Goal: Task Accomplishment & Management: Manage account settings

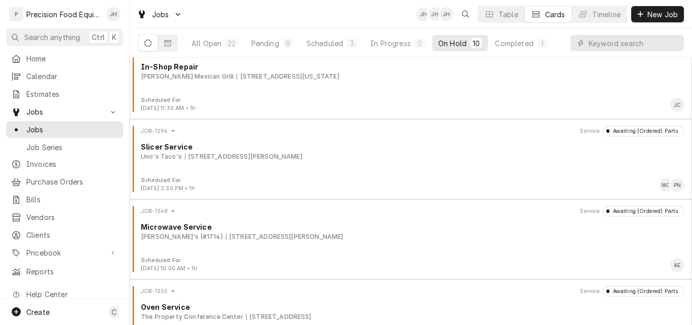
scroll to position [534, 0]
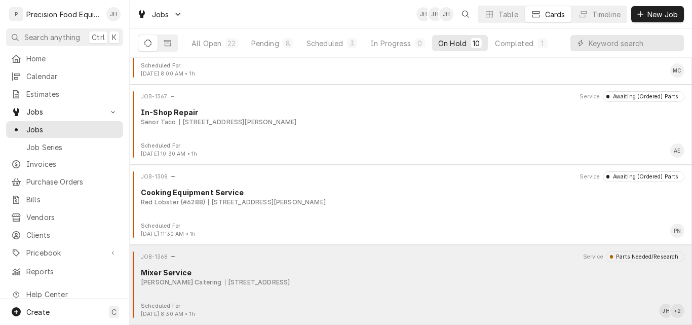
click at [485, 290] on div "JOB-1368 Service Parts Needed/Research Mixer Service Roberts Catering 46 E Galv…" at bounding box center [411, 276] width 554 height 51
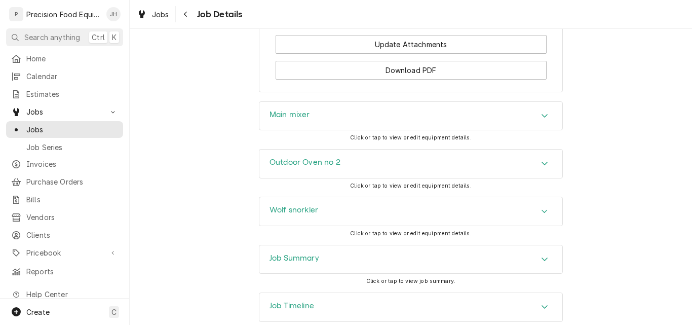
scroll to position [1318, 0]
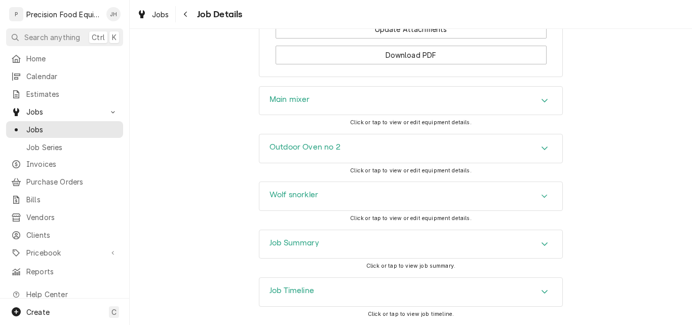
click at [401, 155] on div "Outdoor Oven no 2" at bounding box center [410, 148] width 303 height 28
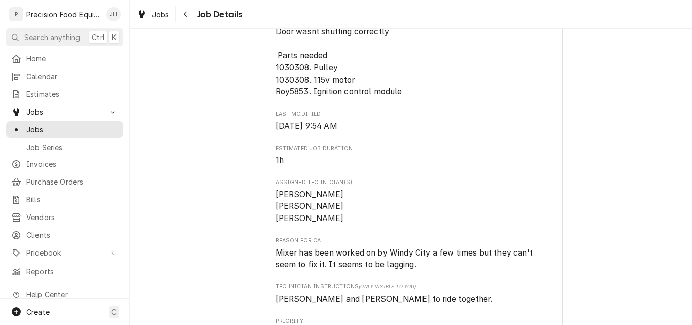
scroll to position [456, 0]
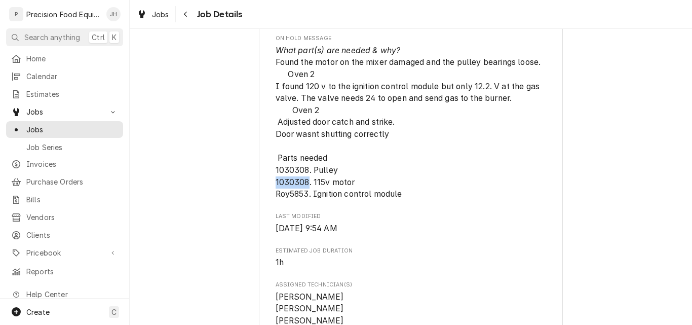
drag, startPoint x: 304, startPoint y: 193, endPoint x: 272, endPoint y: 197, distance: 31.7
click at [276, 197] on span "What part(s) are needed & why? Found the motor on the mixer damaged and the pul…" at bounding box center [409, 123] width 267 height 154
click at [306, 199] on span "What part(s) are needed & why? Found the motor on the mixer damaged and the pul…" at bounding box center [409, 123] width 267 height 154
drag, startPoint x: 305, startPoint y: 208, endPoint x: 271, endPoint y: 211, distance: 34.1
click at [271, 211] on div "Roberts Catering Roberts Catering / 46 E Galveston St, Chandler, AZ 85225 Open …" at bounding box center [411, 274] width 304 height 1330
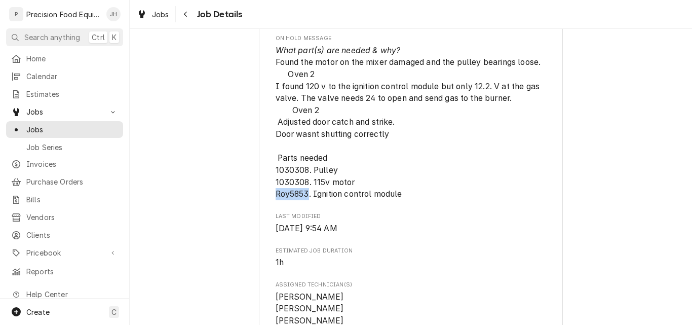
copy span "Roy5853"
click at [292, 199] on span "What part(s) are needed & why? Found the motor on the mixer damaged and the pul…" at bounding box center [409, 123] width 267 height 154
drag, startPoint x: 304, startPoint y: 195, endPoint x: 272, endPoint y: 195, distance: 31.9
click at [276, 195] on span "What part(s) are needed & why? Found the motor on the mixer damaged and the pul…" at bounding box center [409, 123] width 267 height 154
copy span "1030308"
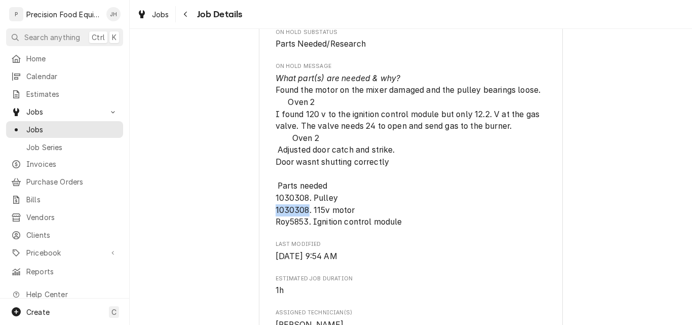
scroll to position [405, 0]
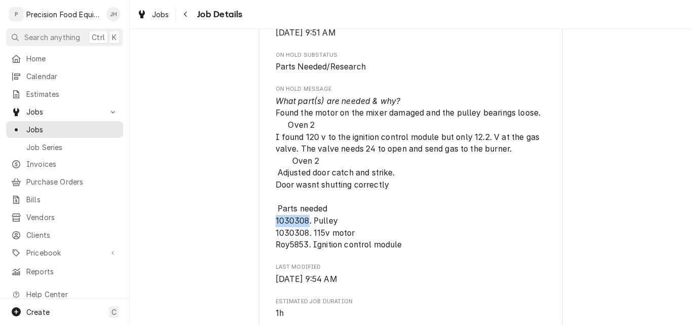
drag, startPoint x: 304, startPoint y: 233, endPoint x: 270, endPoint y: 230, distance: 33.6
click at [270, 230] on div "Roberts Catering Roberts Catering / 46 E Galveston St, Chandler, AZ 85225 Open …" at bounding box center [411, 324] width 304 height 1330
copy span "1030308"
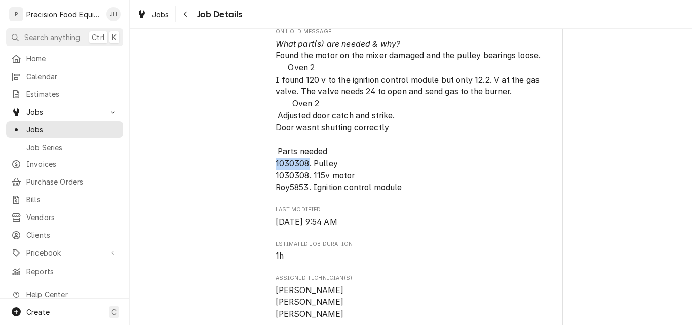
scroll to position [456, 0]
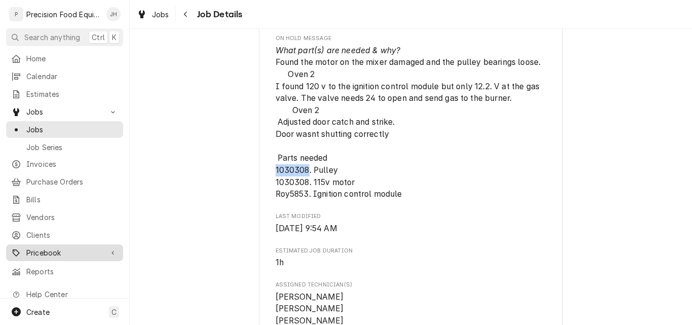
click at [40, 249] on span "Pricebook" at bounding box center [64, 252] width 77 height 11
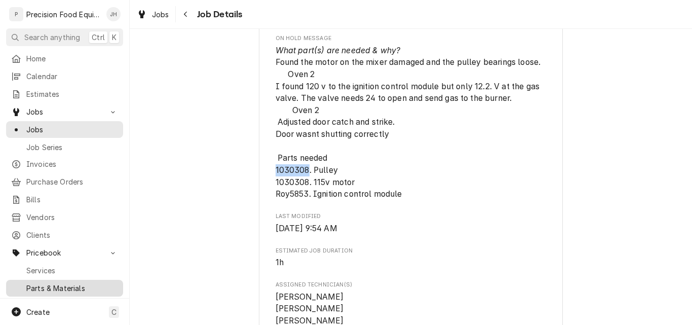
click at [41, 283] on span "Parts & Materials" at bounding box center [72, 288] width 92 height 11
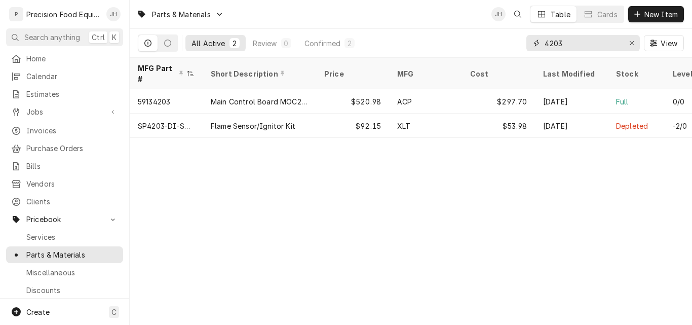
click at [584, 49] on input "4203" at bounding box center [583, 43] width 76 height 16
drag, startPoint x: 581, startPoint y: 45, endPoint x: 485, endPoint y: 49, distance: 95.8
click at [485, 49] on div "All Active 2 Review 0 Confirmed 2 4203 View" at bounding box center [411, 43] width 546 height 28
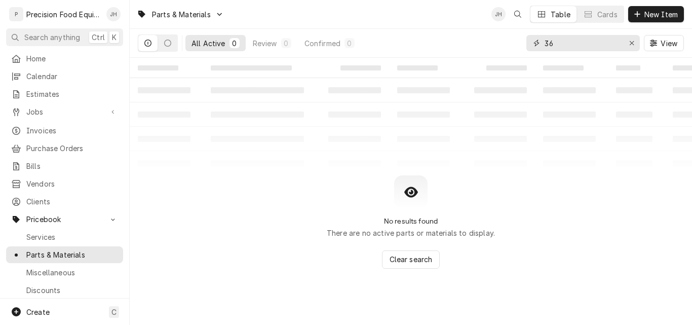
type input "3"
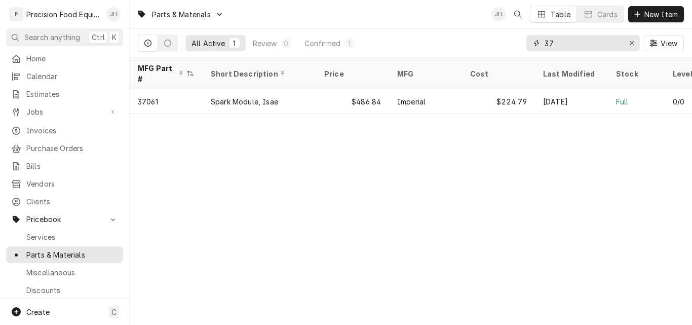
type input "3"
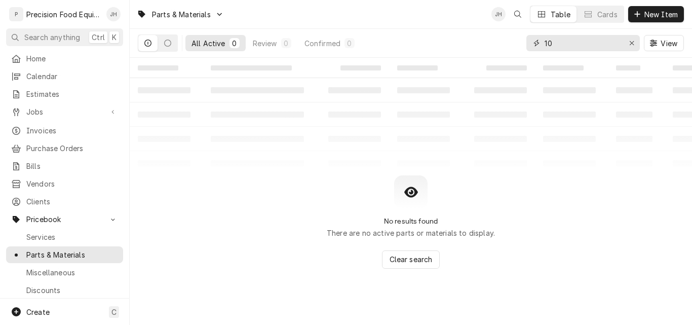
type input "1"
type input "103015"
click at [656, 14] on span "New Item" at bounding box center [661, 14] width 37 height 11
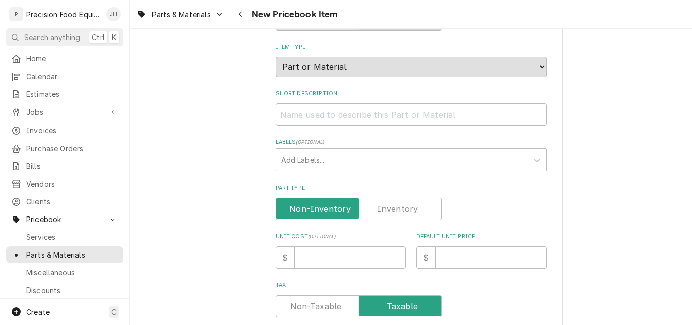
scroll to position [152, 0]
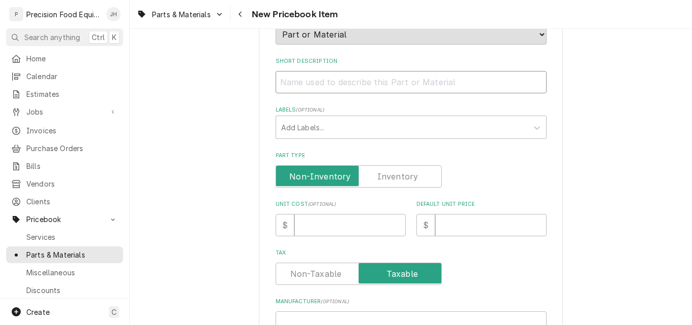
paste input "Motor, 115/208-230 Volt, 60HZ, 1PH, 1750 RPM"
type textarea "x"
type input "Motor, 115/208-230 Volt, 60HZ, 1PH, 1750 RPM"
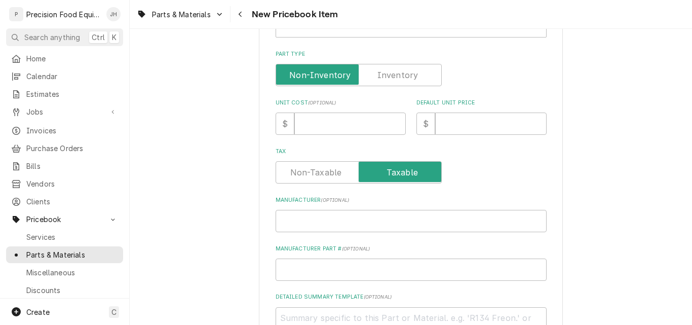
scroll to position [101, 0]
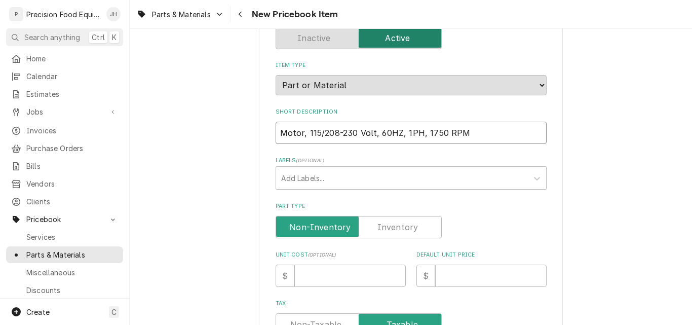
click at [300, 133] on input "Motor, 115/208-230 Volt, 60HZ, 1PH, 1750 RPM" at bounding box center [411, 133] width 271 height 22
drag, startPoint x: 298, startPoint y: 133, endPoint x: 477, endPoint y: 147, distance: 178.9
type textarea "x"
type input "Motor,"
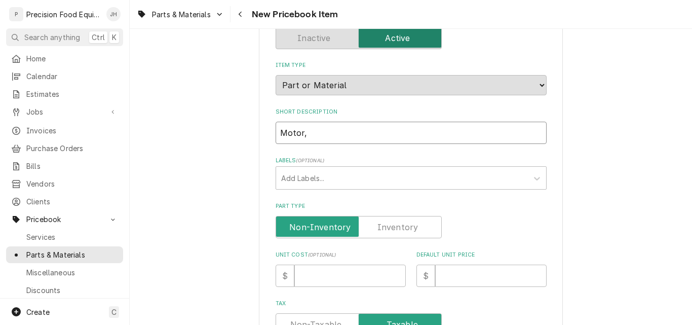
type textarea "x"
type input "Motor,"
type textarea "x"
type input "Motor, U"
type textarea "x"
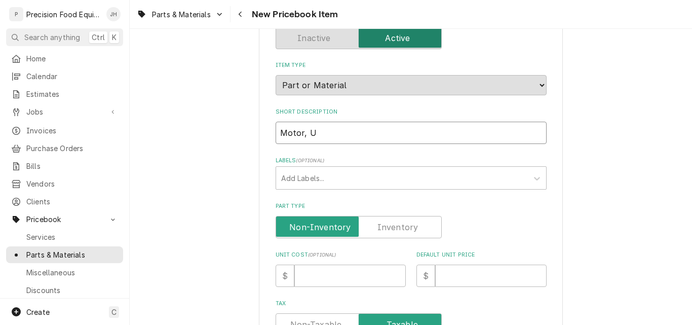
type input "Motor, Un"
type textarea "x"
type input "Motor, Uni"
type textarea "x"
type input "Motor, Univ"
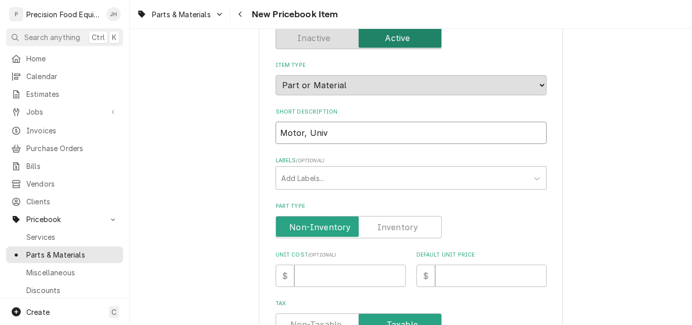
type textarea "x"
type input "Motor, Unive"
type textarea "x"
type input "Motor, Univex"
type textarea "x"
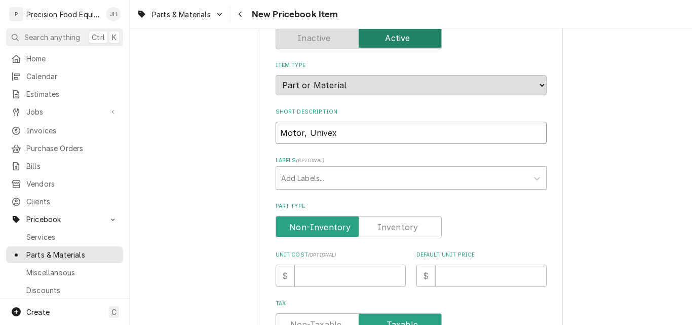
type input "Motor, Univex"
type textarea "x"
type input "Motor, Univex 3"
type textarea "x"
type input "Motor, Univex 30"
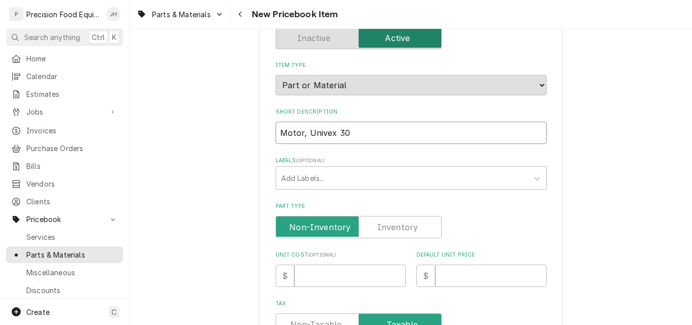
type textarea "x"
type input "Motor, Univex 30Q"
type textarea "x"
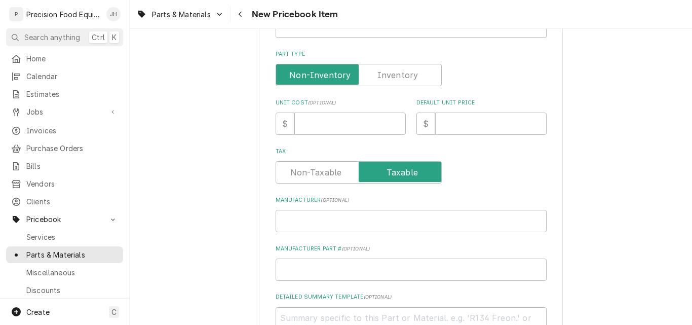
scroll to position [405, 0]
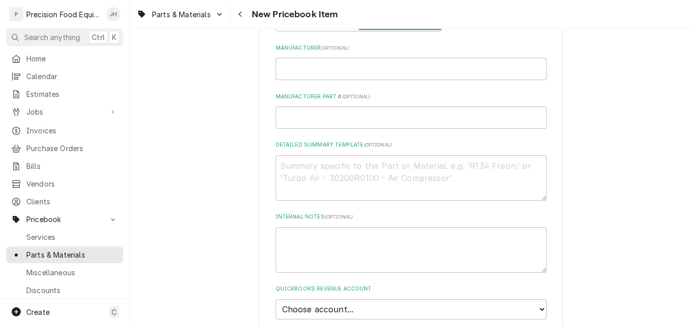
type input "Motor, Univex 30QT"
paste textarea "Motor, 115/208-230 Volt, 60HZ, 1PH, 1750 RPM"
type textarea "x"
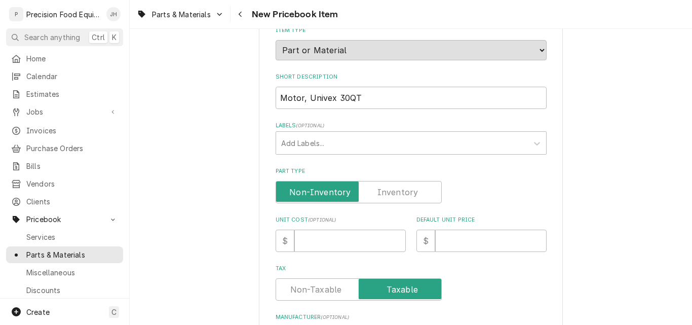
scroll to position [152, 0]
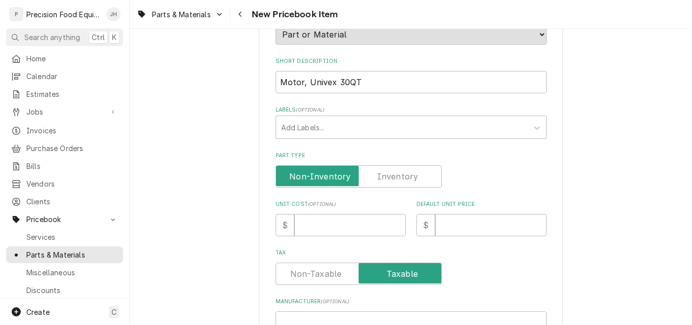
type textarea "Motor, 115/208-230 Volt, 60HZ, 1PH, 1750 RPM"
click at [391, 180] on label "Part Type" at bounding box center [359, 176] width 166 height 22
click at [391, 180] on input "Part Type" at bounding box center [358, 176] width 157 height 22
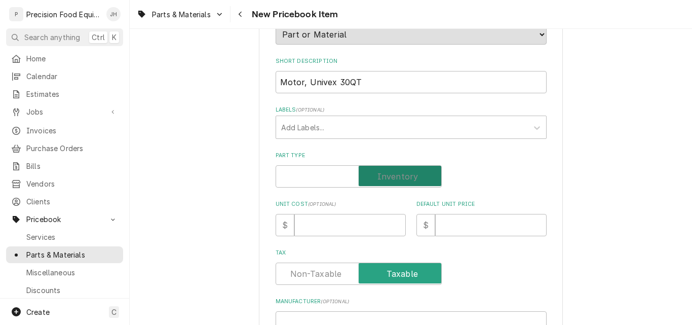
checkbox input "true"
click at [331, 227] on input "Unit Cost ( optional )" at bounding box center [349, 225] width 111 height 22
type textarea "x"
type input "7"
type textarea "x"
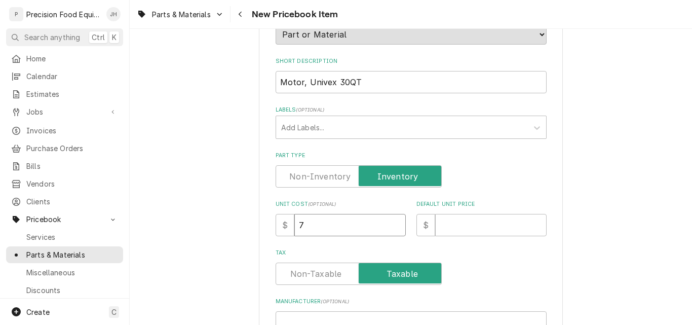
type input "74"
type textarea "x"
type input "740"
type textarea "x"
type input "740.6"
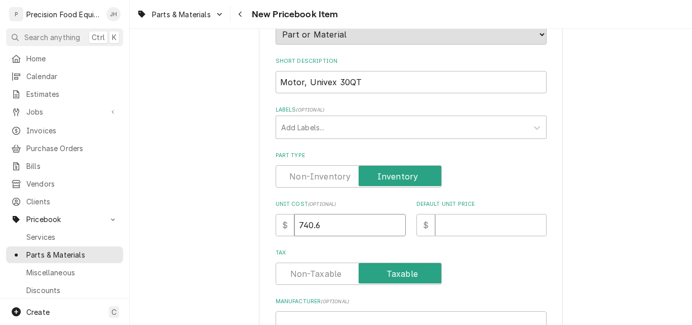
type textarea "x"
type input "740.64"
type textarea "x"
type input "1"
type textarea "x"
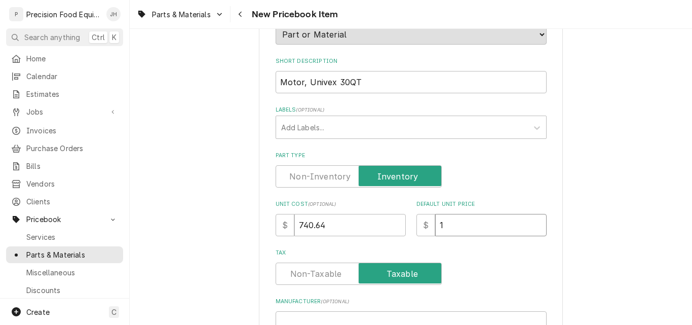
type input "10"
type textarea "x"
type input "104"
type textarea "x"
type input "1047"
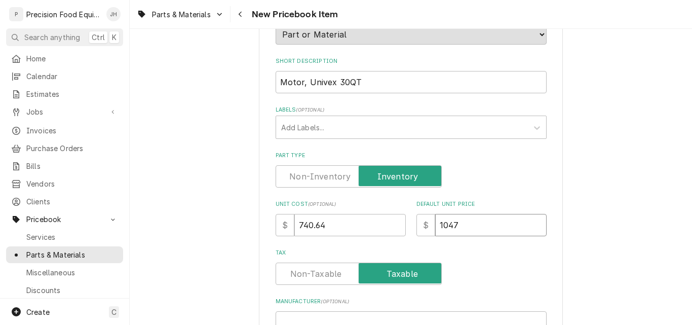
type textarea "x"
type input "1047.8"
type textarea "x"
type input "1047.86"
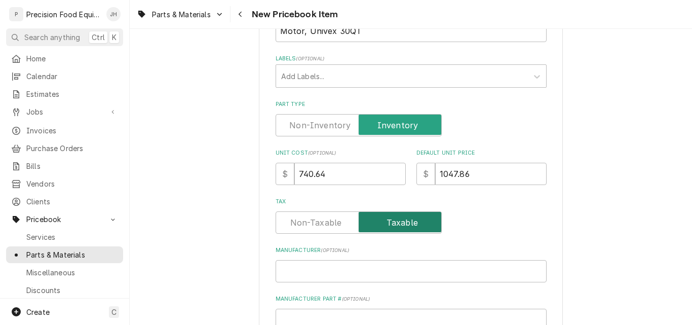
scroll to position [304, 0]
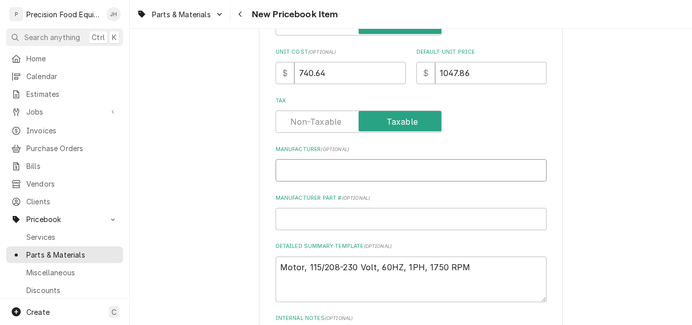
click at [334, 166] on input "Manufacturer ( optional )" at bounding box center [411, 170] width 271 height 22
type input "U"
type textarea "x"
type input "Un"
type textarea "x"
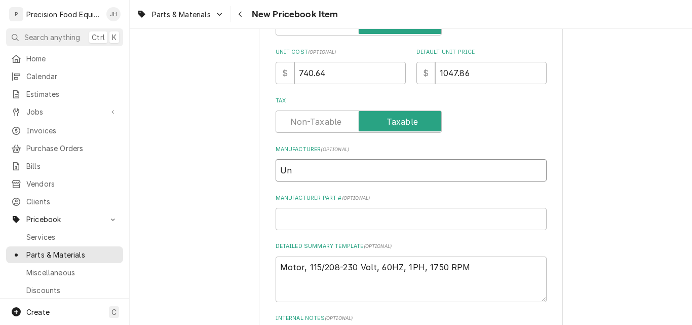
type input "Uni"
type textarea "x"
type input "Univ"
type textarea "x"
type input "Unive"
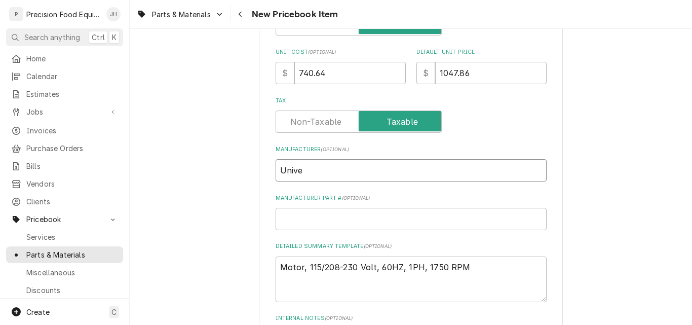
type textarea "x"
type input "Univex"
type textarea "x"
type input "1"
type textarea "x"
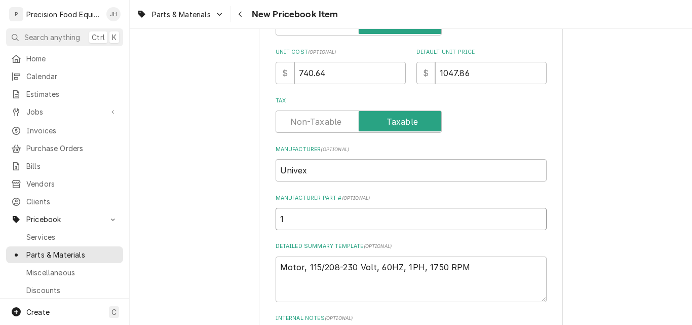
type input "10"
type textarea "x"
type input "103"
type textarea "x"
type input "1030"
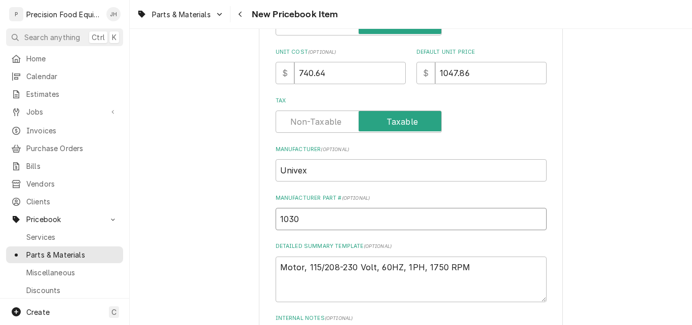
type textarea "x"
type input "10303"
type textarea "x"
type input "103030"
type textarea "x"
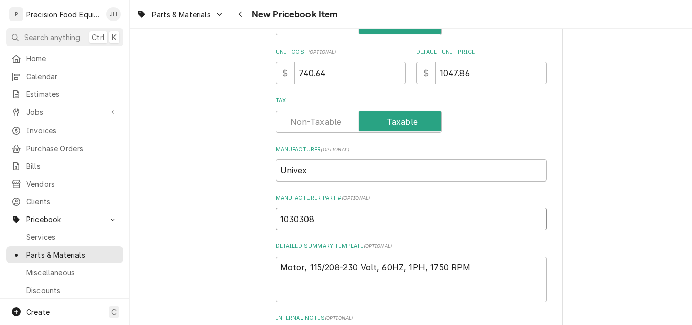
type input "1030308"
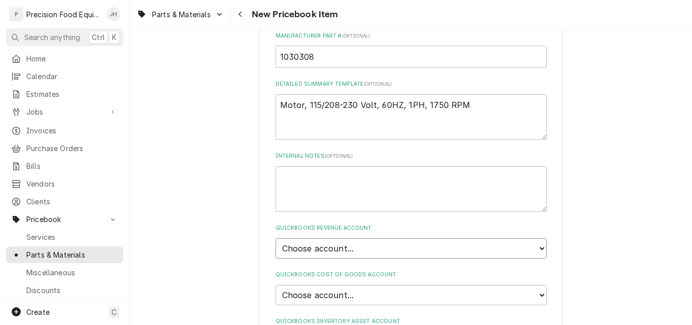
click at [367, 246] on select "Choose account... Discount Income Misc Income Non taxable issues 46600: Parts a…" at bounding box center [411, 248] width 271 height 20
select select "8000000A-1210141275"
click at [276, 238] on select "Choose account... Discount Income Misc Income Non taxable issues 46600: Parts a…" at bounding box center [411, 248] width 271 height 20
type textarea "x"
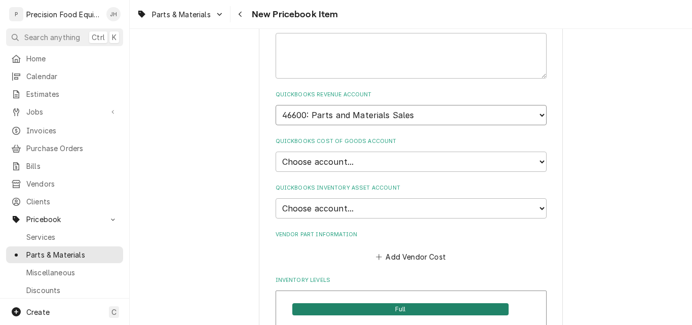
scroll to position [618, 0]
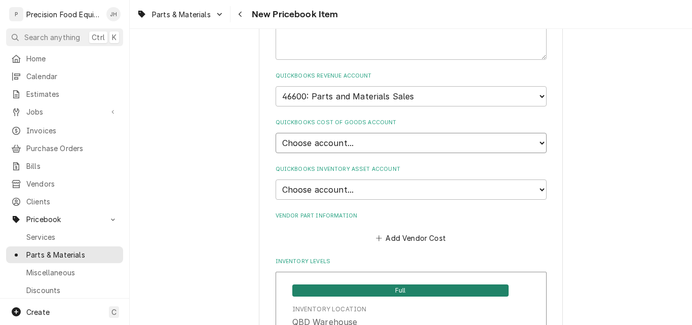
click at [374, 143] on select "Choose account... Loss Expense Loss Expense [DATE] Loss Expense [DATE] Cost of …" at bounding box center [411, 143] width 271 height 20
select select "80000023-1210145225"
click at [276, 133] on select "Choose account... Loss Expense Loss Expense [DATE] Loss Expense [DATE] Cost of …" at bounding box center [411, 143] width 271 height 20
type textarea "x"
click at [358, 190] on select "Choose account... Undeposited Funds Inventory Asset Payroll Asset" at bounding box center [411, 189] width 271 height 20
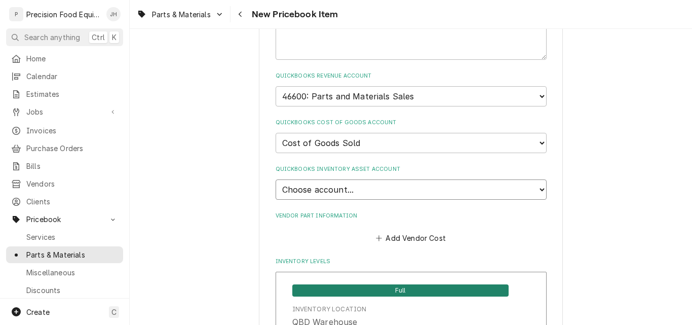
select select "80000022-1210145225"
click at [276, 179] on select "Choose account... Undeposited Funds Inventory Asset Payroll Asset" at bounding box center [411, 189] width 271 height 20
click at [424, 242] on button "Add Vendor Cost" at bounding box center [410, 238] width 73 height 14
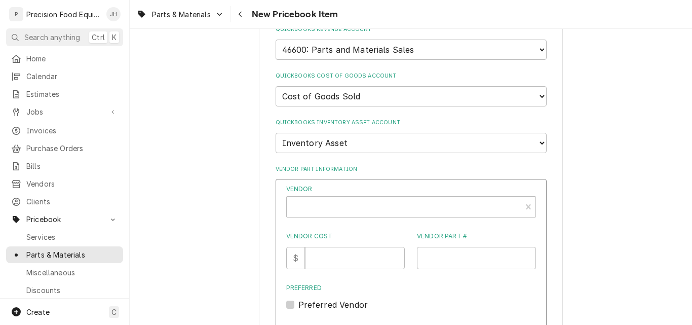
scroll to position [720, 0]
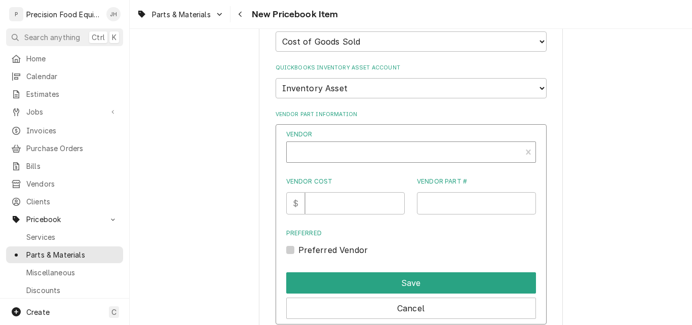
type textarea "x"
click at [313, 157] on div "Vendor" at bounding box center [404, 153] width 224 height 24
type input "global"
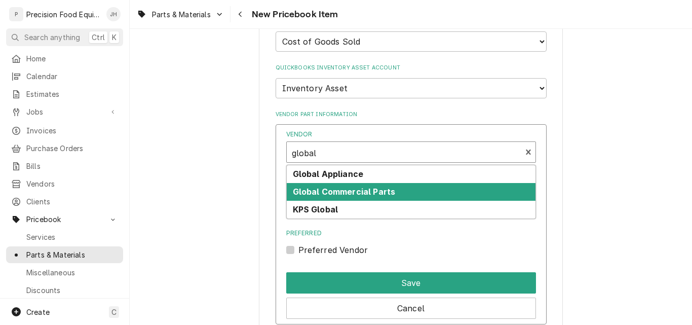
click at [349, 188] on strong "Global Commercial Parts" at bounding box center [344, 191] width 103 height 10
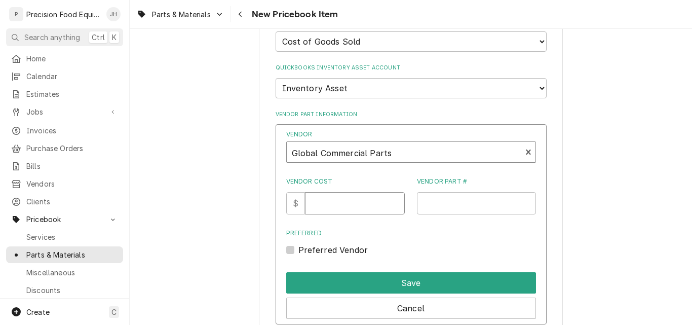
click at [334, 205] on input "Vendor Cost" at bounding box center [355, 203] width 100 height 22
type input "4"
type input "740.64"
type input "1030308"
click at [298, 250] on label "Preferred Vendor" at bounding box center [333, 250] width 70 height 12
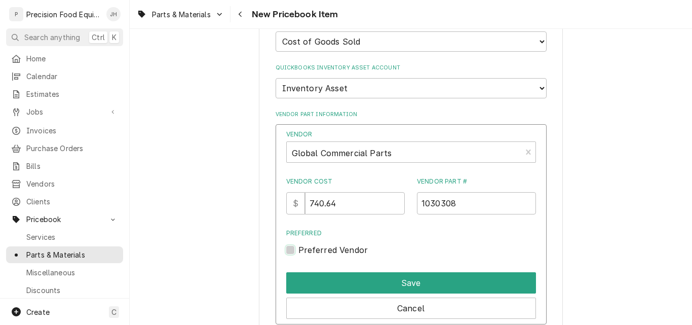
click at [298, 250] on input "Preferred" at bounding box center [423, 255] width 250 height 22
checkbox input "true"
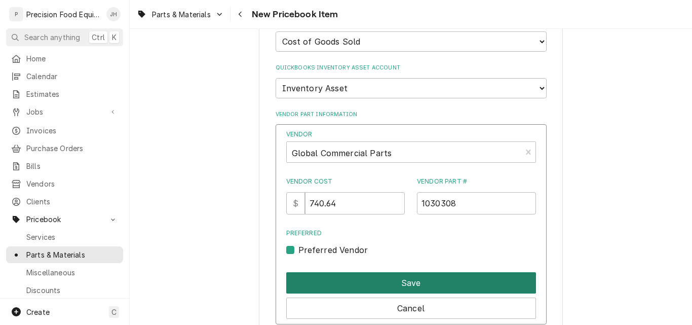
click at [417, 282] on button "Save" at bounding box center [411, 282] width 250 height 21
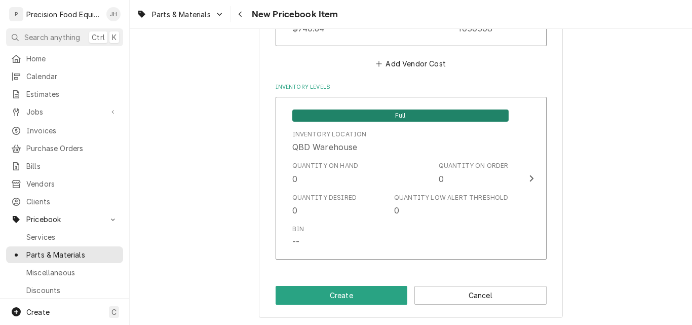
scroll to position [899, 0]
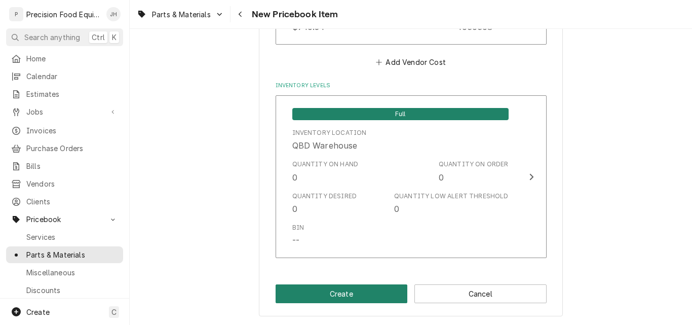
click at [339, 296] on button "Create" at bounding box center [342, 293] width 132 height 19
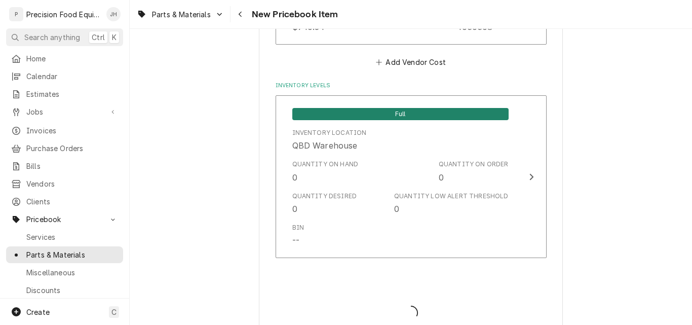
type textarea "x"
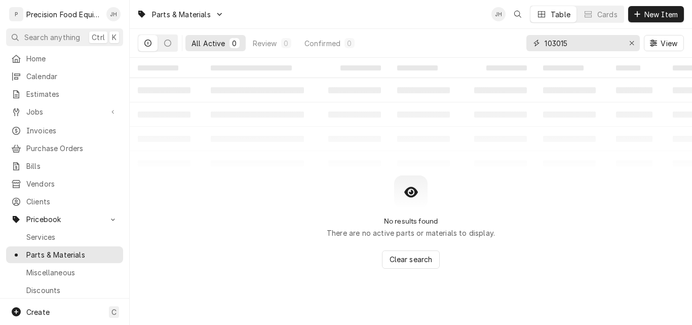
drag, startPoint x: 580, startPoint y: 43, endPoint x: 520, endPoint y: 46, distance: 59.4
click at [520, 46] on div "All Active 0 Review 0 Confirmed 0 103015 View" at bounding box center [411, 43] width 546 height 28
drag, startPoint x: 582, startPoint y: 43, endPoint x: 525, endPoint y: 43, distance: 57.3
click at [525, 43] on div "All Active 0 Review 0 Confirmed 0 36240 View" at bounding box center [411, 43] width 546 height 28
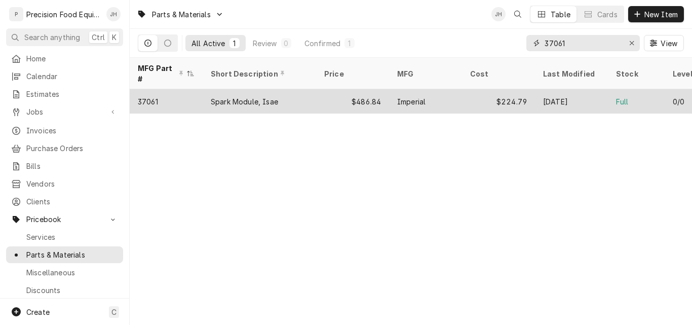
type input "37061"
click at [331, 89] on div "$486.84" at bounding box center [352, 101] width 73 height 24
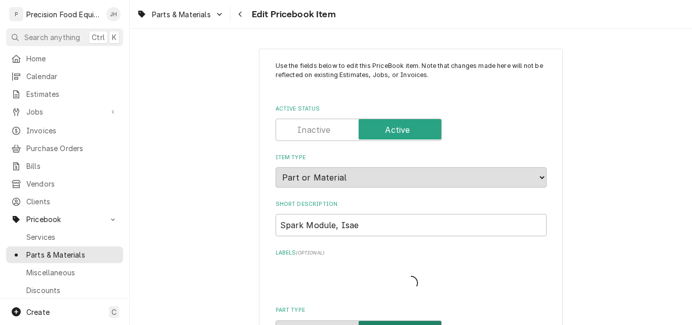
type textarea "x"
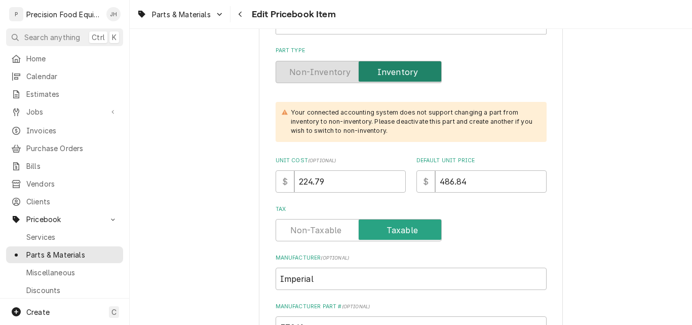
scroll to position [253, 0]
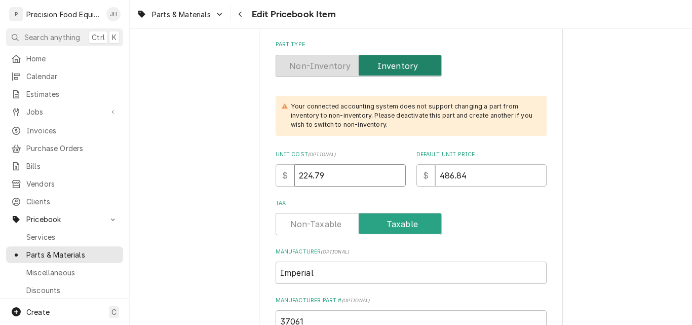
drag, startPoint x: 341, startPoint y: 179, endPoint x: 267, endPoint y: 177, distance: 73.5
type input "1"
type textarea "x"
type input "12"
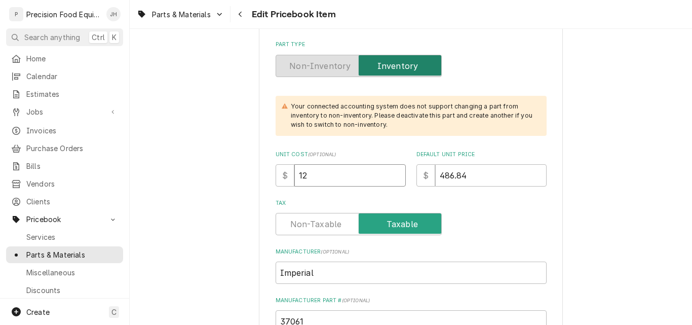
type textarea "x"
type input "127"
type textarea "x"
type input "127.7"
type textarea "x"
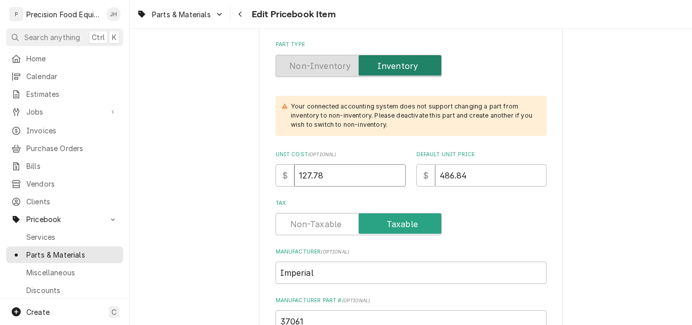
type input "127.78"
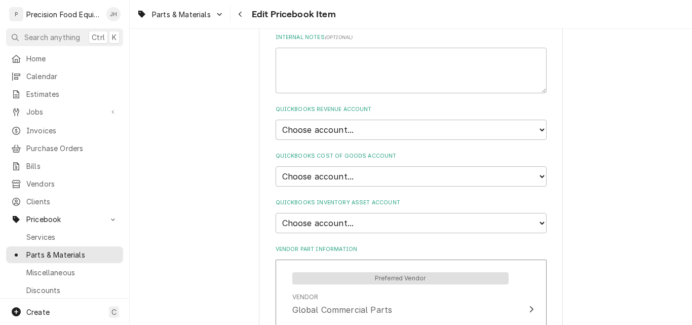
scroll to position [659, 0]
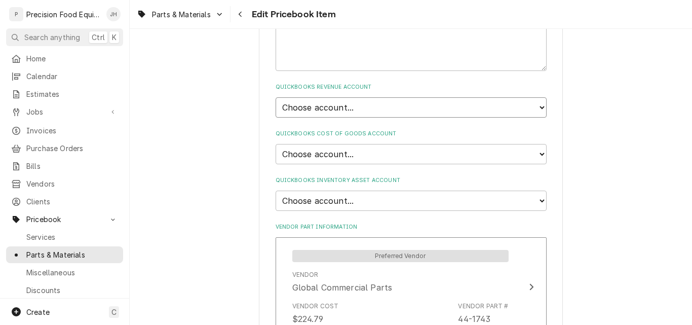
click at [365, 102] on select "Choose account... Discount Income Misc Income Non taxable issues 46600: Parts a…" at bounding box center [411, 107] width 271 height 20
select select "8000000A-1210141275"
click at [276, 97] on select "Choose account... Discount Income Misc Income Non taxable issues 46600: Parts a…" at bounding box center [411, 107] width 271 height 20
type textarea "x"
click at [364, 156] on select "Choose account... Loss Expense Loss Expense 11/3/2014 Loss Expense 11/4/2014 Co…" at bounding box center [411, 154] width 271 height 20
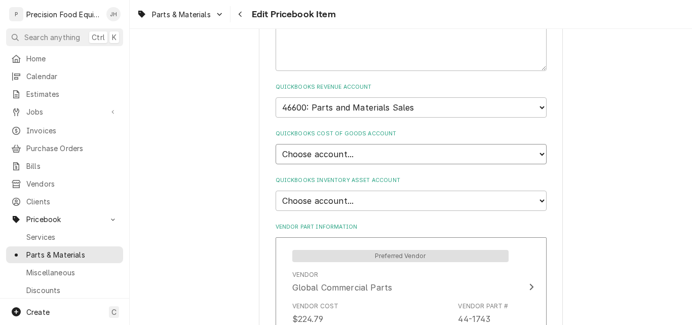
select select "80000023-1210145225"
click at [276, 144] on select "Choose account... Loss Expense Loss Expense 11/3/2014 Loss Expense 11/4/2014 Co…" at bounding box center [411, 154] width 271 height 20
type textarea "x"
click at [381, 197] on select "Choose account... Undeposited Funds Inventory Asset Payroll Asset" at bounding box center [411, 201] width 271 height 20
select select "80000022-1210145225"
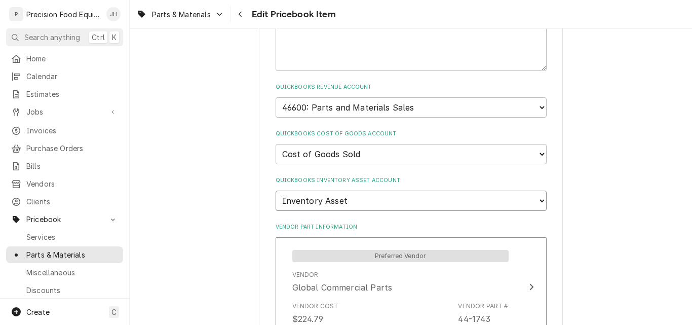
click at [276, 191] on select "Choose account... Undeposited Funds Inventory Asset Payroll Asset" at bounding box center [411, 201] width 271 height 20
type textarea "x"
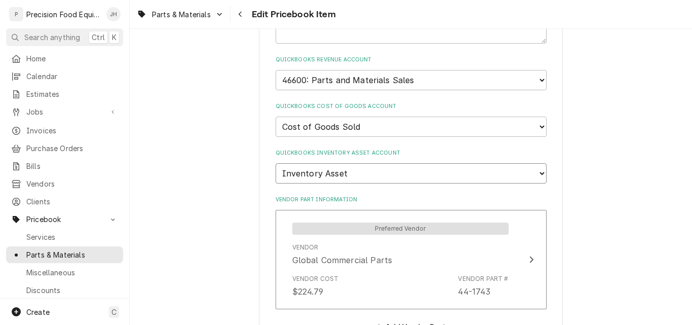
scroll to position [811, 0]
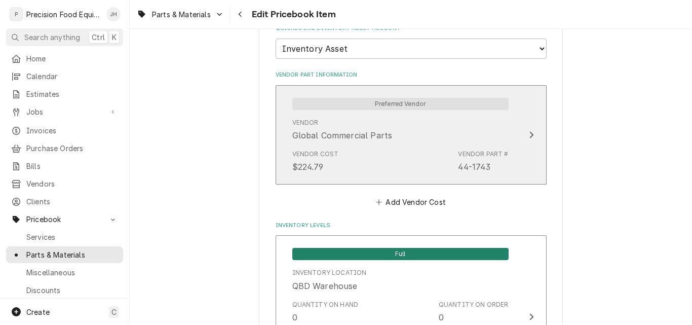
click at [410, 155] on div "Vendor Cost $224.79 Vendor Part # 44-1743" at bounding box center [400, 160] width 216 height 31
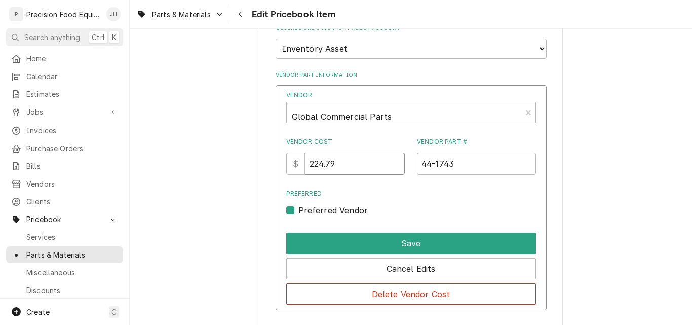
drag, startPoint x: 355, startPoint y: 162, endPoint x: 297, endPoint y: 171, distance: 59.0
click at [297, 171] on div "$ 224.79" at bounding box center [345, 164] width 119 height 22
type input "127.78"
drag, startPoint x: 470, startPoint y: 169, endPoint x: 374, endPoint y: 166, distance: 95.3
click at [374, 166] on div "Vendor Cost $ 127.78 Vendor Part # 44-1743" at bounding box center [411, 155] width 250 height 37
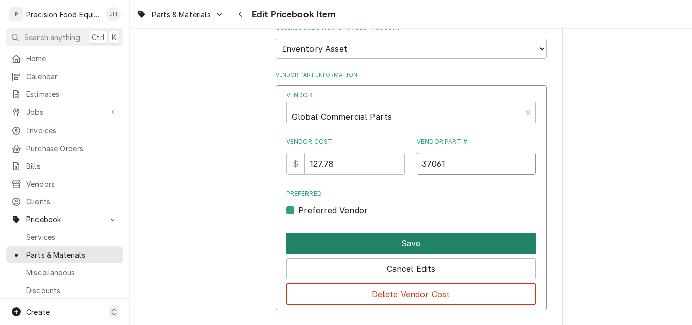
type input "37061"
click at [390, 241] on button "Save" at bounding box center [411, 243] width 250 height 21
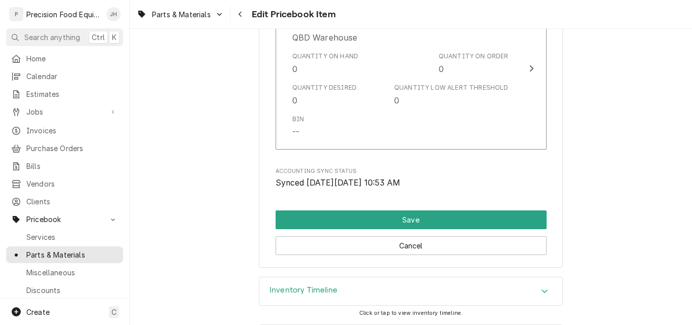
scroll to position [1064, 0]
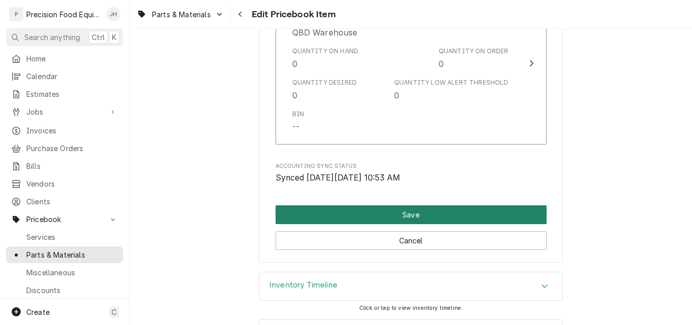
click at [470, 212] on button "Save" at bounding box center [411, 214] width 271 height 19
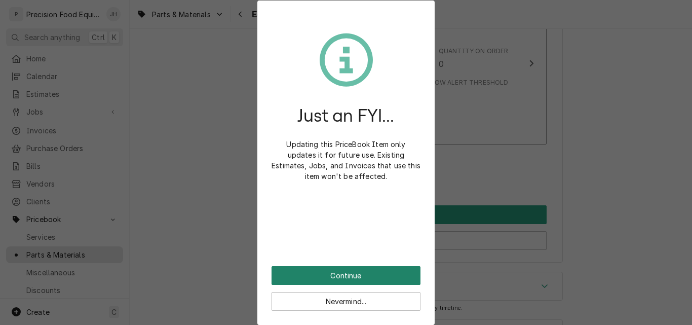
click at [334, 269] on button "Continue" at bounding box center [346, 275] width 149 height 19
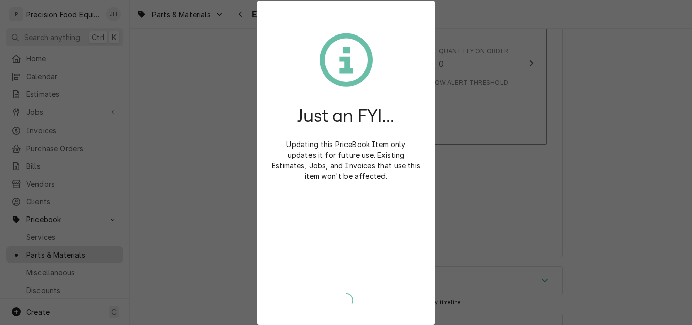
type textarea "x"
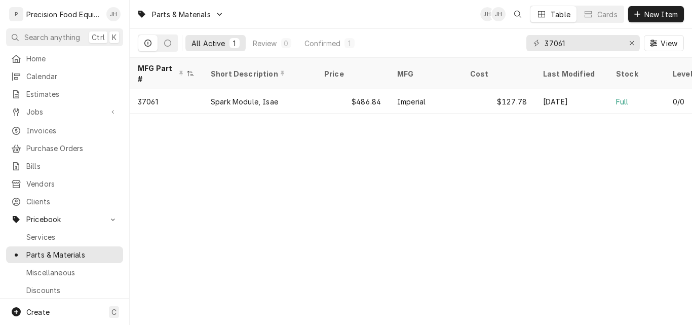
drag, startPoint x: 598, startPoint y: 31, endPoint x: 580, endPoint y: 37, distance: 18.6
click at [580, 37] on div "37061 View" at bounding box center [606, 43] width 158 height 28
click at [641, 12] on div "Dynamic Content Wrapper" at bounding box center [637, 14] width 10 height 10
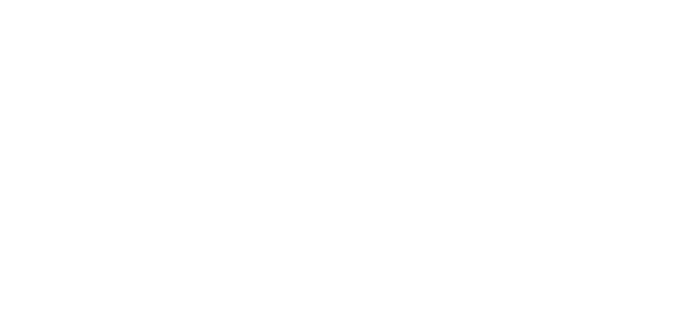
drag, startPoint x: 637, startPoint y: 4, endPoint x: 399, endPoint y: 98, distance: 256.6
click at [399, 98] on div "Dynamic Content Wrapper" at bounding box center [346, 162] width 692 height 325
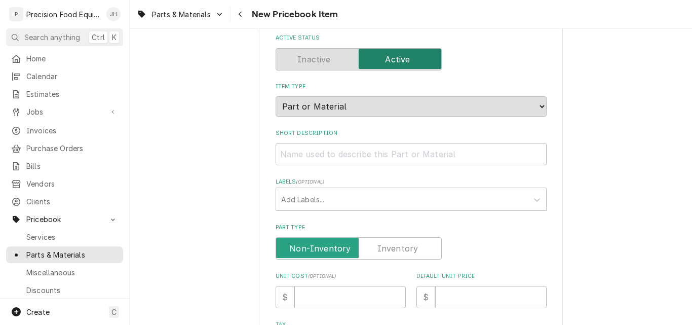
scroll to position [101, 0]
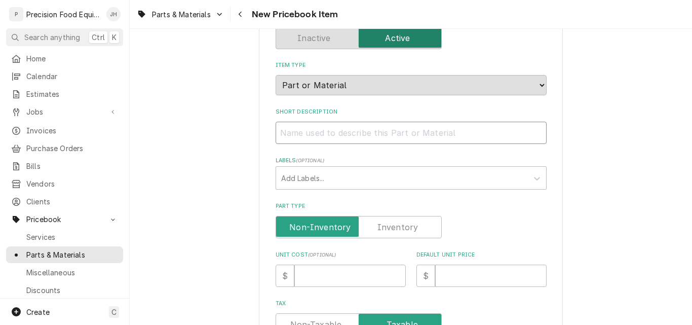
paste input "ICVG-SOLENOID VALVE 24V"
type textarea "x"
type input "ICVG-SOLENOID VALVE 24V"
drag, startPoint x: 272, startPoint y: 136, endPoint x: 216, endPoint y: 166, distance: 63.5
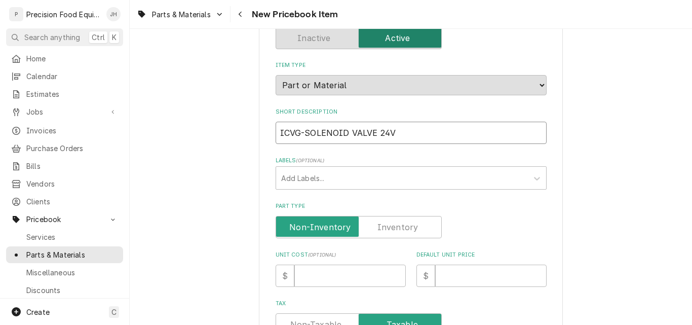
click at [277, 133] on input "ICVG-SOLENOID VALVE 24V" at bounding box center [411, 133] width 271 height 22
type textarea "x"
type input "SICVG-SOLENOID VALVE 24V"
type textarea "x"
type input "SoICVG-SOLENOID VALVE 24V"
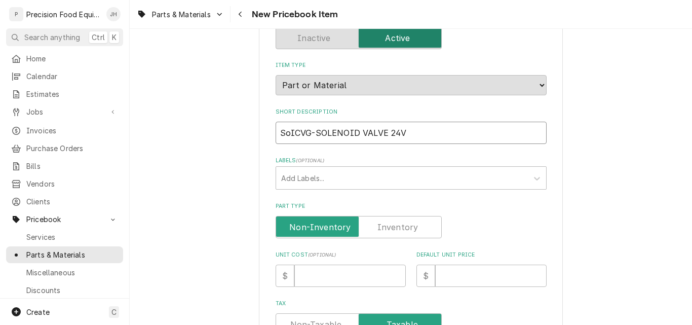
type textarea "x"
type input "SolICVG-SOLENOID VALVE 24V"
type textarea "x"
type input "SoleICVG-SOLENOID VALVE 24V"
type textarea "x"
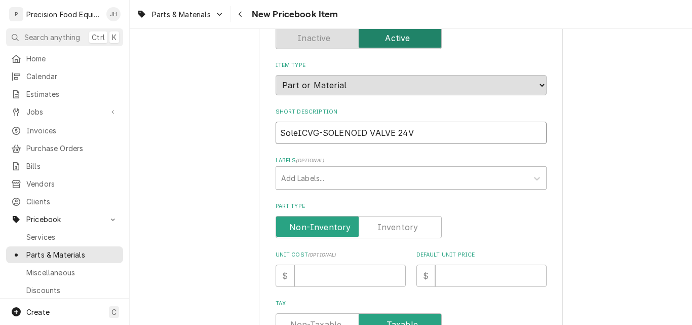
type input "SolenICVG-SOLENOID VALVE 24V"
type textarea "x"
type input "SolenoICVG-SOLENOID VALVE 24V"
type textarea "x"
type input "SolenoiICVG-SOLENOID VALVE 24V"
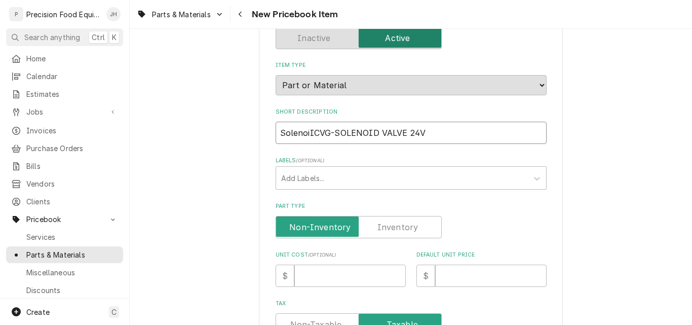
type textarea "x"
type input "SolenoidICVG-SOLENOID VALVE 24V"
type textarea "x"
type input "Solenoid ICVG-SOLENOID VALVE 24V"
type textarea "x"
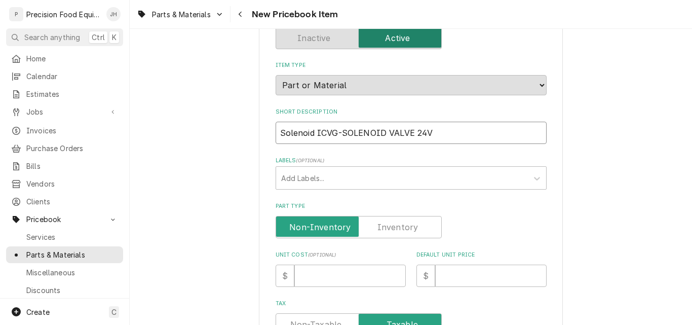
type input "Solenoid VICVG-SOLENOID VALVE 24V"
type textarea "x"
type input "Solenoid VaICVG-SOLENOID VALVE 24V"
type textarea "x"
type input "Solenoid ValICVG-SOLENOID VALVE 24V"
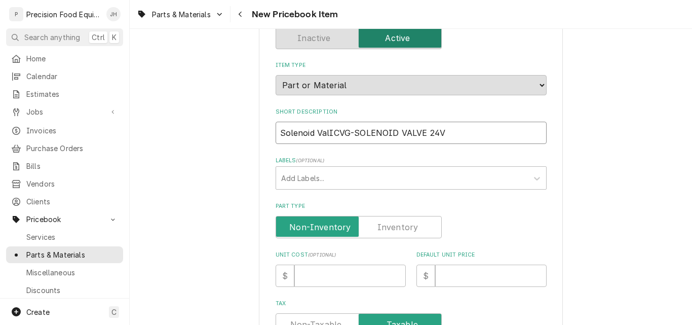
type textarea "x"
type input "Solenoid ValvICVG-SOLENOID VALVE 24V"
type textarea "x"
type input "Solenoid ValveICVG-SOLENOID VALVE 24V"
type textarea "x"
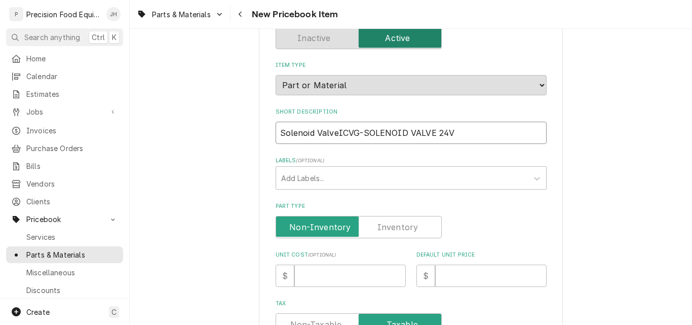
type input "Solenoid Valve,ICVG-SOLENOID VALVE 24V"
type textarea "x"
type input "Solenoid Valve, ICVG-SOLENOID VALVE 24V"
type textarea "x"
type input "Solenoid Valve, 2ICVG-SOLENOID VALVE 24V"
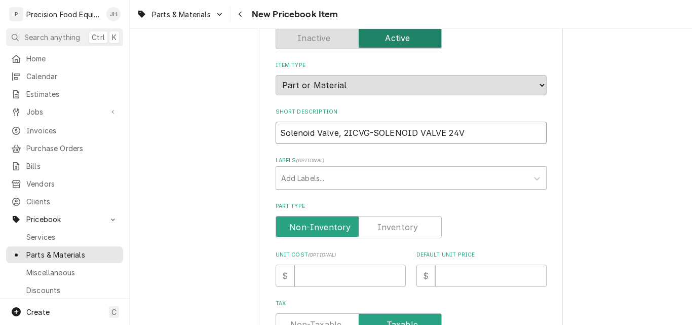
type textarea "x"
type input "Solenoid Valve, 24ICVG-SOLENOID VALVE 24V"
type textarea "x"
type input "Solenoid Valve, 24VICVG-SOLENOID VALVE 24V"
type textarea "x"
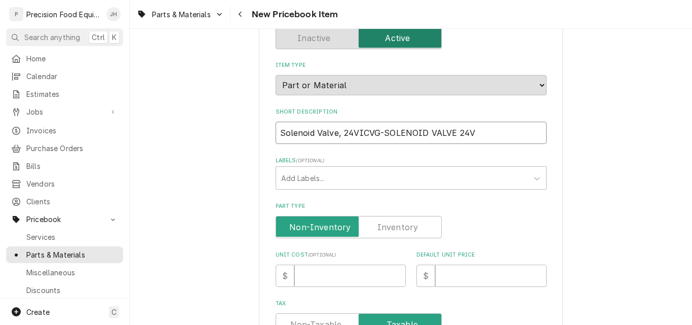
type input "Solenoid Valve, 24VCVG-SOLENOID VALVE 24V"
type textarea "x"
type input "Solenoid Valve, 24VVG-SOLENOID VALVE 24V"
type textarea "x"
type input "Solenoid Valve, 24VG-SOLENOID VALVE 24V"
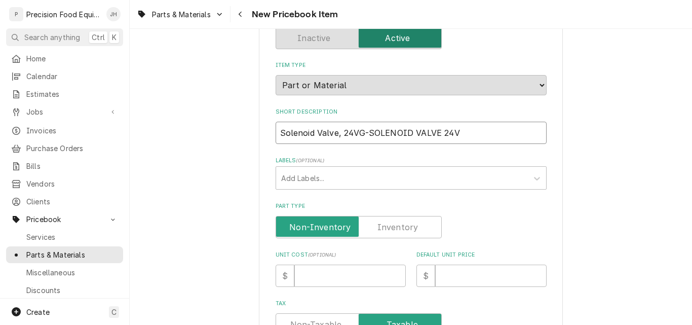
type textarea "x"
type input "Solenoid Valve, 24V-SOLENOID VALVE 24V"
type textarea "x"
type input "Solenoid Valve, 24VSOLENOID VALVE 24V"
type textarea "x"
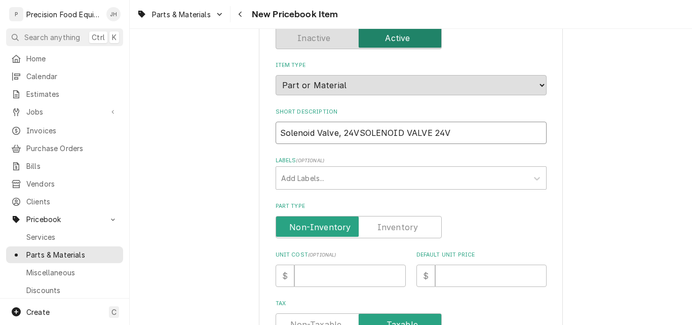
type input "Solenoid Valve, 24VOLENOID VALVE 24V"
type textarea "x"
type input "Solenoid Valve, 24VLENOID VALVE 24V"
type textarea "x"
type input "Solenoid Valve, 24VENOID VALVE 24V"
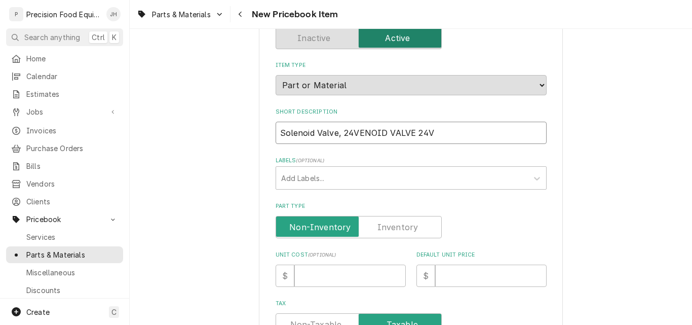
type textarea "x"
type input "Solenoid Valve, 24VNOID VALVE 24V"
type textarea "x"
type input "Solenoid Valve, 24VOID VALVE 24V"
type textarea "x"
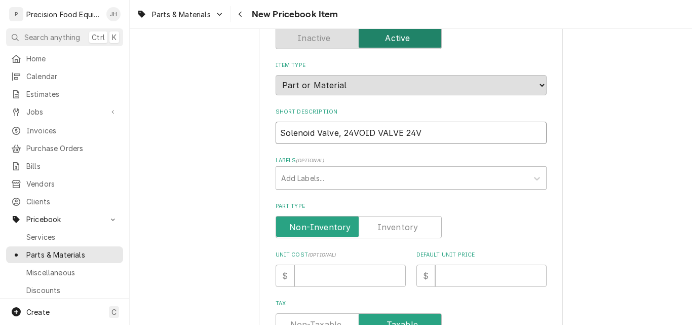
type input "Solenoid Valve, 24VID VALVE 24V"
type textarea "x"
type input "Solenoid Valve, 24VD VALVE 24V"
type textarea "x"
type input "Solenoid Valve, 24V VALVE 24V"
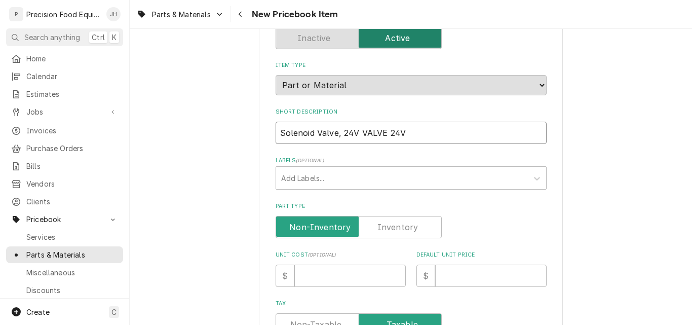
type textarea "x"
type input "Solenoid Valve, 24VVALVE 24V"
type textarea "x"
type input "Solenoid Valve, 24VALVE 24V"
type textarea "x"
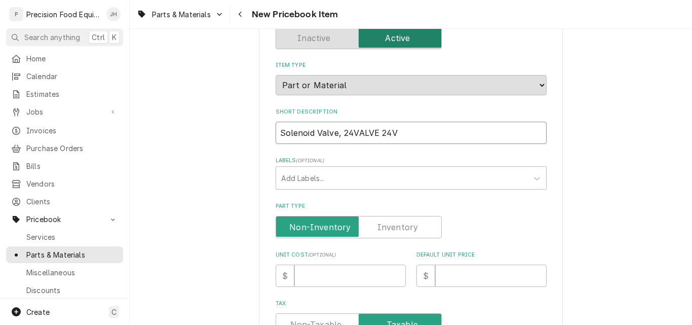
type input "Solenoid Valve, 24VLVE 24V"
type textarea "x"
type input "Solenoid Valve, 24VVE 24V"
type textarea "x"
type input "Solenoid Valve, 24VE 24V"
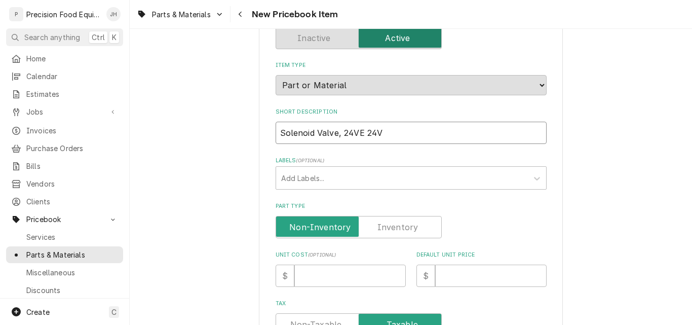
type textarea "x"
type input "Solenoid Valve, 24V 24V"
type textarea "x"
type input "Solenoid Valve, 24V24V"
type textarea "x"
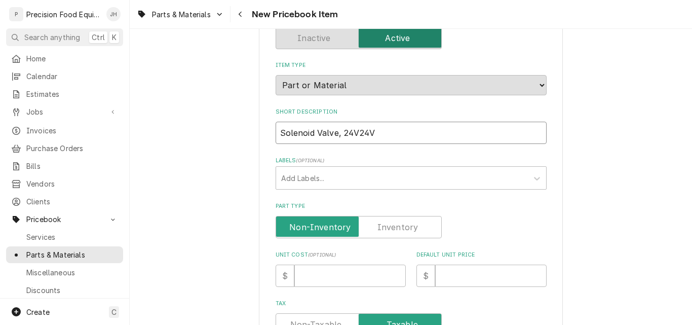
type input "Solenoid Valve, 24V4V"
type textarea "x"
type input "Solenoid Valve, 24VV"
type textarea "x"
type input "Solenoid Valve, 24V"
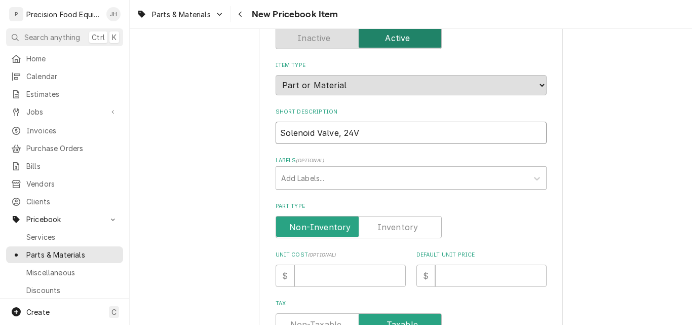
click at [405, 136] on input "Solenoid Valve, 24V" at bounding box center [411, 133] width 271 height 22
paste input "ICVG-SOLENOID VALVE 24V"
type textarea "x"
type input "Solenoid Valve, 24VICVG-SOLENOID VALVE 24V"
click at [355, 137] on input "Solenoid Valve, 24VICVG-SOLENOID VALVE 24V" at bounding box center [411, 133] width 271 height 22
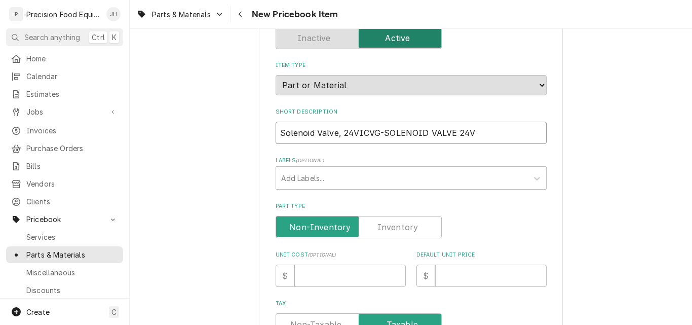
type textarea "x"
type input "Solenoid Valve, 24V ICVG-SOLENOID VALVE 24V"
type textarea "x"
type input "Solenoid Valve, 24V -ICVG-SOLENOID VALVE 24V"
type textarea "x"
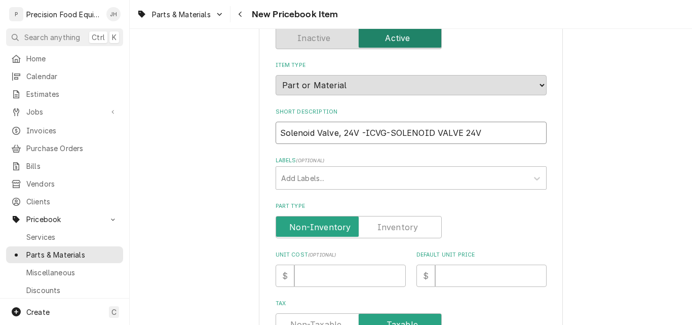
type input "Solenoid Valve, 24V - ICVG-SOLENOID VALVE 24V"
type textarea "x"
type input "Solenoid Valve, 24V - ICVGSOLENOID VALVE 24V"
type textarea "x"
type input "Solenoid Valve, 24V - ICVGOLENOID VALVE 24V"
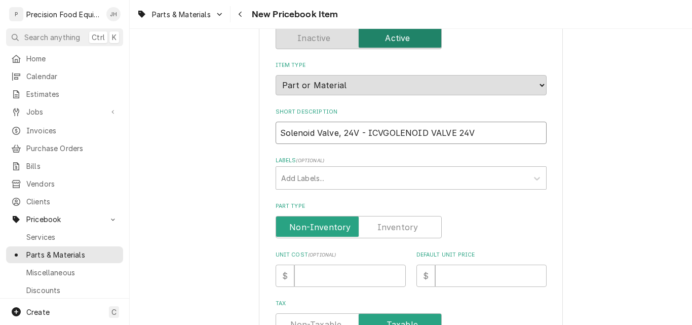
type textarea "x"
type input "Solenoid Valve, 24V - ICVGLENOID VALVE 24V"
type textarea "x"
type input "Solenoid Valve, 24V - ICVGENOID VALVE 24V"
type textarea "x"
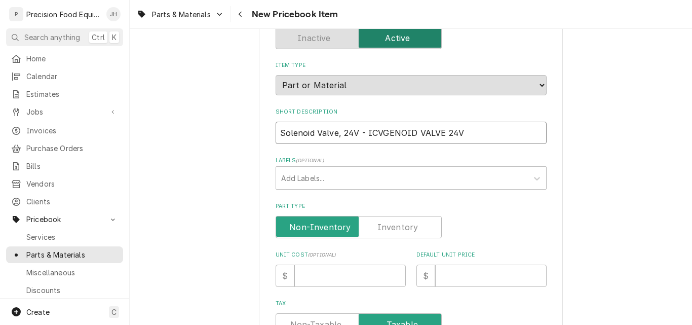
type input "Solenoid Valve, 24V - ICVGNOID VALVE 24V"
type textarea "x"
type input "Solenoid Valve, 24V - ICVGOID VALVE 24V"
type textarea "x"
type input "Solenoid Valve, 24V - ICVGID VALVE 24V"
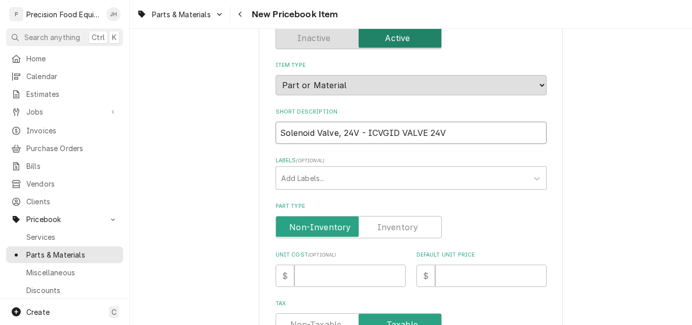
type textarea "x"
type input "Solenoid Valve, 24V - ICVGD VALVE 24V"
type textarea "x"
type input "Solenoid Valve, 24V - ICVG VALVE 24V"
type textarea "x"
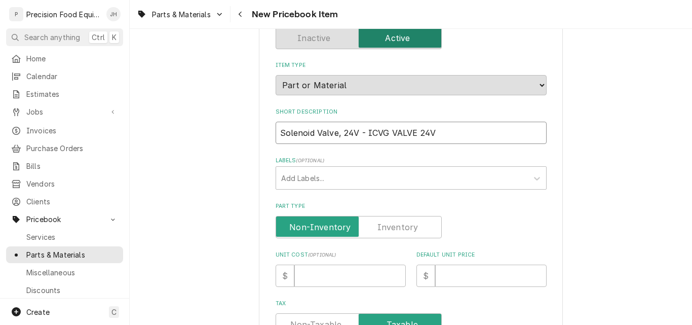
type input "Solenoid Valve, 24V - ICVGVALVE 24V"
type textarea "x"
type input "Solenoid Valve, 24V - ICVGALVE 24V"
type textarea "x"
type input "Solenoid Valve, 24V - ICVGLVE 24V"
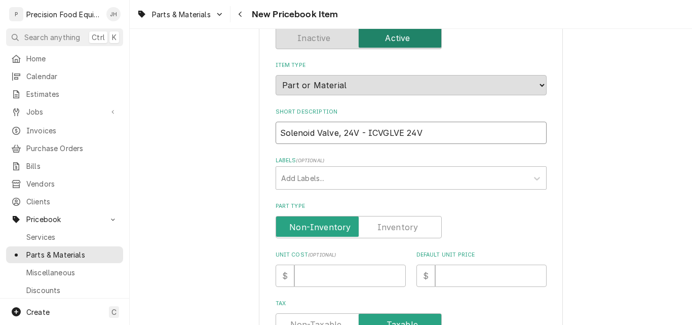
type textarea "x"
type input "Solenoid Valve, 24V - ICVGVE 24V"
type textarea "x"
type input "Solenoid Valve, 24V - ICVGE 24V"
type textarea "x"
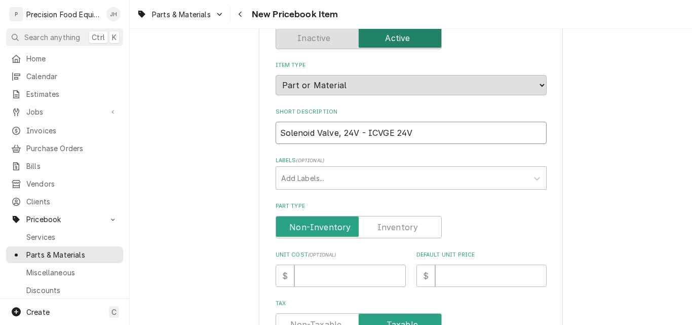
type input "Solenoid Valve, 24V - ICVG 24V"
type textarea "x"
type input "Solenoid Valve, 24V - ICVG24V"
type textarea "x"
type input "Solenoid Valve, 24V - ICVG4V"
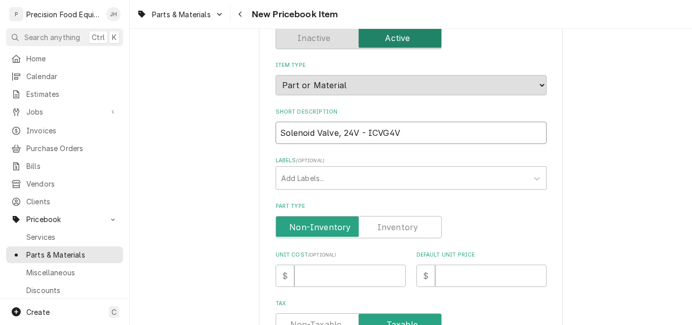
type textarea "x"
type input "Solenoid Valve, 24V - ICVGV"
type textarea "x"
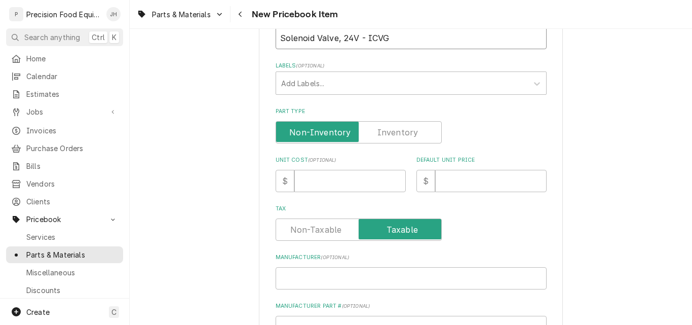
scroll to position [203, 0]
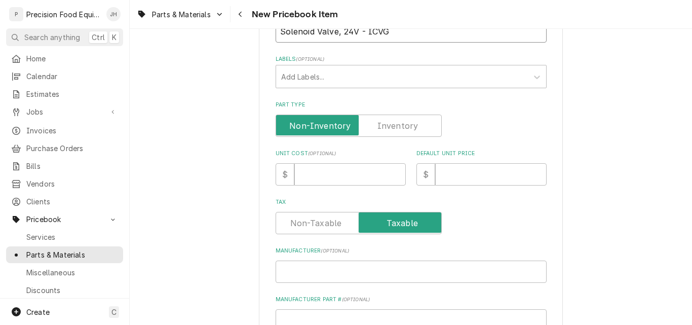
type input "Solenoid Valve, 24V - ICVG"
click at [407, 126] on label "Part Type" at bounding box center [359, 126] width 166 height 22
click at [407, 126] on input "Part Type" at bounding box center [358, 126] width 157 height 22
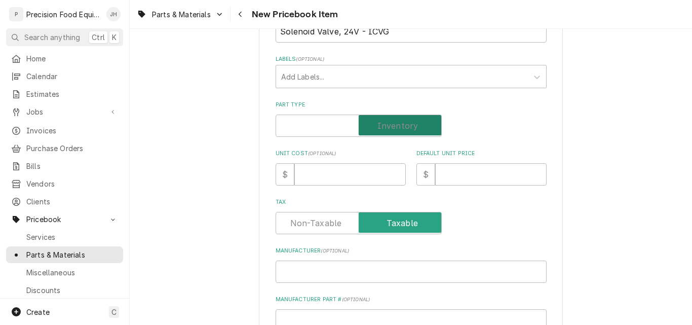
checkbox input "true"
click at [339, 178] on input "Unit Cost ( optional )" at bounding box center [349, 174] width 111 height 22
type textarea "x"
type input "1"
type textarea "x"
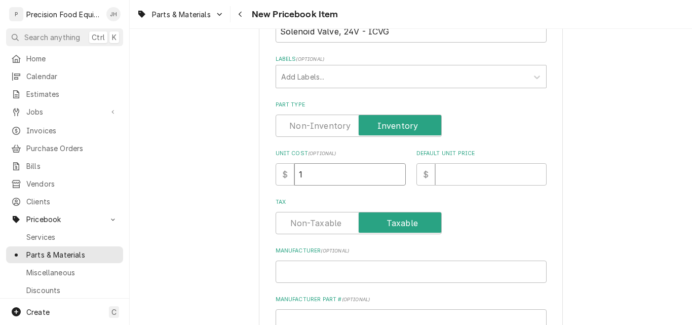
type input "13"
type textarea "x"
type input "133"
type textarea "x"
type input "133.5"
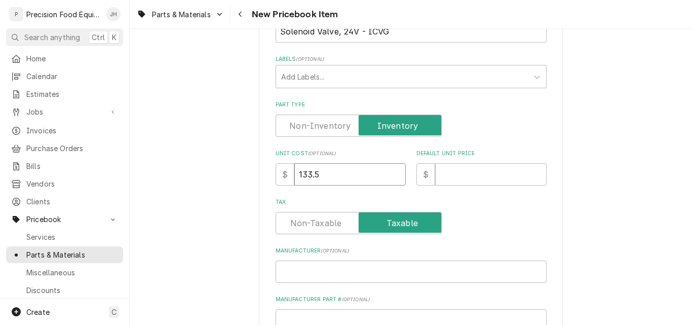
type textarea "x"
type input "133.55"
type textarea "x"
type input "2"
type textarea "x"
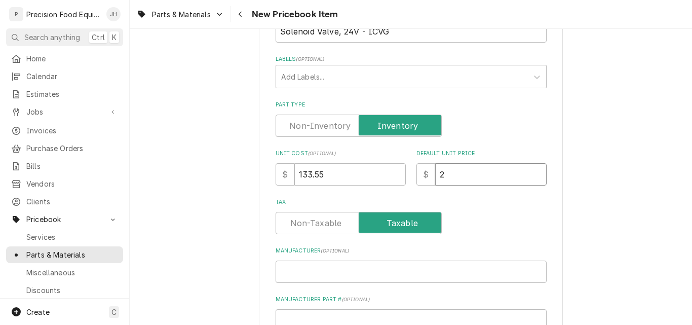
type input "24"
type textarea "x"
type input "243"
type textarea "x"
type input "243.8"
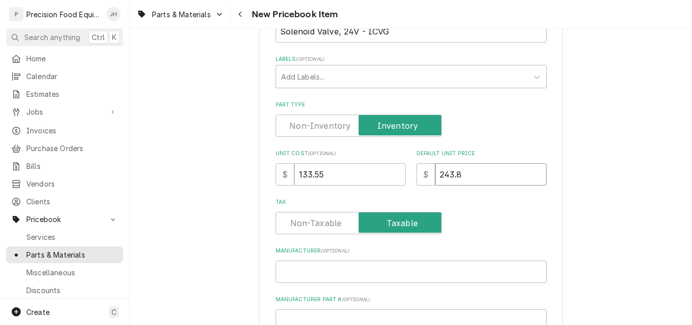
type textarea "x"
type input "243.83"
click at [343, 275] on input "Manufacturer ( optional )" at bounding box center [411, 271] width 271 height 22
type textarea "x"
type input "I"
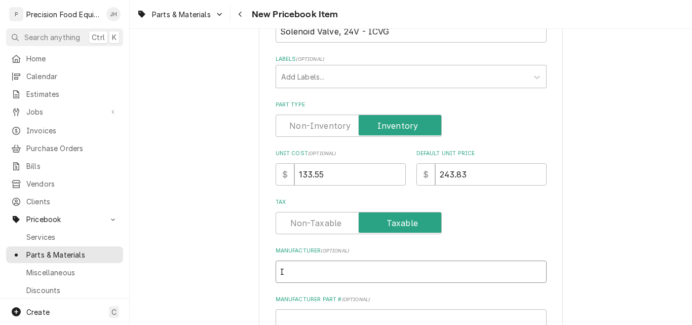
type textarea "x"
type input "Im"
type textarea "x"
type input "Imp"
type textarea "x"
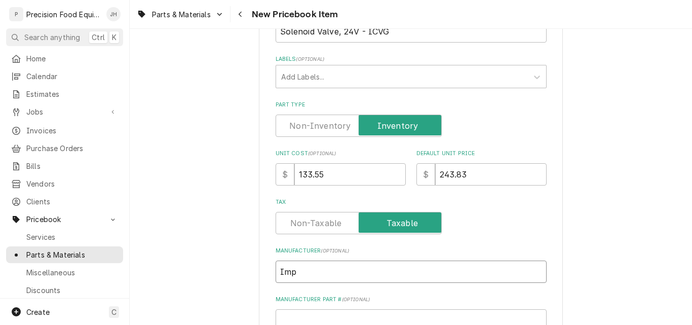
type input "Impe"
type textarea "x"
type input "Imper"
type textarea "x"
type input "Imperi"
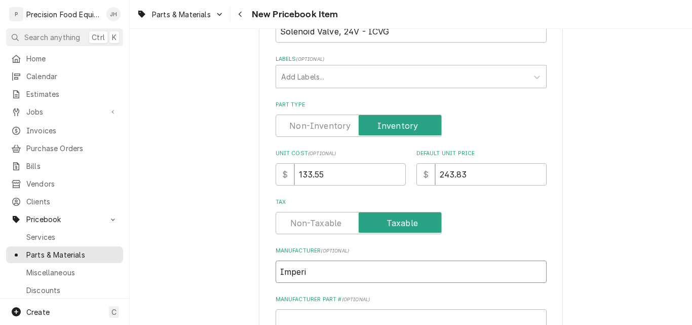
type textarea "x"
type input "Imperia"
type textarea "x"
type input "Imperial"
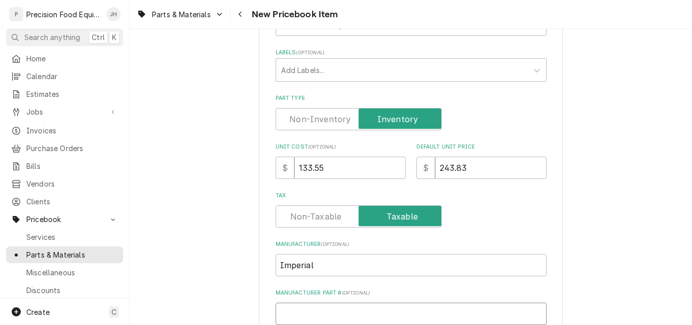
type textarea "x"
type input "3"
type textarea "x"
type input "36"
type textarea "x"
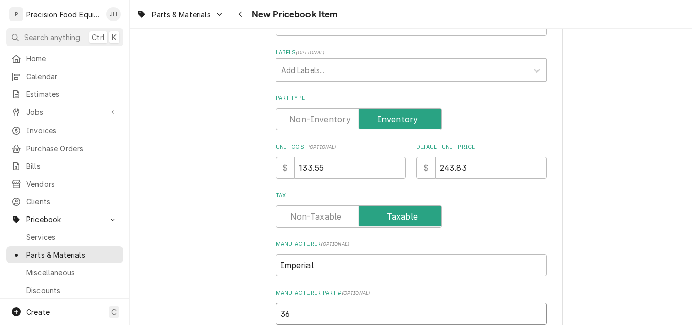
type input "362"
type textarea "x"
type input "3624"
type textarea "x"
type input "36240"
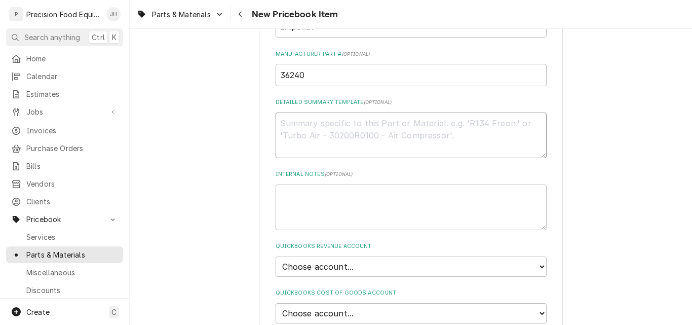
scroll to position [496, 0]
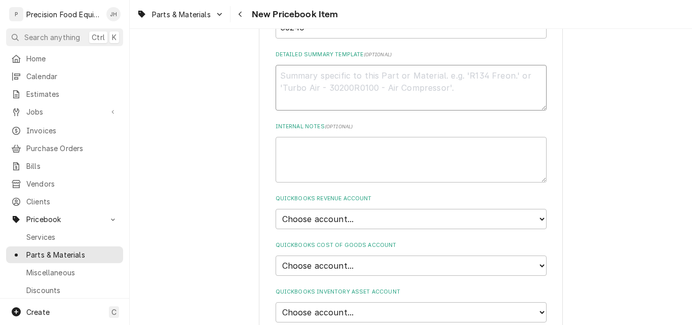
paste textarea "ICVG-SOLENOID VALVE 24V"
type textarea "x"
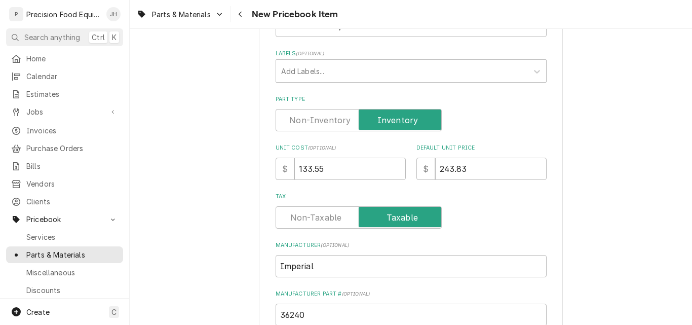
scroll to position [192, 0]
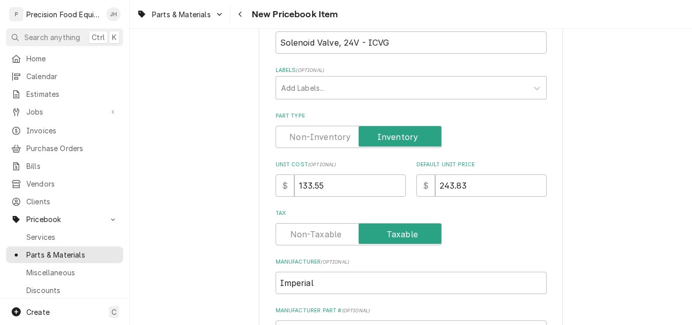
type textarea "ICVG-SOLENOID VALVE 24V"
drag, startPoint x: 388, startPoint y: 48, endPoint x: 241, endPoint y: 52, distance: 147.0
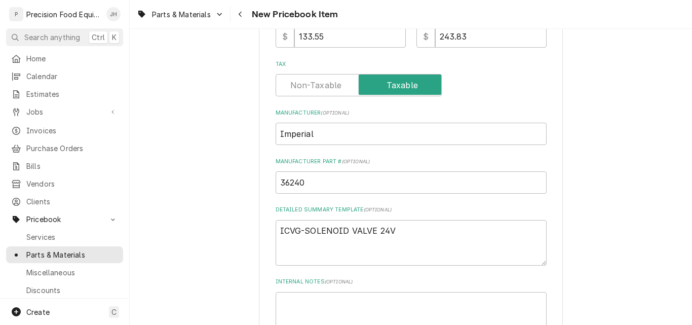
scroll to position [344, 0]
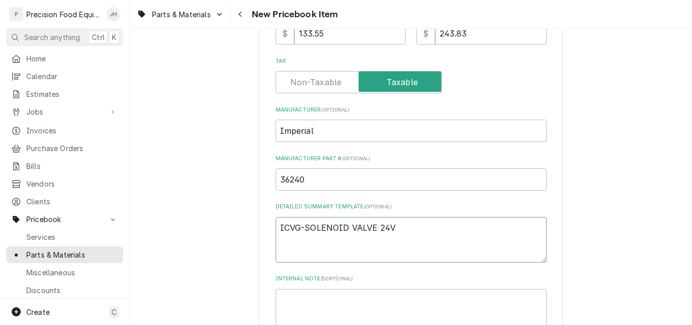
drag, startPoint x: 405, startPoint y: 227, endPoint x: 274, endPoint y: 238, distance: 132.2
click at [276, 238] on textarea "ICVG-SOLENOID VALVE 24V" at bounding box center [411, 240] width 271 height 46
paste textarea "Solenoid Valve, 24V - ICVG"
type textarea "x"
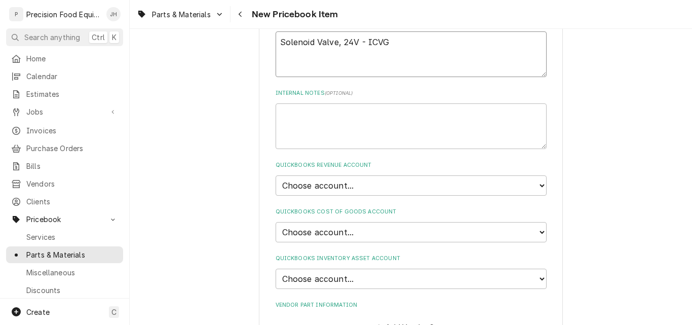
scroll to position [546, 0]
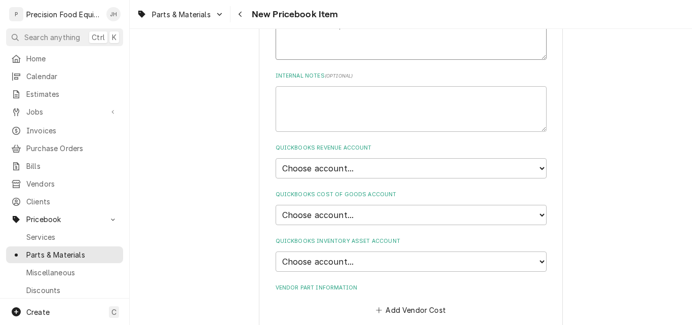
type textarea "Solenoid Valve, 24V - ICVG"
click at [381, 167] on select "Choose account... Discount Income Misc Income Non taxable issues 46600: Parts a…" at bounding box center [411, 168] width 271 height 20
select select "8000000A-1210141275"
click at [276, 158] on select "Choose account... Discount Income Misc Income Non taxable issues 46600: Parts a…" at bounding box center [411, 168] width 271 height 20
type textarea "x"
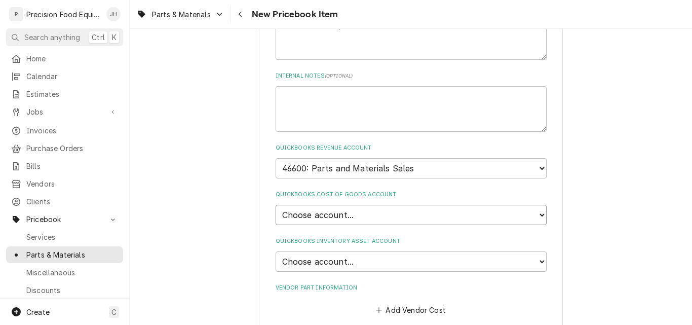
click at [367, 219] on select "Choose account... Loss Expense Loss Expense 11/3/2014 Loss Expense 11/4/2014 Co…" at bounding box center [411, 215] width 271 height 20
select select "80000023-1210145225"
click at [276, 205] on select "Choose account... Loss Expense Loss Expense 11/3/2014 Loss Expense 11/4/2014 Co…" at bounding box center [411, 215] width 271 height 20
type textarea "x"
click at [360, 262] on select "Choose account... Undeposited Funds Inventory Asset Payroll Asset" at bounding box center [411, 261] width 271 height 20
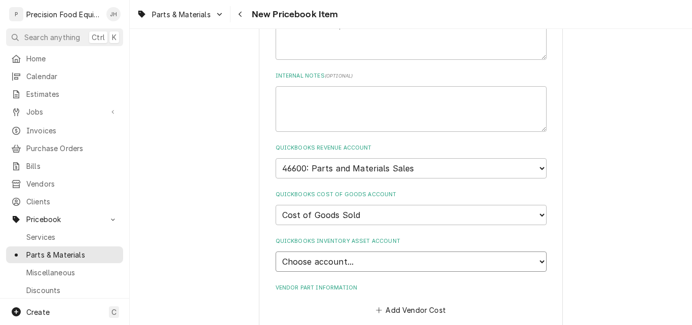
select select "80000022-1210145225"
click at [276, 251] on select "Choose account... Undeposited Funds Inventory Asset Payroll Asset" at bounding box center [411, 261] width 271 height 20
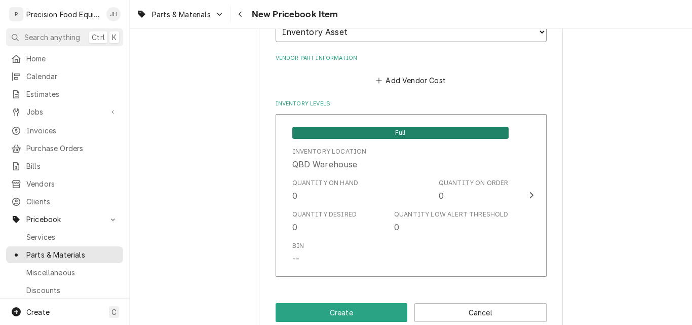
scroll to position [795, 0]
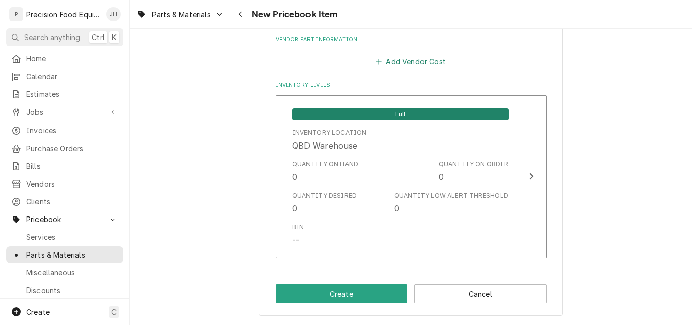
click at [414, 61] on button "Add Vendor Cost" at bounding box center [410, 62] width 73 height 14
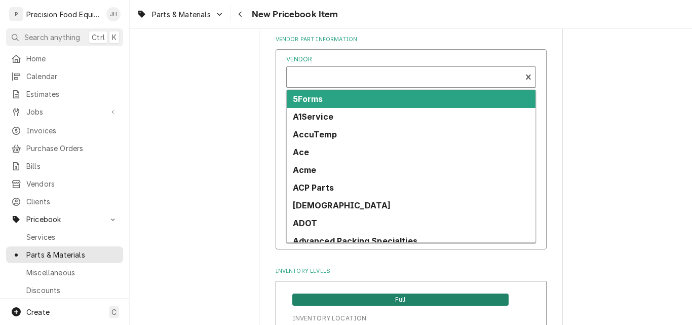
type textarea "x"
click at [300, 80] on div "Vendor" at bounding box center [404, 78] width 224 height 24
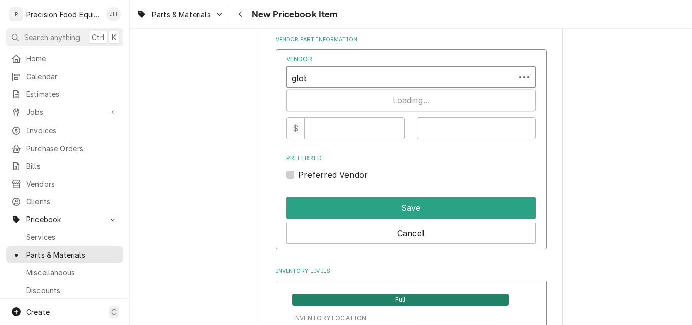
type input "globa"
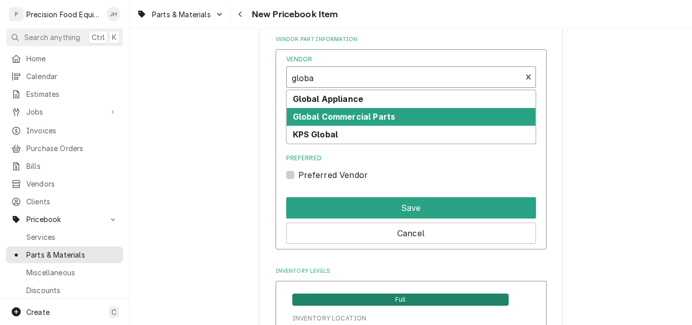
click at [329, 110] on div "Global Commercial Parts" at bounding box center [411, 117] width 249 height 18
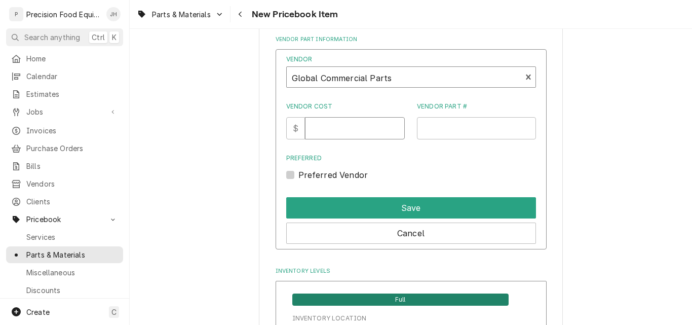
click at [326, 126] on input "Vendor Cost" at bounding box center [355, 128] width 100 height 22
type input "133.55"
type input "36240"
click at [313, 172] on label "Preferred Vendor" at bounding box center [333, 175] width 70 height 12
click at [313, 172] on input "Preferred" at bounding box center [423, 180] width 250 height 22
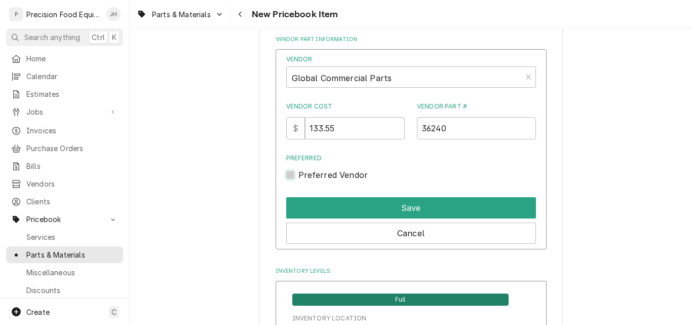
checkbox input "true"
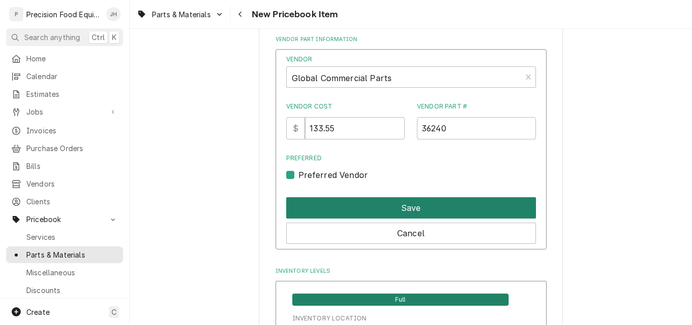
click at [341, 212] on button "Save" at bounding box center [411, 207] width 250 height 21
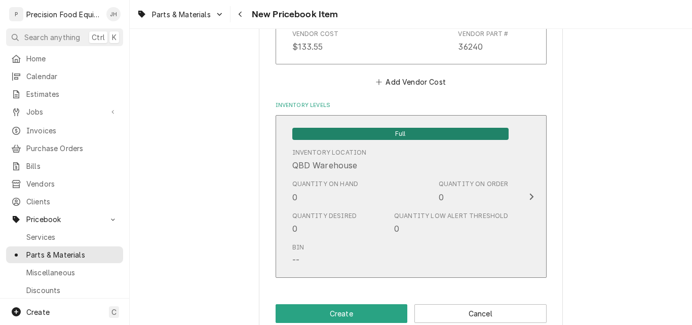
scroll to position [899, 0]
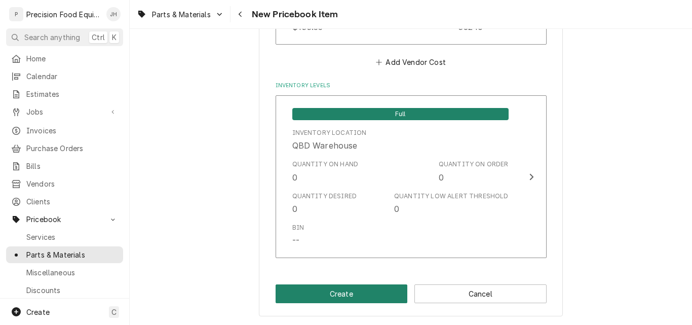
click at [374, 288] on button "Create" at bounding box center [342, 293] width 132 height 19
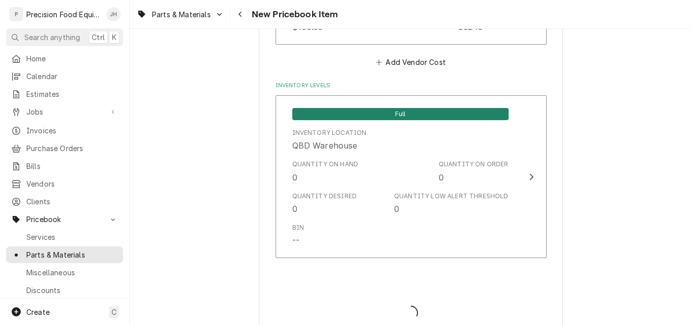
type textarea "x"
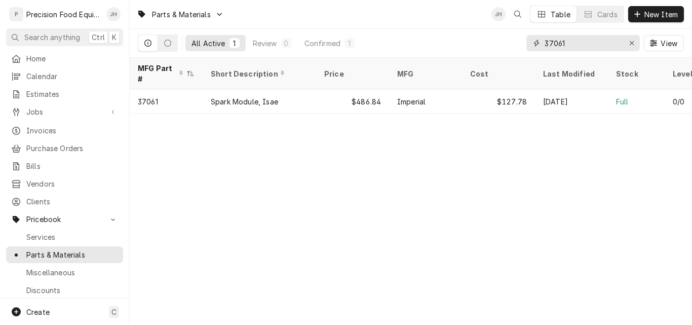
drag, startPoint x: 581, startPoint y: 39, endPoint x: 493, endPoint y: 40, distance: 88.7
click at [498, 41] on div "All Active 1 Review 0 Confirmed 1 37061 View" at bounding box center [411, 43] width 546 height 28
type input "1"
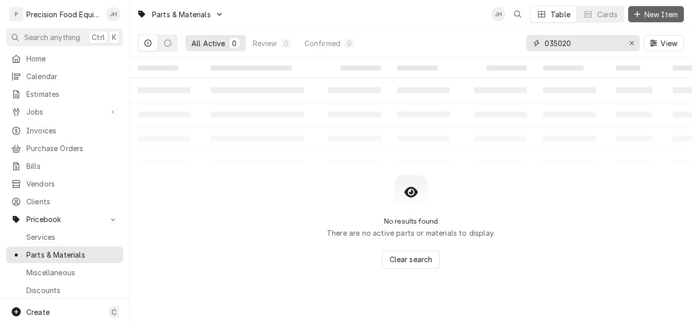
type input "035020"
click at [652, 11] on span "New Item" at bounding box center [661, 14] width 37 height 11
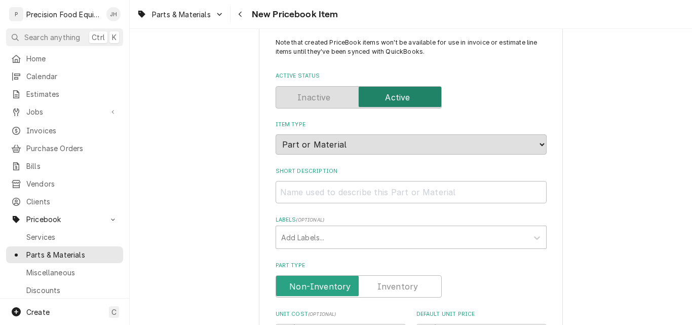
scroll to position [101, 0]
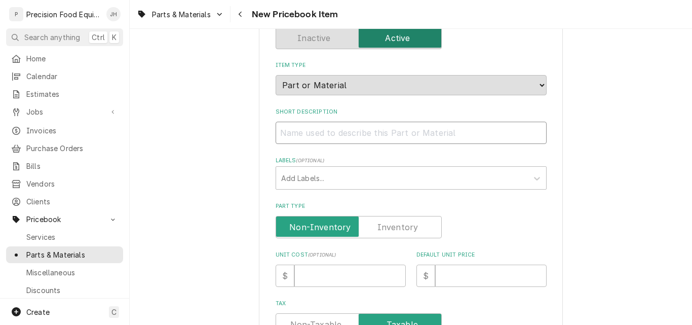
click at [345, 128] on input "Short Description" at bounding box center [411, 133] width 271 height 22
paste input "Vari-Speed Swivel Assembly, 30/40 Quart Mixer"
type textarea "x"
type input "Vari-Speed Swivel Assembly, 30/40 Quart Mixer"
click at [438, 133] on input "Vari-Speed Swivel Assembly, 30/40 Quart Mixer" at bounding box center [411, 133] width 271 height 22
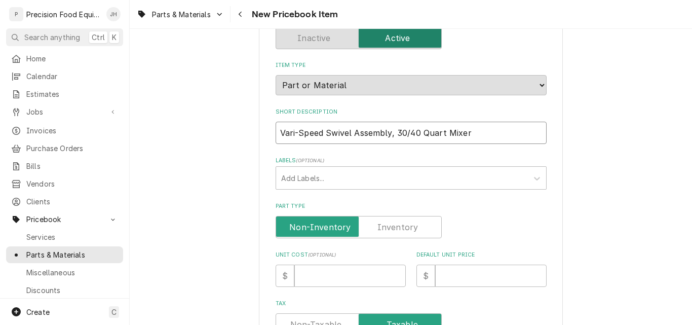
type textarea "x"
type input "Vari-Speed Swivel Assembly, 30/40 Quat Mixer"
type textarea "x"
type input "Vari-Speed Swivel Assembly, 30/40 Qut Mixer"
type textarea "x"
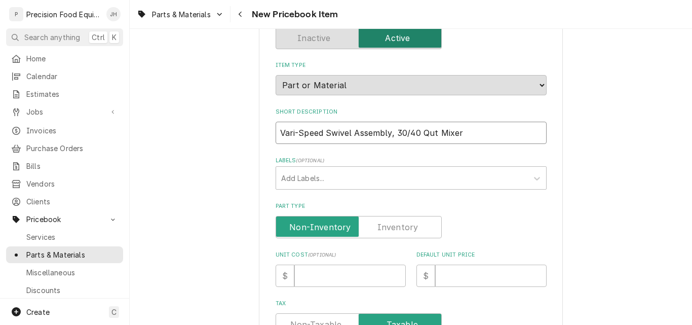
type input "Vari-Speed Swivel Assembly, 30/40 Qt Mixer"
type textarea "x"
type input "Vari-Speed Swivel Assembly, 30/40 QtMixer"
type textarea "x"
type input "Vari-Speed Swivel Assembly, 30/40 Qtixer"
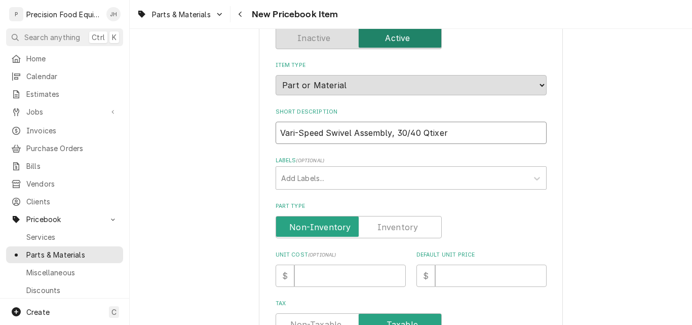
type textarea "x"
type input "Vari-Speed Swivel Assembly, 30/40 Qtxer"
type textarea "x"
type input "Vari-Speed Swivel Assembly, 30/40 Qter"
type textarea "x"
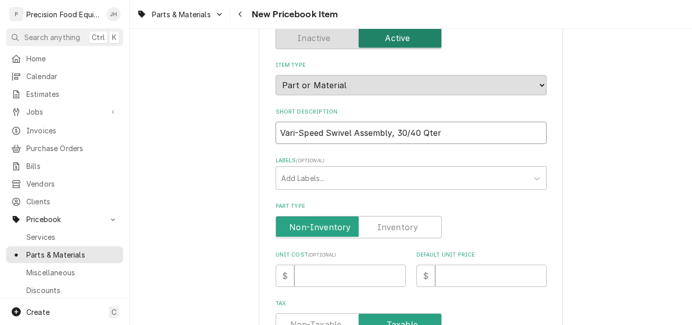
type input "Vari-Speed Swivel Assembly, 30/40 Qtr"
type textarea "x"
type input "Vari-Speed Swivel Assembly, 30/40 Qt"
click at [395, 223] on label "Part Type" at bounding box center [359, 227] width 166 height 22
click at [395, 223] on input "Part Type" at bounding box center [358, 227] width 157 height 22
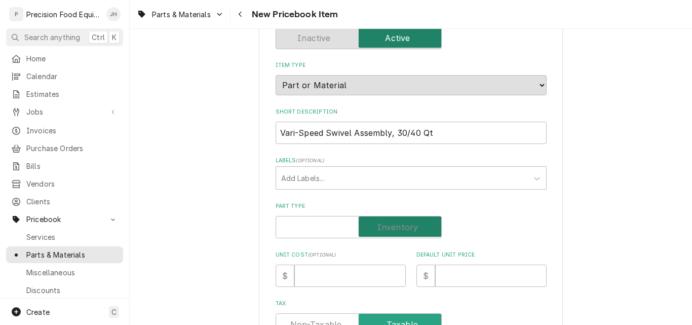
checkbox input "true"
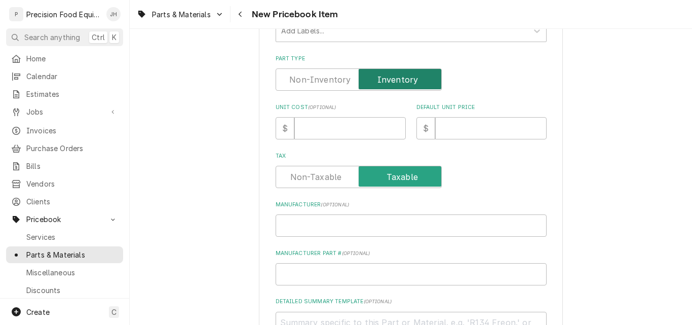
scroll to position [253, 0]
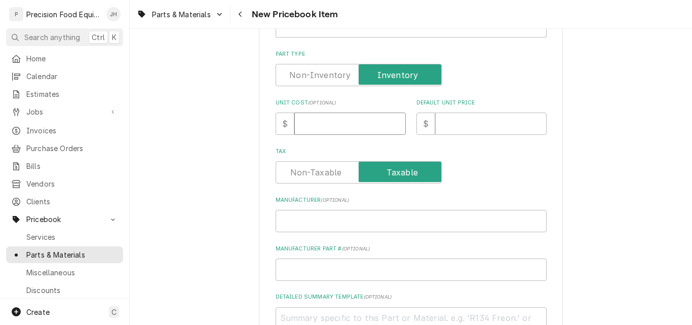
click at [340, 128] on input "Unit Cost ( optional )" at bounding box center [349, 123] width 111 height 22
type textarea "x"
type input "2"
type textarea "x"
type input "28"
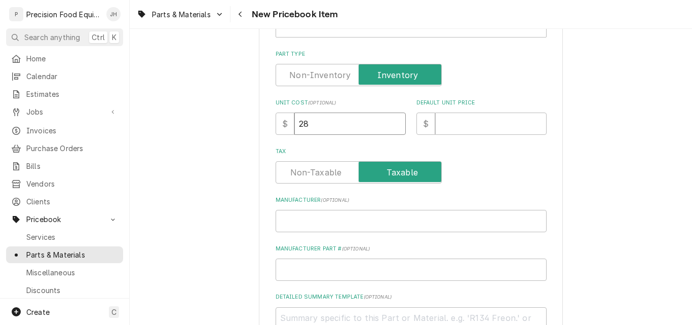
type textarea "x"
type input "287"
type textarea "x"
type input "287.5"
type textarea "x"
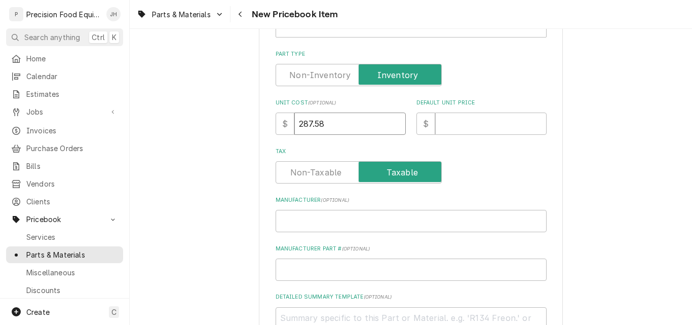
type input "287.58"
type textarea "x"
type input "4"
type textarea "x"
type input "40"
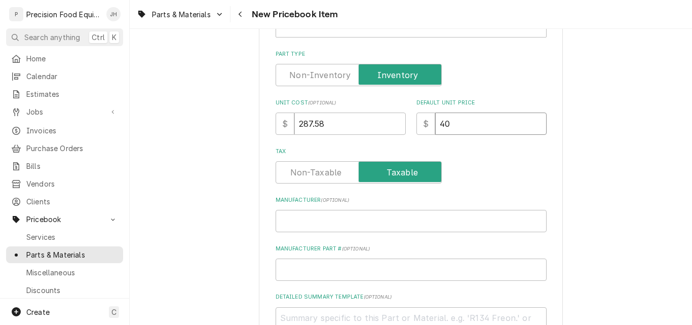
type textarea "x"
type input "406"
type textarea "x"
type input "406.8"
type textarea "x"
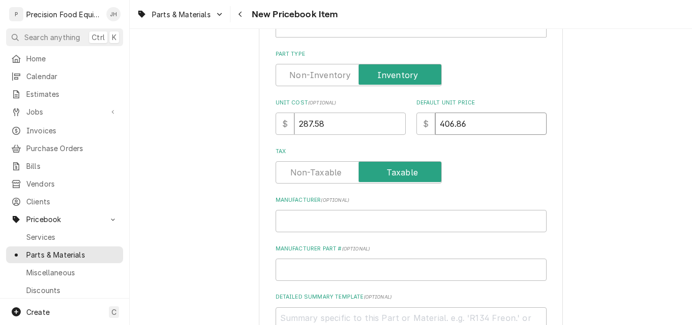
type input "406.86"
click at [363, 226] on input "Manufacturer ( optional )" at bounding box center [411, 221] width 271 height 22
type textarea "x"
type input "U"
type textarea "x"
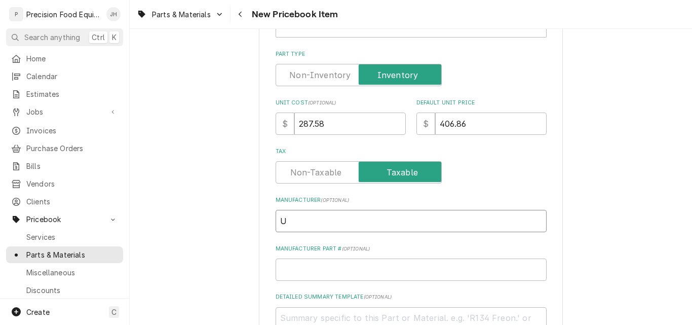
type input "Un"
type textarea "x"
type input "Uni"
type textarea "x"
type input "Univ"
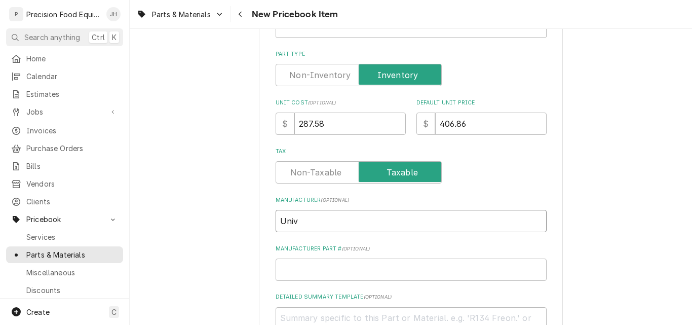
type textarea "x"
type input "Unive"
type textarea "x"
type input "Univex"
type textarea "x"
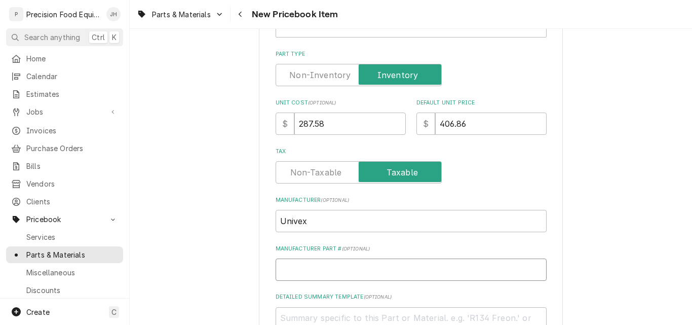
type input "1"
type textarea "x"
type input "10"
type textarea "x"
type input "103"
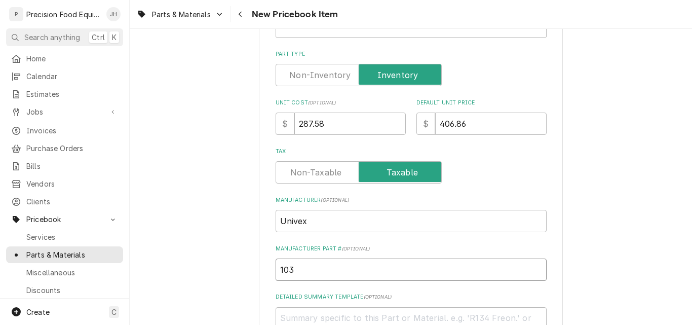
type textarea "x"
type input "1035"
type textarea "x"
type input "10350"
type textarea "x"
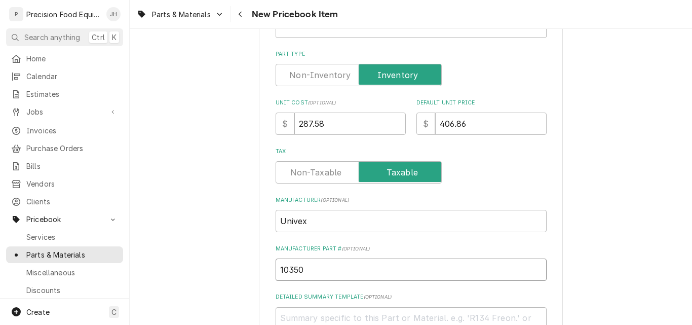
type input "103502"
type textarea "x"
type input "1035020"
type textarea "x"
type input "1035020A"
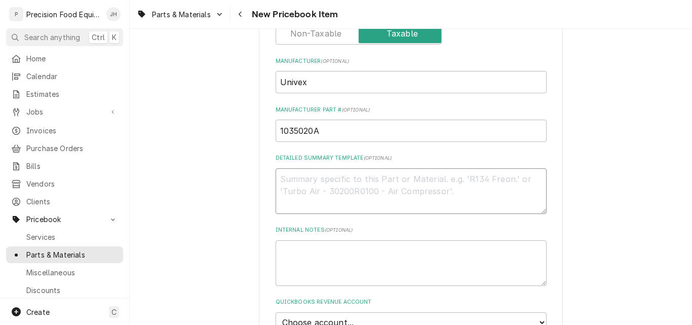
scroll to position [405, 0]
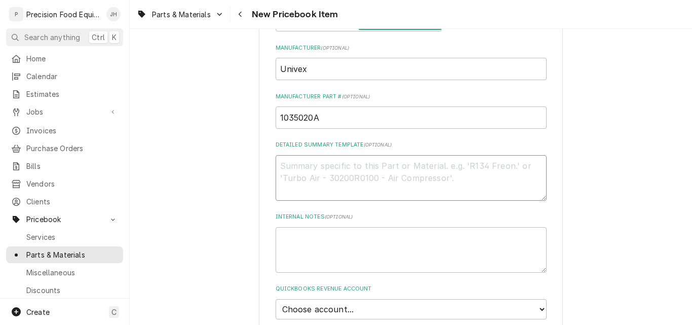
paste textarea "Vari-Speed Swivel Assembly, 30/40 Quart Mixer"
type textarea "x"
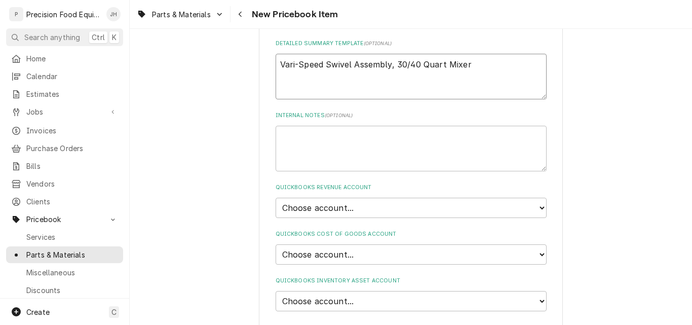
scroll to position [557, 0]
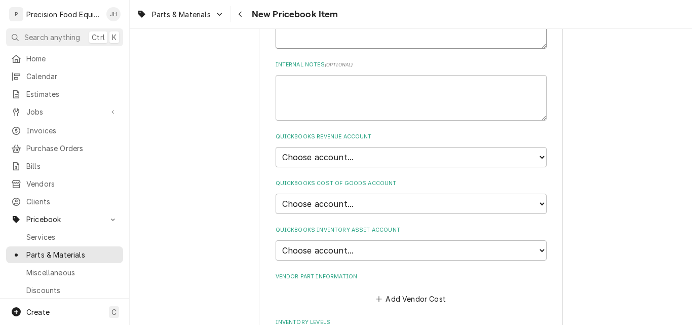
type textarea "Vari-Speed Swivel Assembly, 30/40 Quart Mixer"
click at [371, 157] on select "Choose account... Discount Income Misc Income Non taxable issues 46600: Parts a…" at bounding box center [411, 157] width 271 height 20
select select "8000000A-1210141275"
click at [276, 147] on select "Choose account... Discount Income Misc Income Non taxable issues 46600: Parts a…" at bounding box center [411, 157] width 271 height 20
type textarea "x"
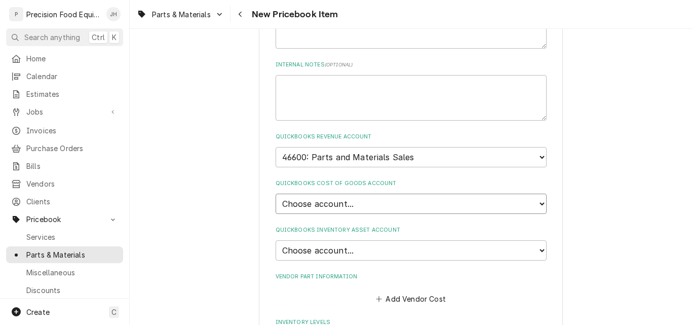
click at [360, 204] on select "Choose account... Loss Expense Loss Expense [DATE] Loss Expense [DATE] Cost of …" at bounding box center [411, 204] width 271 height 20
select select "80000023-1210145225"
click at [276, 194] on select "Choose account... Loss Expense Loss Expense [DATE] Loss Expense [DATE] Cost of …" at bounding box center [411, 204] width 271 height 20
type textarea "x"
click at [362, 248] on select "Choose account... Undeposited Funds Inventory Asset Payroll Asset" at bounding box center [411, 250] width 271 height 20
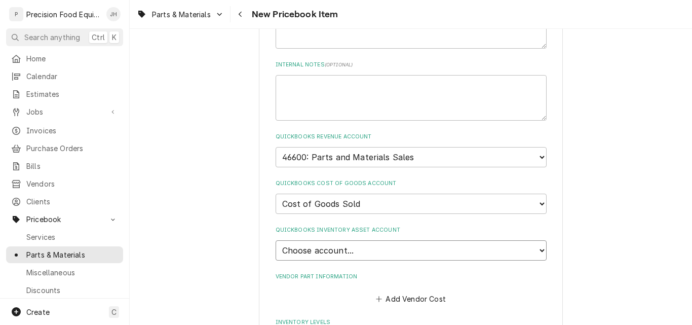
select select "80000022-1210145225"
click at [276, 240] on select "Choose account... Undeposited Funds Inventory Asset Payroll Asset" at bounding box center [411, 250] width 271 height 20
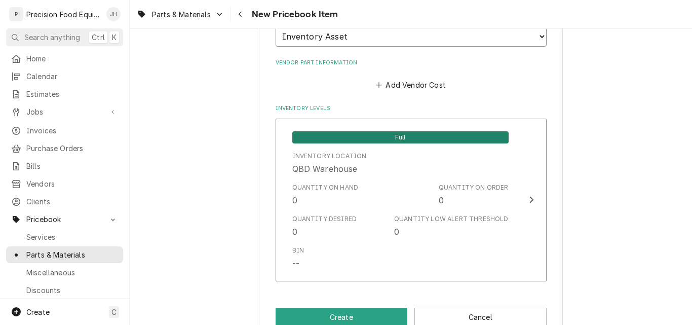
scroll to position [795, 0]
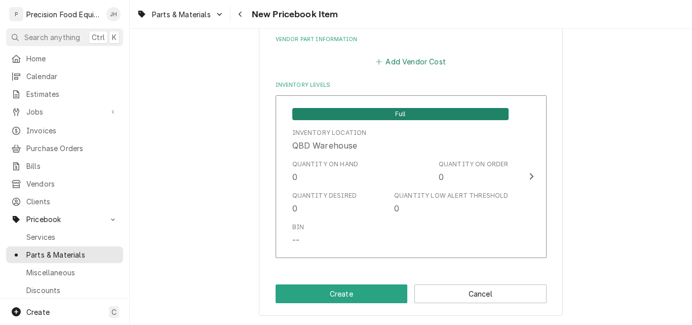
click at [410, 62] on button "Add Vendor Cost" at bounding box center [410, 62] width 73 height 14
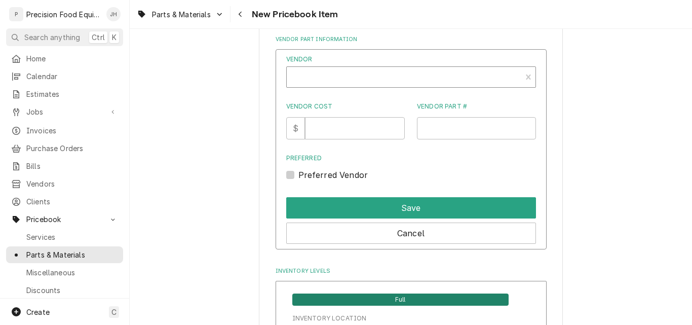
type textarea "x"
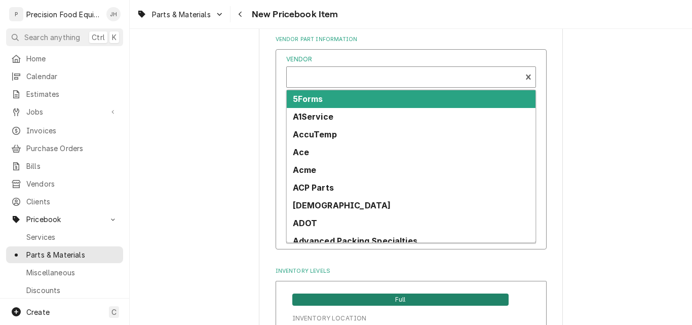
click at [392, 80] on div "Vendor" at bounding box center [404, 81] width 224 height 24
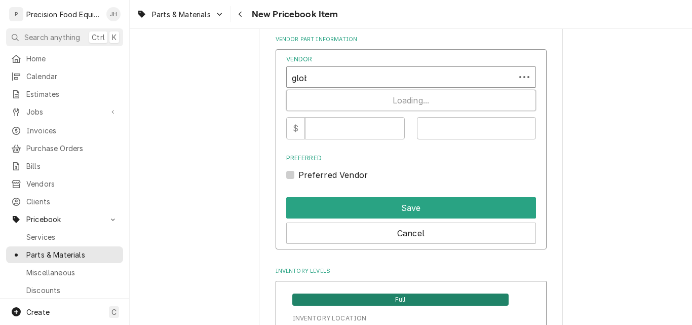
type input "globa"
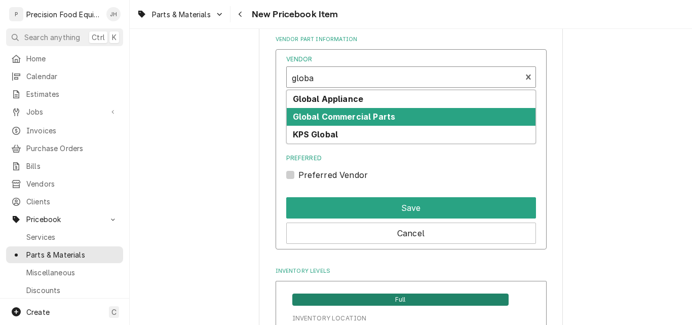
click at [348, 120] on strong "Global Commercial Parts" at bounding box center [344, 116] width 103 height 10
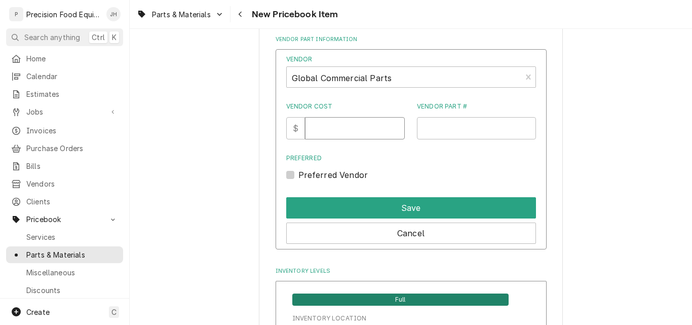
click at [329, 133] on input "Vendor Cost" at bounding box center [355, 128] width 100 height 22
type input "287.58"
type input "1035020A"
click at [298, 175] on label "Preferred Vendor" at bounding box center [333, 175] width 70 height 12
click at [298, 175] on input "Preferred" at bounding box center [423, 180] width 250 height 22
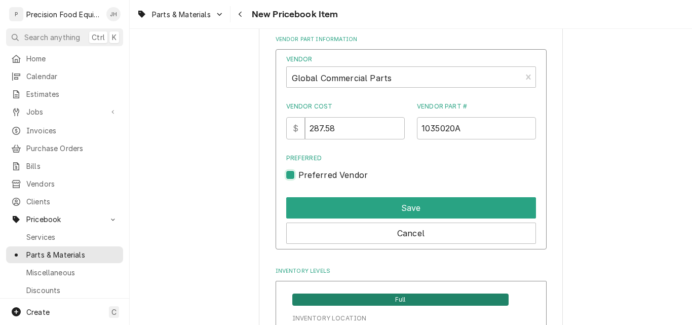
checkbox input "true"
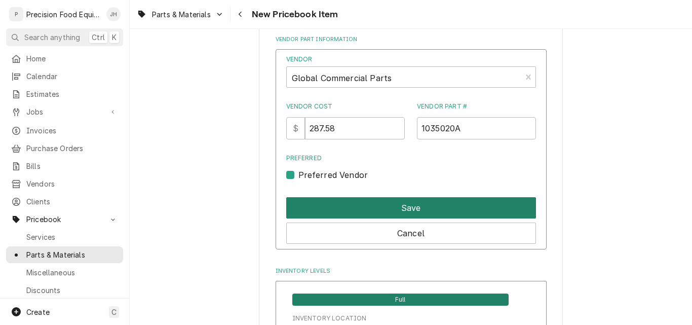
click at [369, 211] on button "Save" at bounding box center [411, 207] width 250 height 21
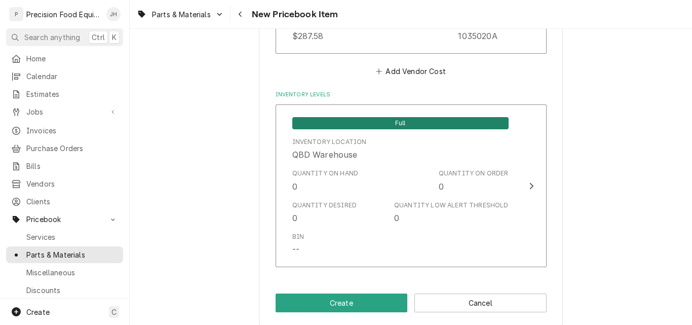
scroll to position [896, 0]
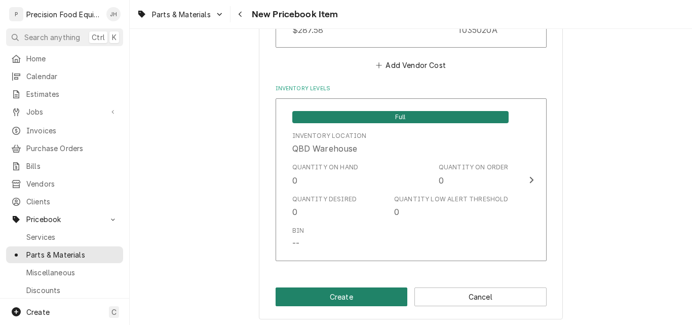
click at [364, 295] on button "Create" at bounding box center [342, 296] width 132 height 19
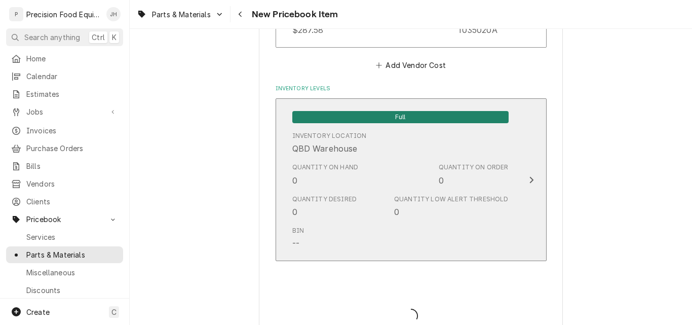
type textarea "x"
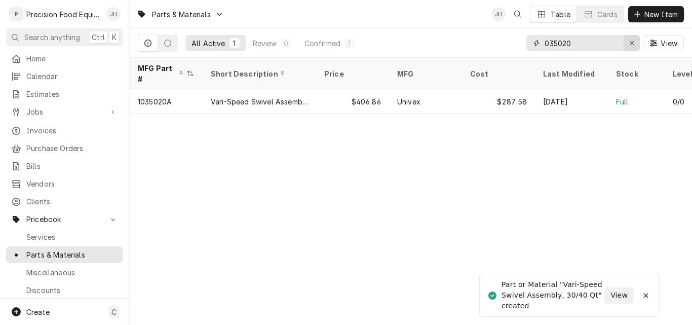
click at [635, 43] on div "Erase input" at bounding box center [632, 43] width 10 height 10
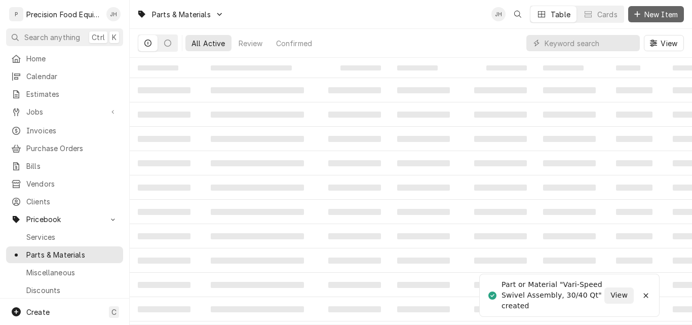
click at [653, 14] on span "New Item" at bounding box center [661, 14] width 37 height 11
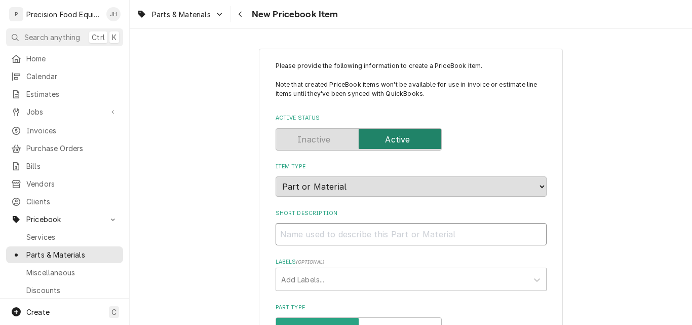
click at [338, 234] on input "Short Description" at bounding box center [411, 234] width 271 height 22
paste input "Belt Kit, BX35/BX42, SRM30"
type textarea "x"
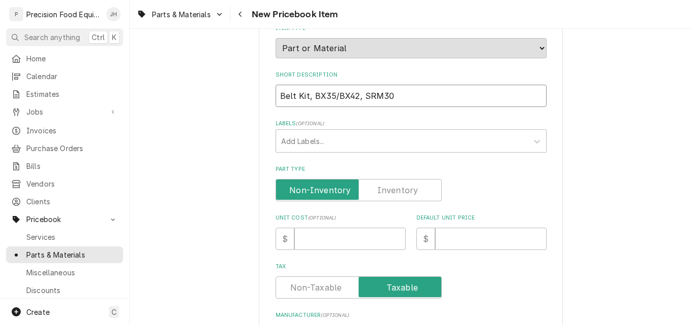
scroll to position [152, 0]
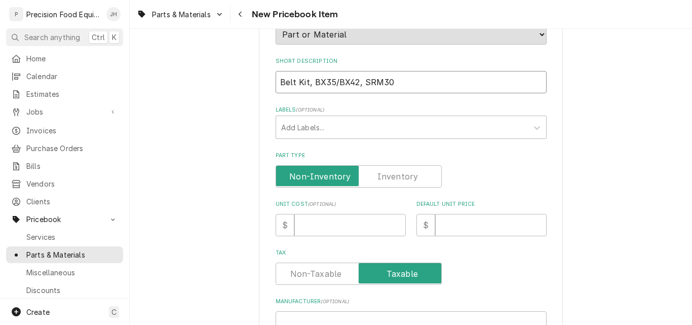
type input "Belt Kit, BX35/BX42, SRM30"
click at [407, 173] on label "Part Type" at bounding box center [359, 176] width 166 height 22
click at [407, 173] on input "Part Type" at bounding box center [358, 176] width 157 height 22
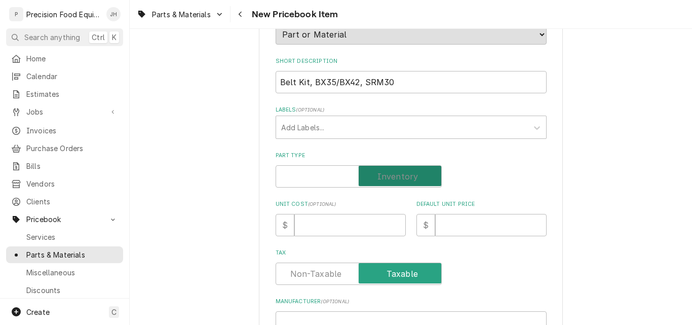
checkbox input "true"
click at [325, 220] on input "Unit Cost ( optional )" at bounding box center [349, 225] width 111 height 22
type textarea "x"
type input "6"
type textarea "x"
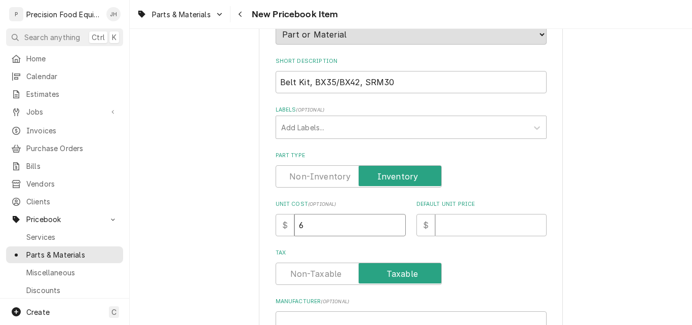
type input "60"
type textarea "x"
type input "60.5"
type textarea "x"
type input "60.54"
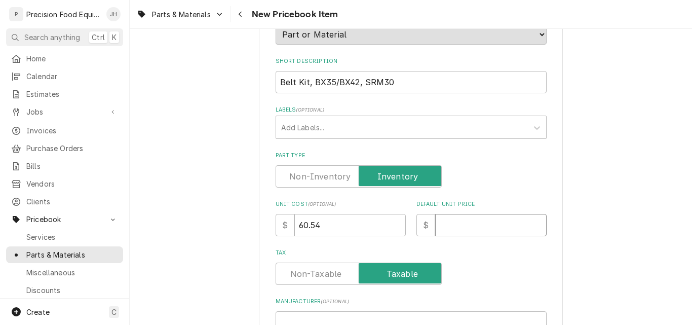
type textarea "x"
type input "8"
type textarea "x"
type input "82"
type textarea "x"
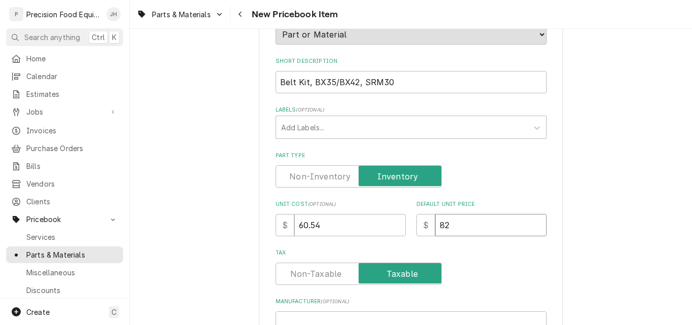
type input "82.9"
type textarea "x"
type input "82.98"
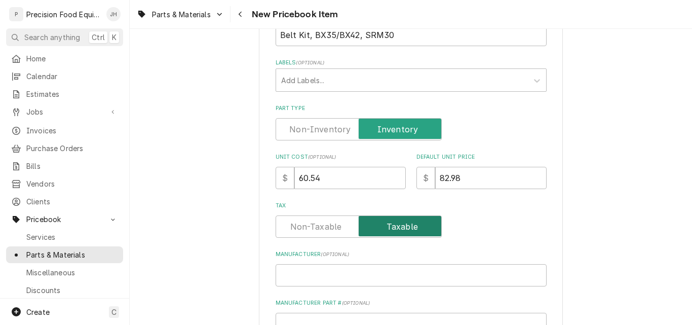
scroll to position [304, 0]
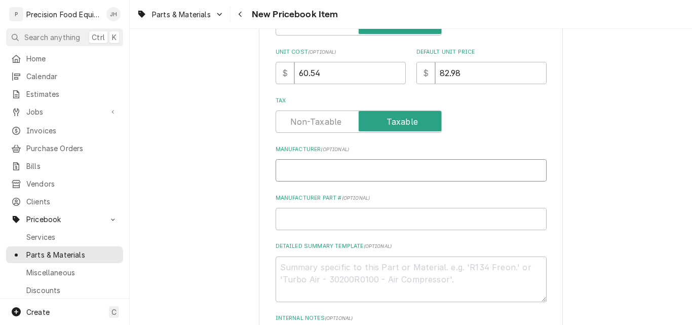
click at [314, 172] on input "Manufacturer ( optional )" at bounding box center [411, 170] width 271 height 22
type textarea "x"
type input "G"
type textarea "x"
type input "Gl"
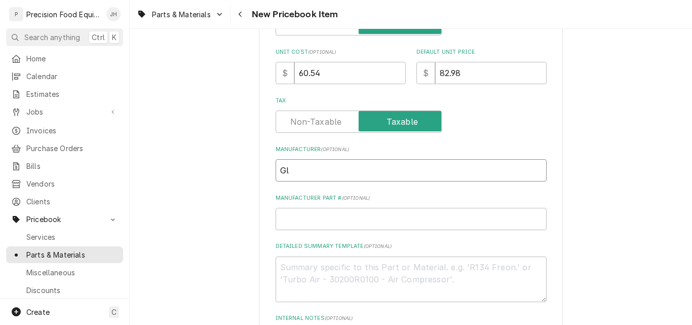
type textarea "x"
type input "Glo"
type textarea "x"
type input "Glob"
type textarea "x"
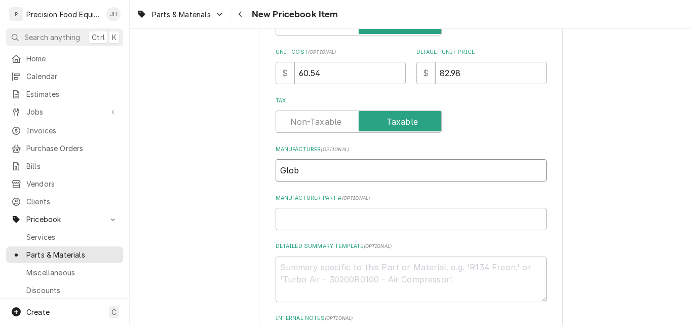
type input "Globa"
type textarea "x"
type input "Glob"
type textarea "x"
type input "Glo"
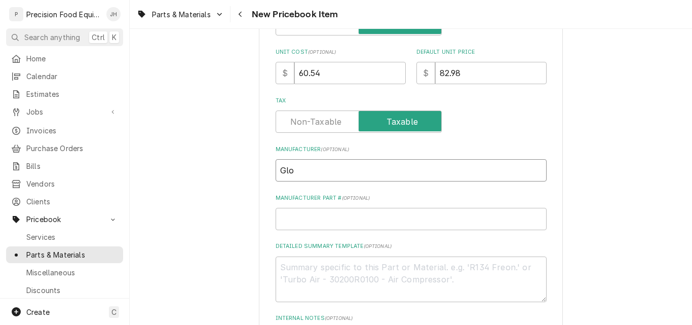
type textarea "x"
type input "Gl"
type textarea "x"
type input "G"
type textarea "x"
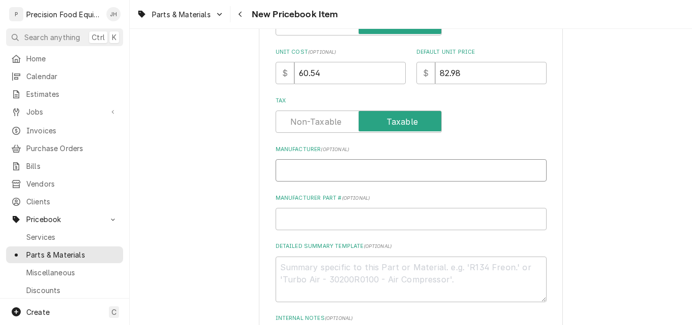
type textarea "x"
type input "U"
type textarea "x"
type input "Un"
type textarea "x"
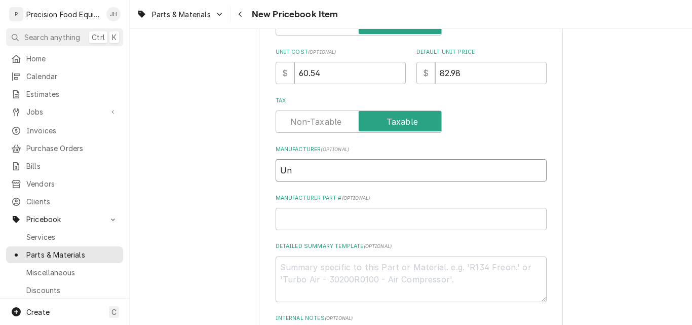
type input "Uni"
type textarea "x"
type input "Univ"
type textarea "x"
type input "Unive"
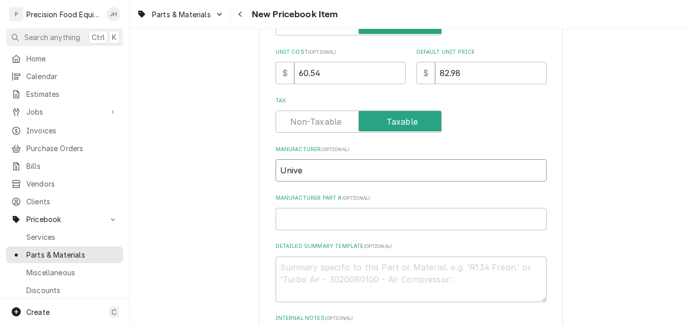
type textarea "x"
type input "Univex"
type textarea "x"
type input "1"
type textarea "x"
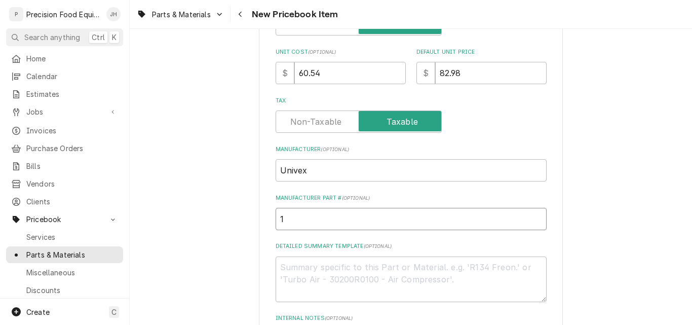
type input "10"
type textarea "x"
type input "103"
type textarea "x"
type input "1030"
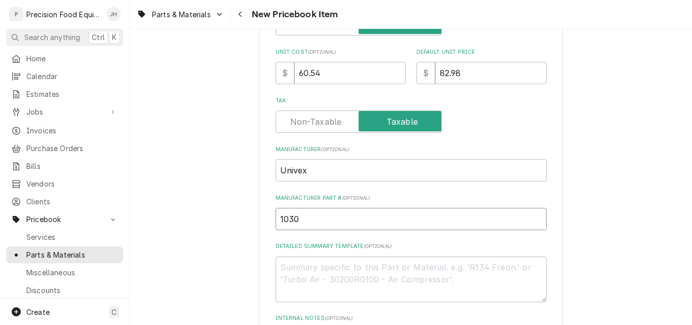
type textarea "x"
type input "10301"
type textarea "x"
type input "103015"
type textarea "x"
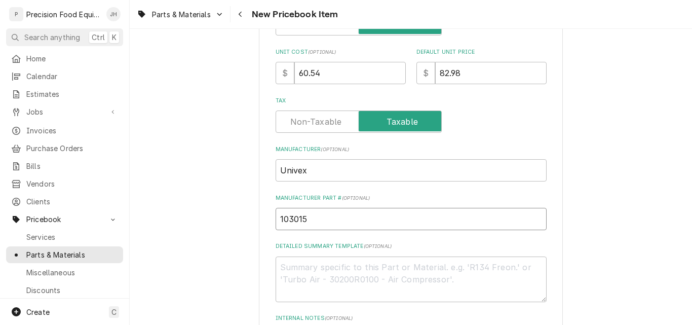
type input "1030153"
type textarea "x"
type input "1030153A"
paste textarea "Belt Kit, BX35/BX42, SRM30"
type textarea "x"
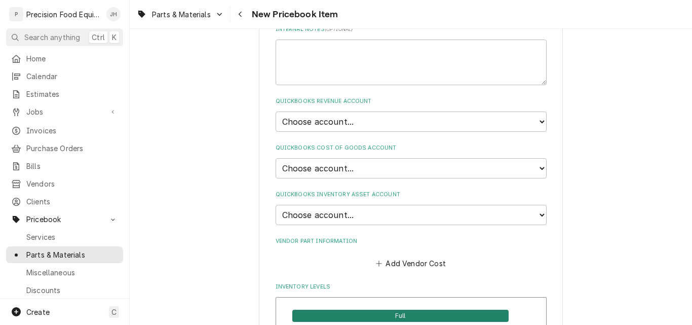
scroll to position [608, 0]
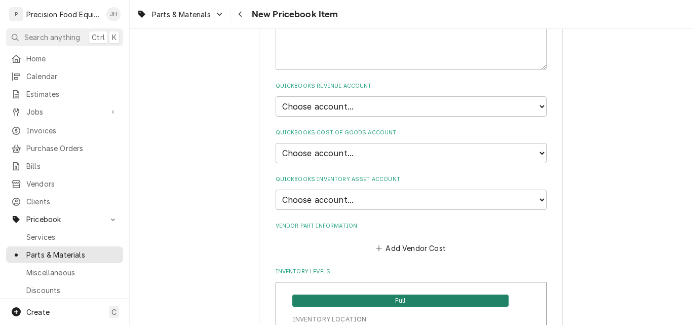
type textarea "Belt Kit, BX35/BX42, SRM30"
click at [373, 110] on select "Choose account... Discount Income Misc Income Non taxable issues 46600: Parts a…" at bounding box center [411, 106] width 271 height 20
select select "8000000A-1210141275"
click at [276, 96] on select "Choose account... Discount Income Misc Income Non taxable issues 46600: Parts a…" at bounding box center [411, 106] width 271 height 20
type textarea "x"
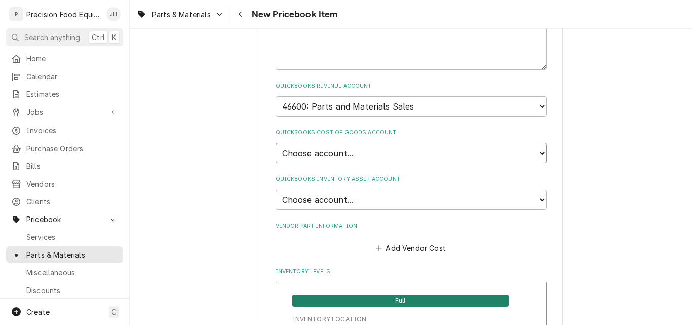
click at [343, 154] on select "Choose account... Loss Expense Loss Expense 11/3/2014 Loss Expense 11/4/2014 Co…" at bounding box center [411, 153] width 271 height 20
select select "80000023-1210145225"
click at [276, 143] on select "Choose account... Loss Expense Loss Expense 11/3/2014 Loss Expense 11/4/2014 Co…" at bounding box center [411, 153] width 271 height 20
type textarea "x"
click at [338, 200] on select "Choose account... Undeposited Funds Inventory Asset Payroll Asset" at bounding box center [411, 200] width 271 height 20
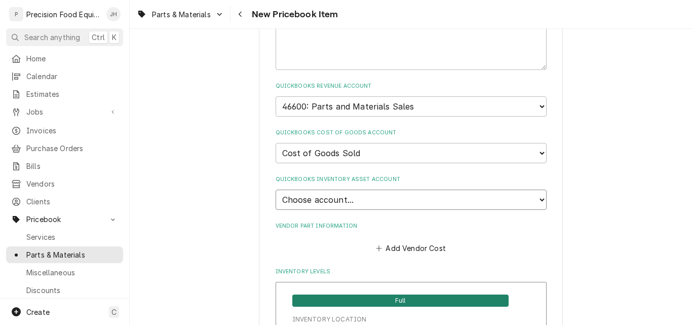
select select "80000022-1210145225"
click at [276, 190] on select "Choose account... Undeposited Funds Inventory Asset Payroll Asset" at bounding box center [411, 200] width 271 height 20
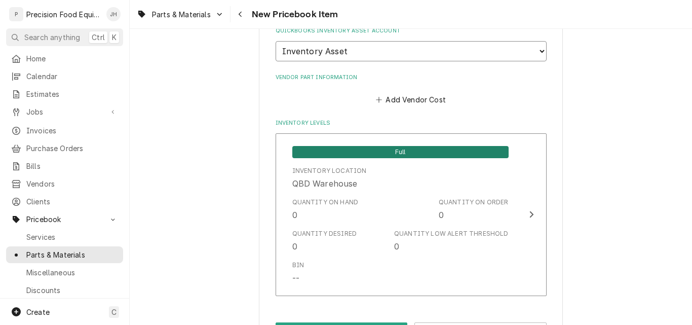
scroll to position [760, 0]
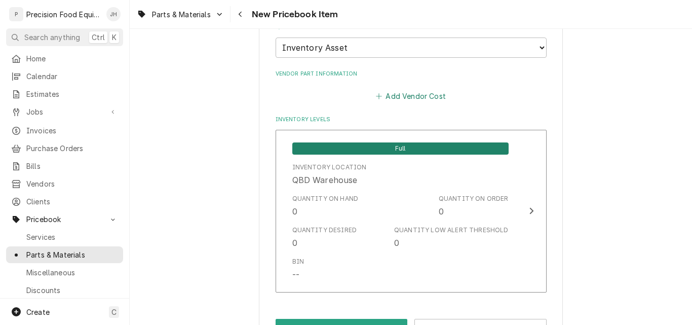
click at [427, 95] on button "Add Vendor Cost" at bounding box center [410, 96] width 73 height 14
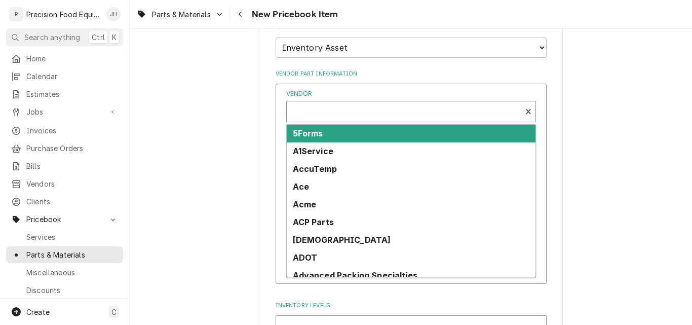
type textarea "x"
click at [327, 114] on div "Vendor" at bounding box center [404, 115] width 224 height 24
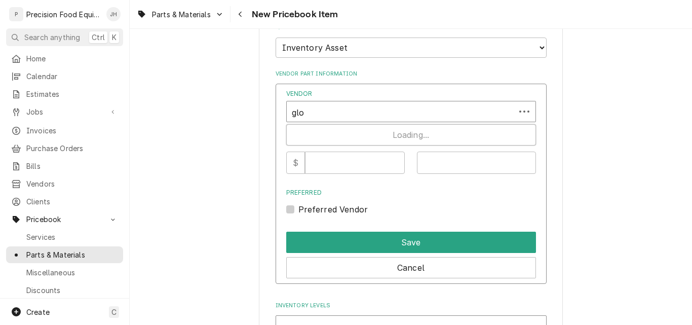
type input "glob"
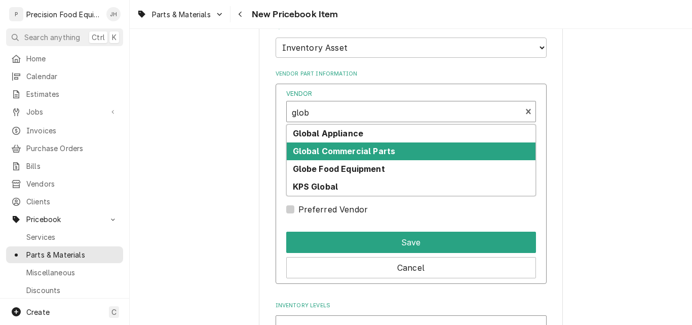
click at [322, 155] on strong "Global Commercial Parts" at bounding box center [344, 151] width 103 height 10
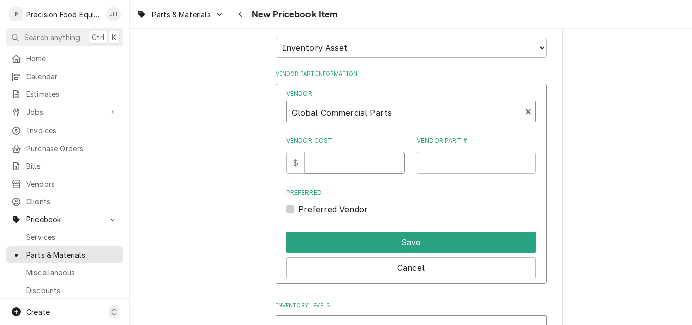
click at [322, 164] on input "Vendor Cost" at bounding box center [355, 163] width 100 height 22
type input "60.54"
type input "1030153A"
click at [298, 212] on label "Preferred Vendor" at bounding box center [333, 209] width 70 height 12
click at [298, 212] on input "Preferred" at bounding box center [423, 214] width 250 height 22
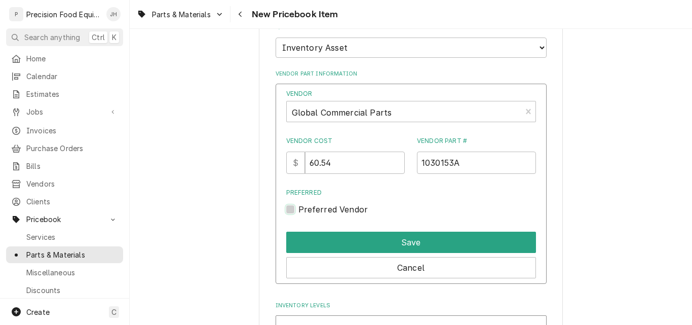
checkbox input "true"
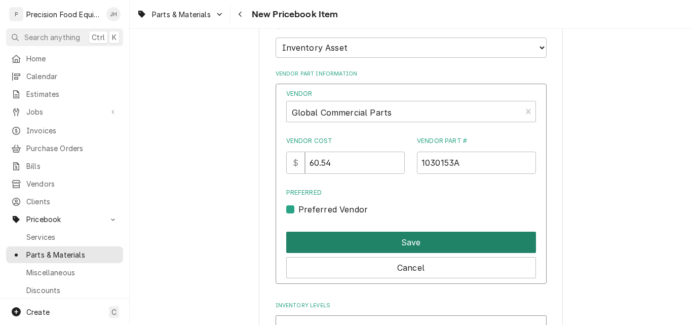
click at [404, 243] on button "Save" at bounding box center [411, 242] width 250 height 21
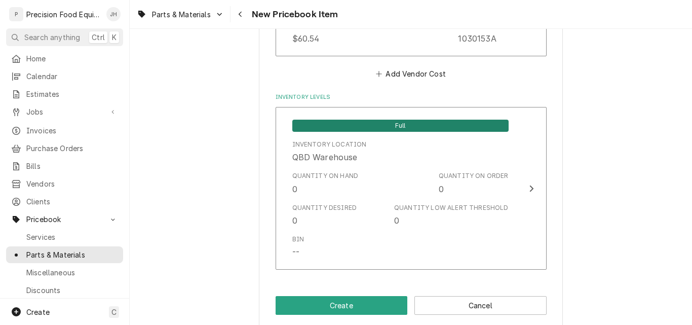
scroll to position [899, 0]
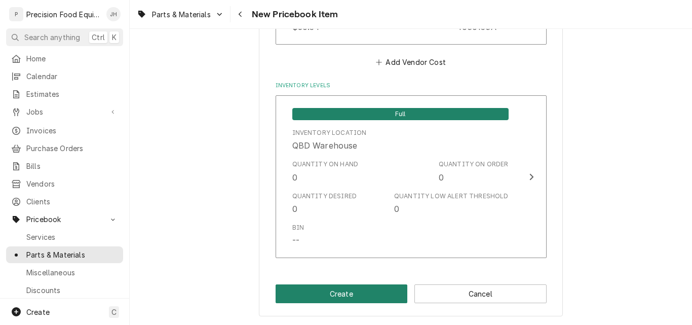
click at [358, 289] on button "Create" at bounding box center [342, 293] width 132 height 19
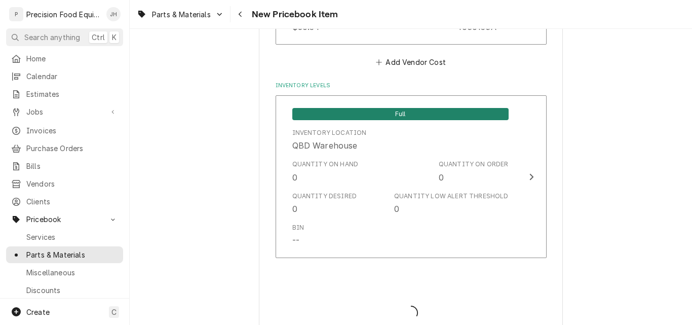
type textarea "x"
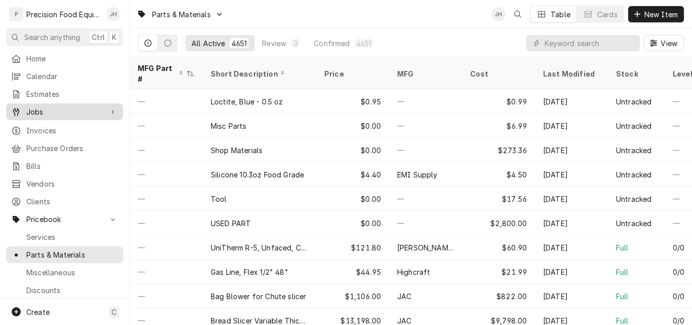
click at [49, 108] on span "Jobs" at bounding box center [64, 111] width 77 height 11
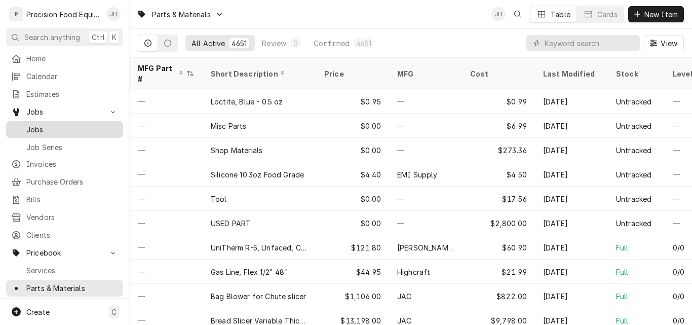
click at [47, 124] on span "Jobs" at bounding box center [72, 129] width 92 height 11
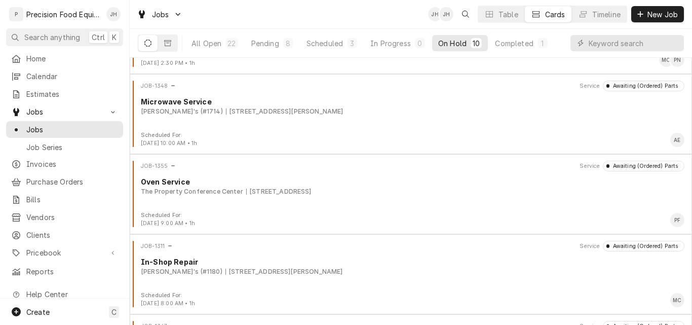
scroll to position [534, 0]
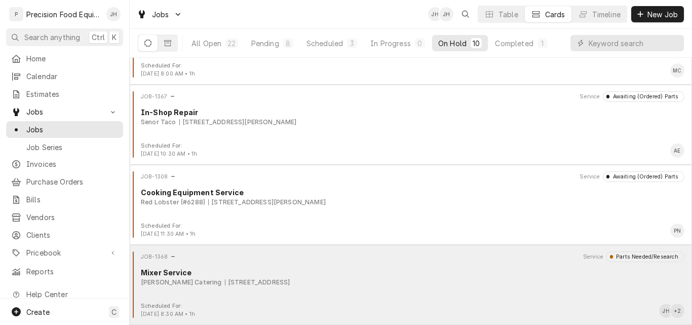
click at [344, 282] on div "[PERSON_NAME] Catering [STREET_ADDRESS]" at bounding box center [413, 282] width 544 height 9
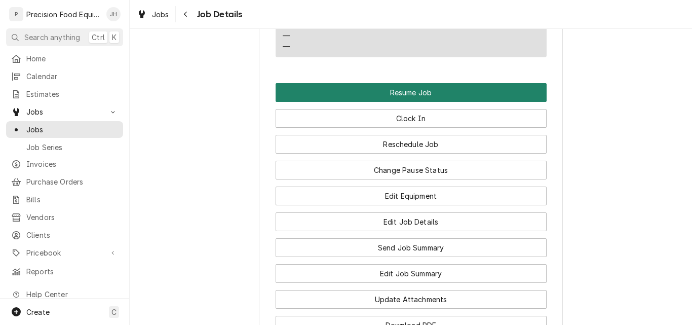
scroll to position [1064, 0]
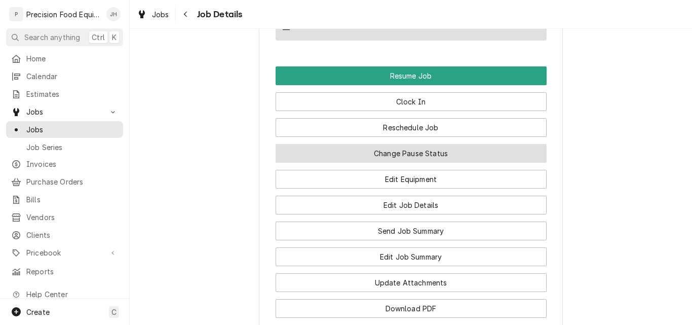
click at [421, 163] on button "Change Pause Status" at bounding box center [411, 153] width 271 height 19
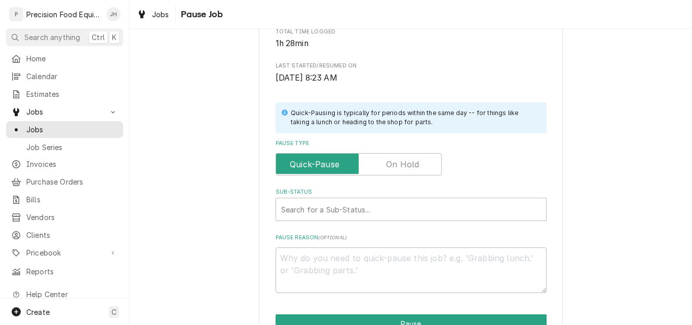
scroll to position [203, 0]
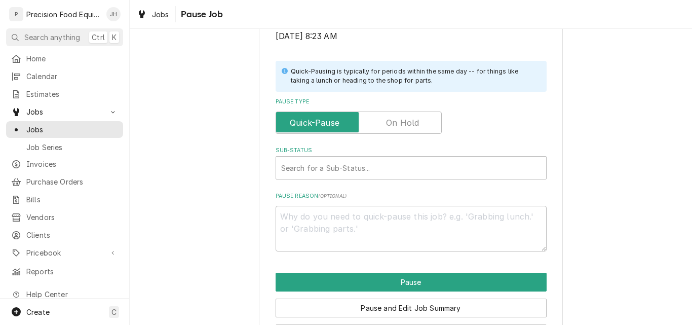
click at [398, 123] on label "Pause Type" at bounding box center [359, 122] width 166 height 22
click at [398, 123] on input "Pause Type" at bounding box center [358, 122] width 157 height 22
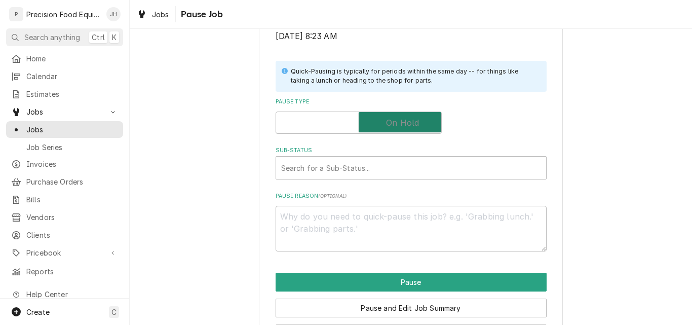
checkbox input "true"
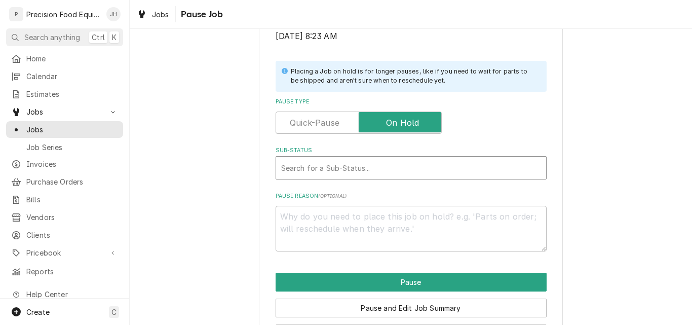
click at [357, 169] on div "Sub-Status" at bounding box center [411, 168] width 260 height 18
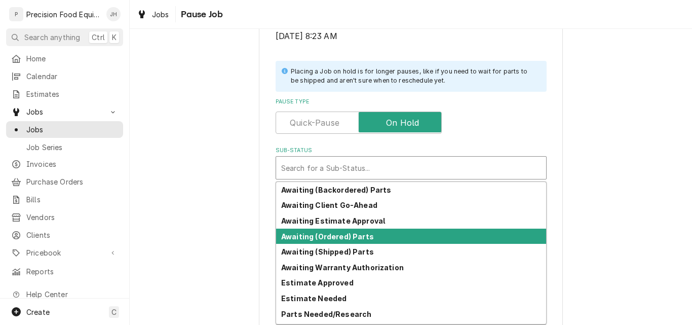
click at [337, 236] on strong "Awaiting (Ordered) Parts" at bounding box center [327, 236] width 93 height 9
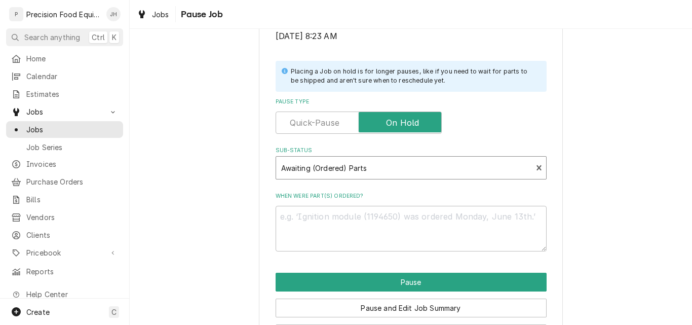
type textarea "x"
click at [324, 222] on textarea "When were part(s) ordered?" at bounding box center [411, 229] width 271 height 46
type textarea "0"
type textarea "x"
type textarea "08"
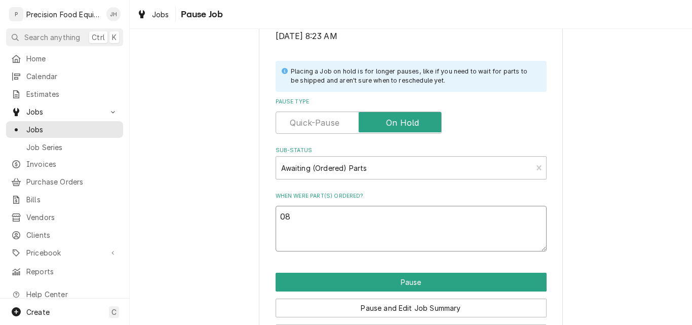
type textarea "x"
type textarea "08/"
type textarea "x"
type textarea "08/1"
type textarea "x"
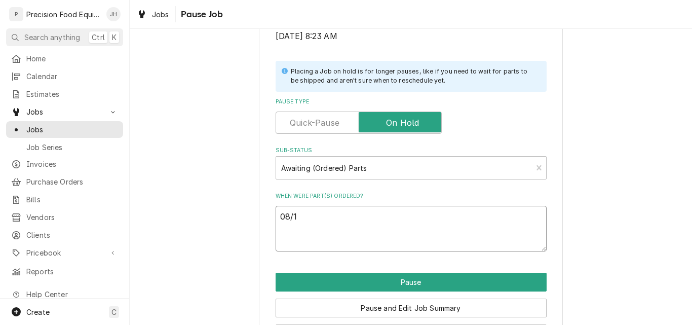
type textarea "08/15"
type textarea "x"
type textarea "08/15/"
type textarea "x"
type textarea "08/15/2"
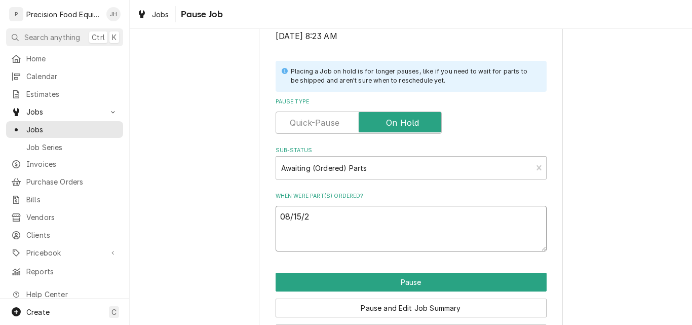
type textarea "x"
type textarea "[DATE]"
type textarea "x"
type textarea "[DATE]"
type textarea "x"
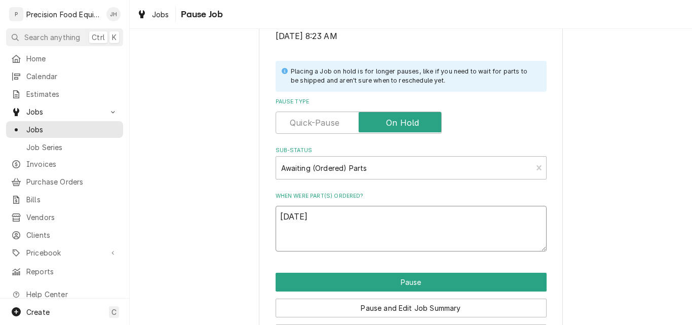
type textarea "[DATE] G"
type textarea "x"
type textarea "[DATE] GC"
type textarea "x"
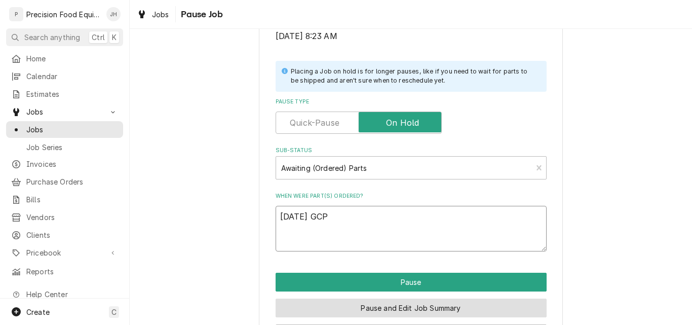
type textarea "[DATE] GCP"
click at [417, 310] on button "Pause and Edit Job Summary" at bounding box center [411, 307] width 271 height 19
type textarea "x"
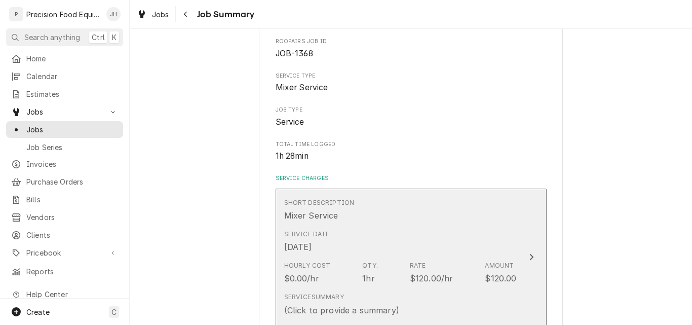
scroll to position [203, 0]
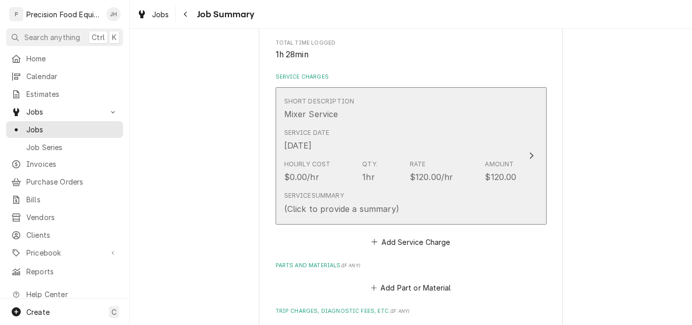
click at [352, 208] on div "(Click to provide a summary)" at bounding box center [341, 209] width 115 height 12
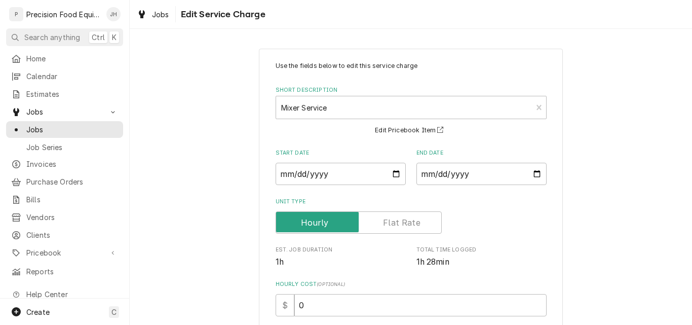
scroll to position [101, 0]
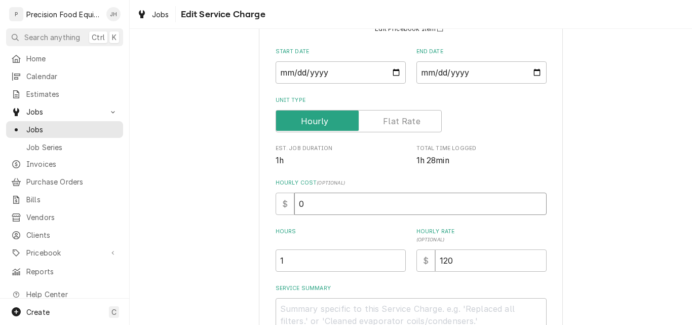
drag, startPoint x: 314, startPoint y: 202, endPoint x: 274, endPoint y: 206, distance: 40.2
click at [276, 206] on div "$ 0" at bounding box center [411, 204] width 271 height 22
type textarea "x"
type input "6"
type textarea "x"
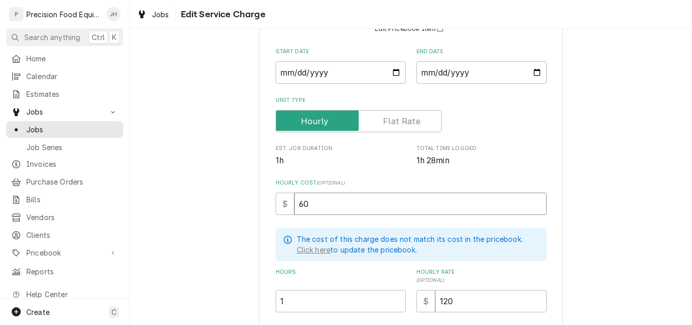
type input "60"
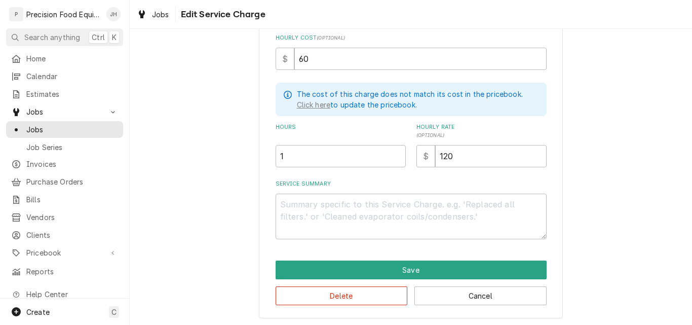
scroll to position [247, 0]
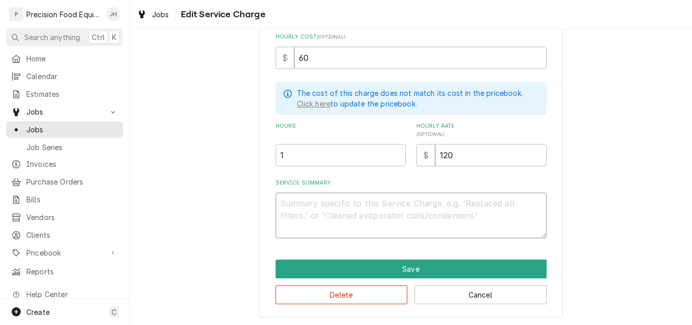
click at [296, 203] on textarea "Service Summary" at bounding box center [411, 216] width 271 height 46
type textarea "x"
type textarea "U"
type textarea "x"
type textarea "Un"
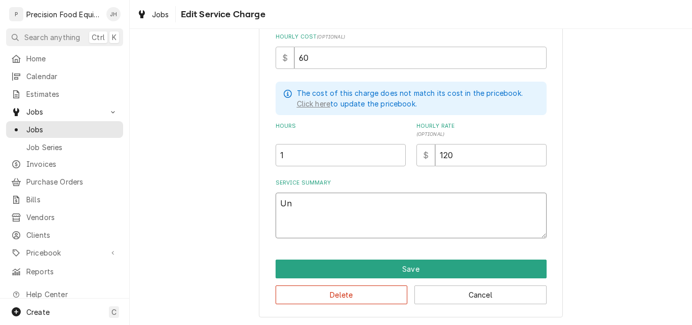
type textarea "x"
type textarea "Uni"
type textarea "x"
type textarea "Univ"
type textarea "x"
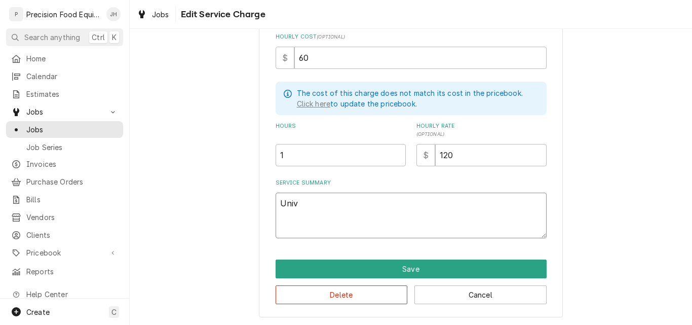
type textarea "Unive"
type textarea "x"
type textarea "Univex"
type textarea "x"
type textarea "Univex"
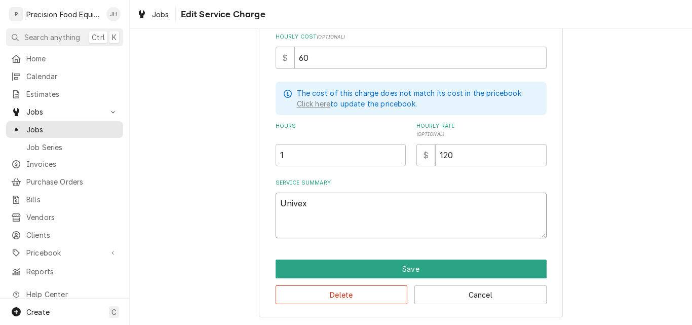
type textarea "x"
type textarea "Univex m"
type textarea "x"
type textarea "Univex mi"
type textarea "x"
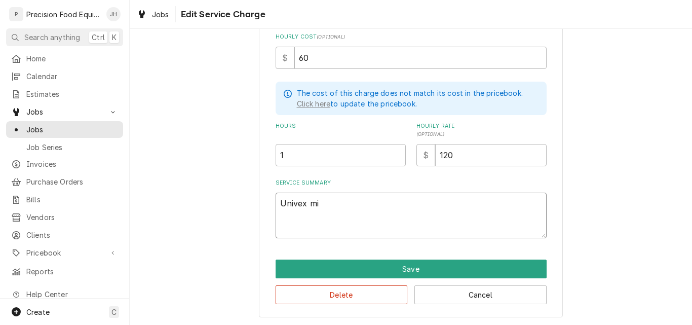
type textarea "Univex mix"
type textarea "x"
type textarea "Univex mixe"
type textarea "x"
type textarea "Univex mixer"
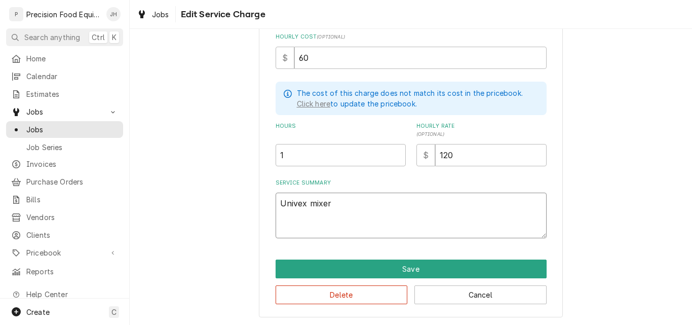
type textarea "x"
type textarea "Univex mixer"
type textarea "x"
type textarea "Univex mixer d"
type textarea "x"
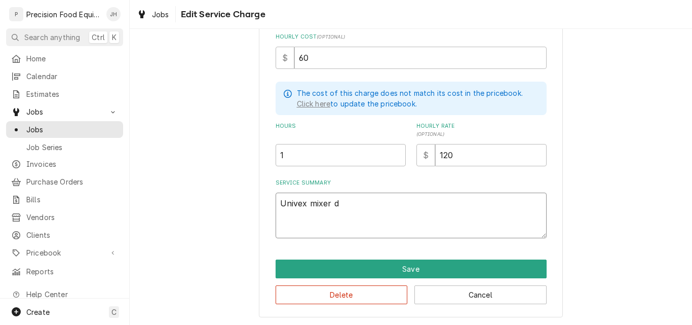
type textarea "Univex mixer di"
type textarea "x"
type textarea "Univex mixer dia"
type textarea "x"
type textarea "Univex mixer diag"
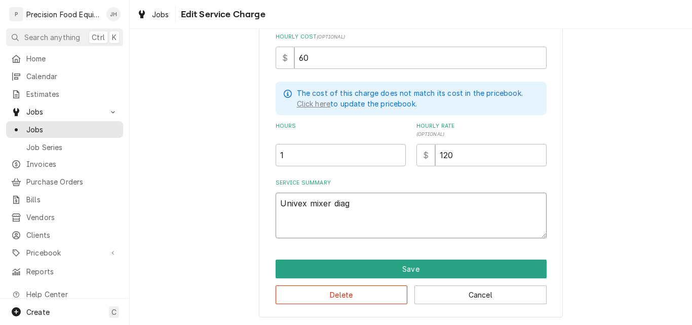
type textarea "x"
type textarea "Univex mixer diagn"
type textarea "x"
type textarea "Univex mixer diagno"
type textarea "x"
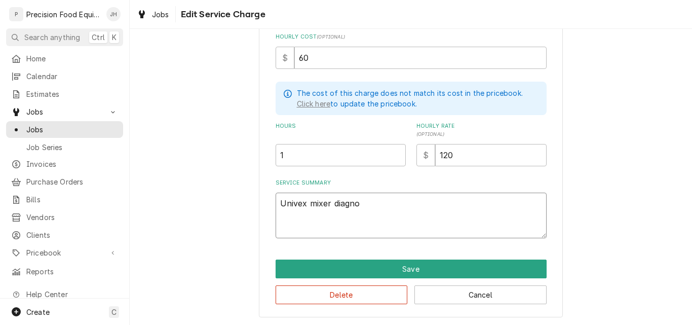
type textarea "Univex mixer diagnos"
type textarea "x"
type textarea "Univex mixer diagnost"
type textarea "x"
type textarea "Univex mixer diagnosti"
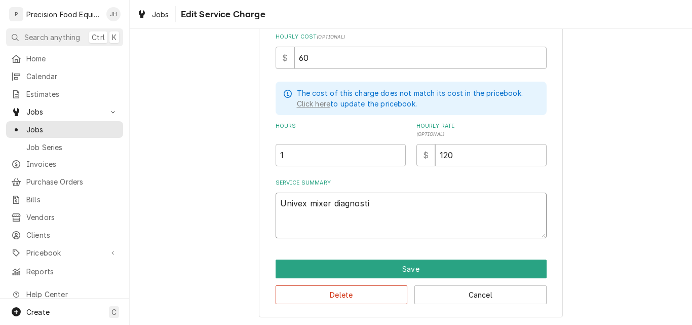
type textarea "x"
type textarea "Univex mixer diagnostic"
type textarea "x"
type textarea "Univex mixer diagnostics"
type textarea "x"
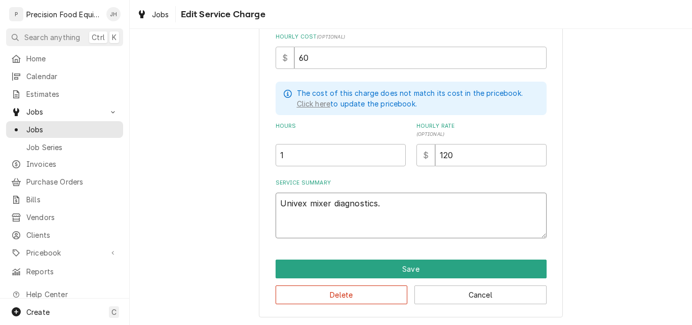
drag, startPoint x: 379, startPoint y: 203, endPoint x: 262, endPoint y: 209, distance: 116.2
click at [262, 209] on div "Use the fields below to edit this service charge Short Description Mixer Servic…" at bounding box center [411, 59] width 304 height 516
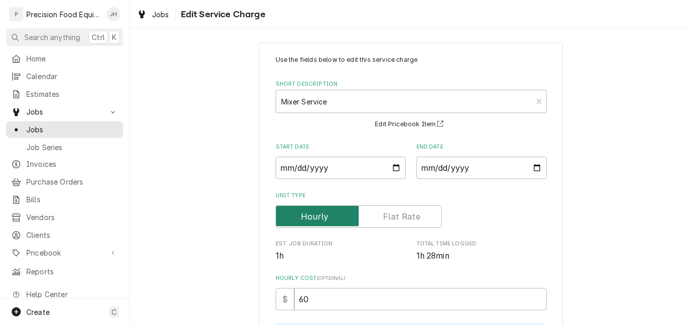
scroll to position [0, 0]
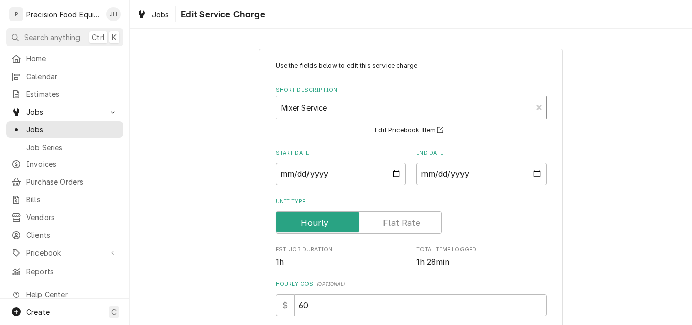
type textarea "Univex mixer diagnostics."
click at [377, 102] on div "Short Description" at bounding box center [404, 107] width 246 height 18
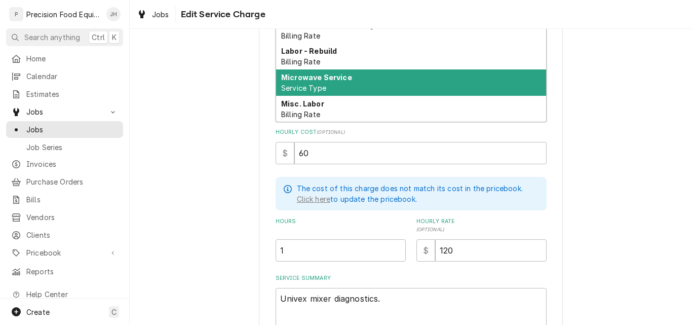
scroll to position [400, 0]
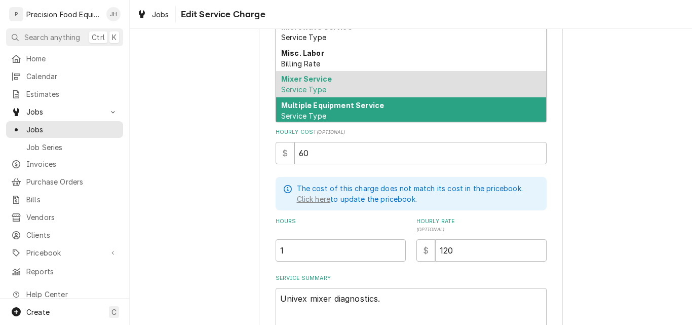
click at [332, 103] on strong "Multiple Equipment Service" at bounding box center [332, 105] width 103 height 9
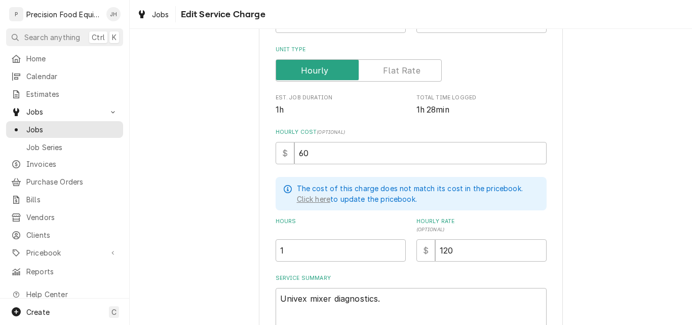
type textarea "x"
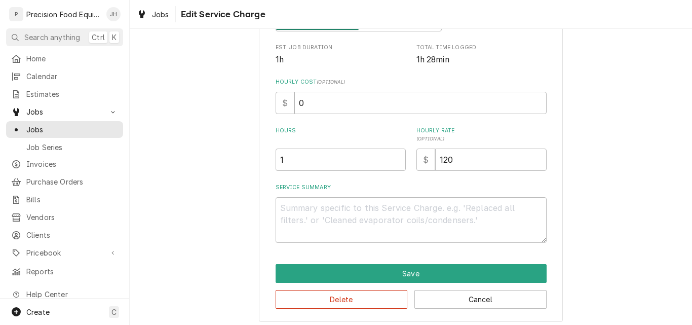
scroll to position [203, 0]
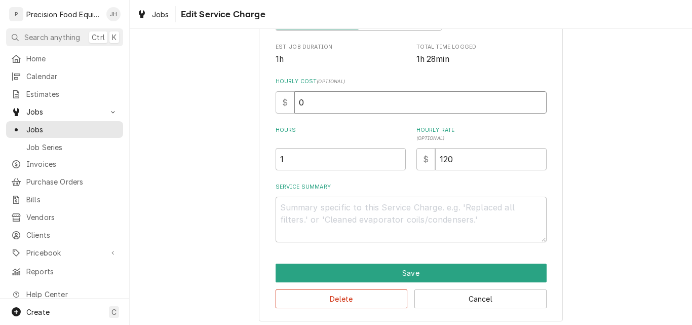
drag, startPoint x: 332, startPoint y: 106, endPoint x: 203, endPoint y: 105, distance: 129.2
click at [203, 105] on div "Use the fields below to edit this service charge Short Description Multiple Equ…" at bounding box center [411, 83] width 562 height 493
type textarea "x"
type input "6"
type textarea "x"
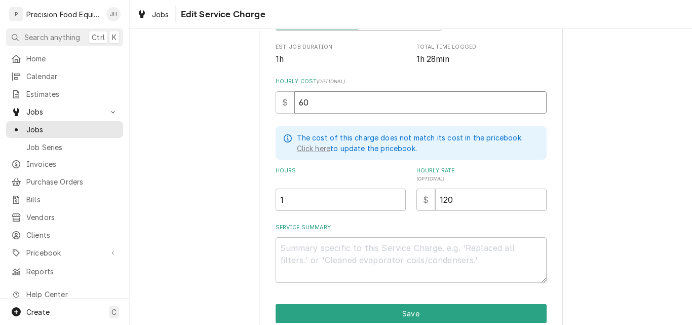
type input "60"
click at [304, 200] on input "1" at bounding box center [341, 200] width 130 height 22
type textarea "x"
type input "2"
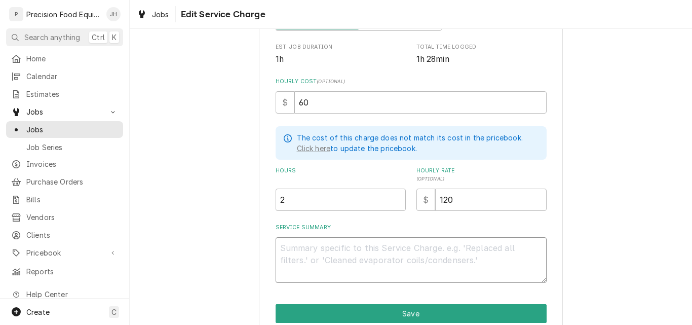
click at [303, 249] on textarea "Service Summary" at bounding box center [411, 260] width 271 height 46
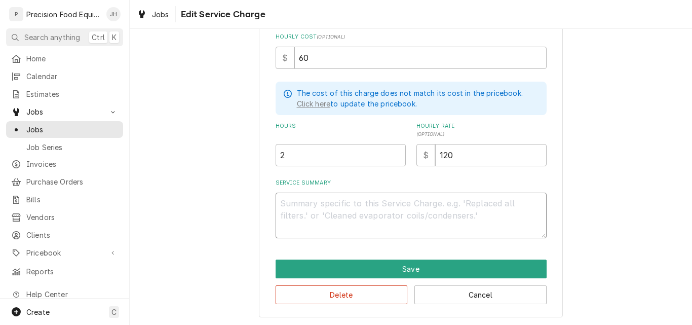
type textarea "x"
type textarea "0"
type textarea "x"
type textarea "08"
type textarea "x"
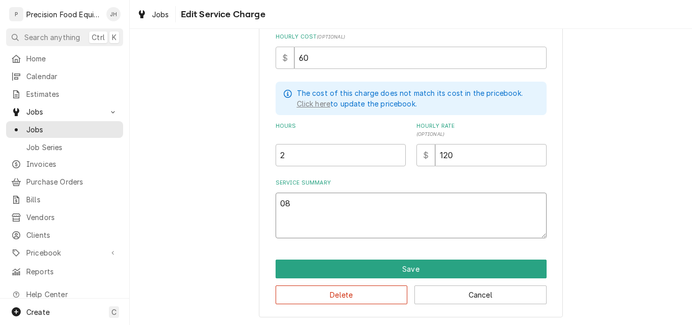
type textarea "08/"
type textarea "x"
type textarea "08/1"
type textarea "x"
type textarea "08/15"
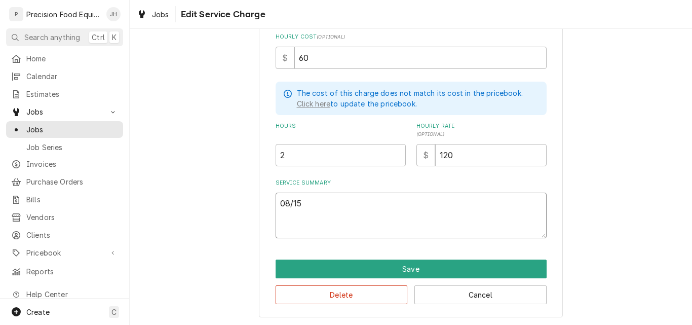
type textarea "x"
type textarea "08/15/"
type textarea "x"
type textarea "08/15/2"
type textarea "x"
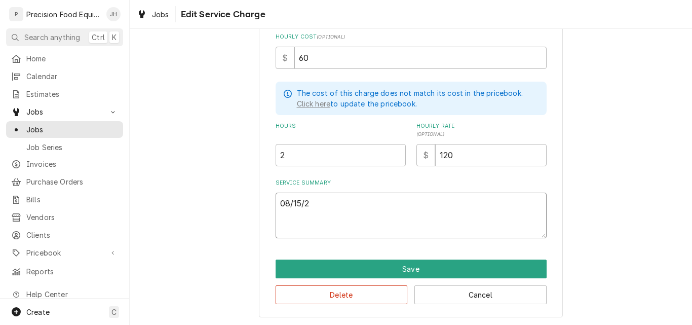
type textarea "08/15/25"
type textarea "x"
type textarea "08/15/25"
type textarea "x"
type textarea "08/15/25"
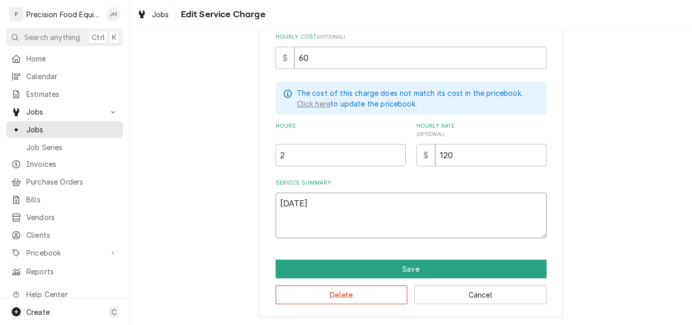
type textarea "x"
type textarea "08/15/25 U"
type textarea "x"
type textarea "08/15/25 Un"
type textarea "x"
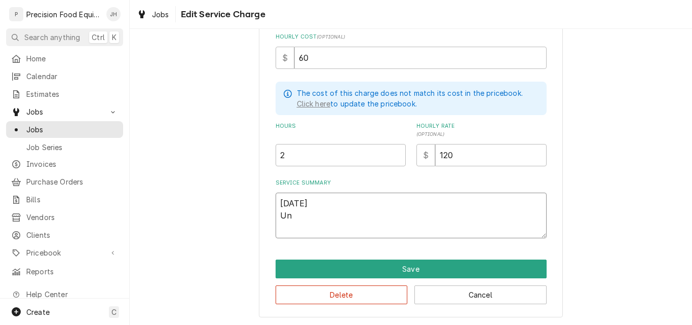
type textarea "08/15/25 Uni"
type textarea "x"
type textarea "08/15/25 Univ"
type textarea "x"
type textarea "08/15/25 Unive"
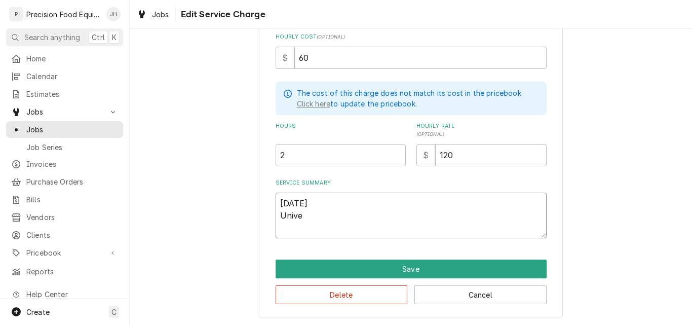
type textarea "x"
type textarea "08/15/25 Univex"
type textarea "x"
type textarea "08/15/25 Univex"
type textarea "x"
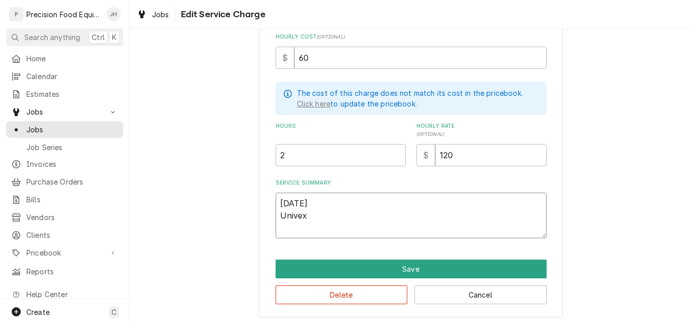
type textarea "08/15/25 Univex m"
type textarea "x"
type textarea "08/15/25 Univex mi"
type textarea "x"
type textarea "08/15/25 Univex mix"
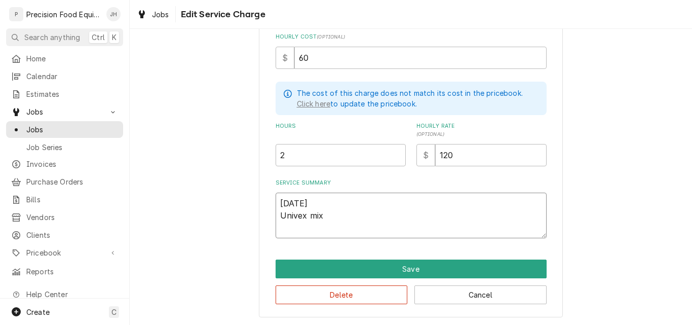
type textarea "x"
type textarea "08/15/25 Univex mixe"
type textarea "x"
type textarea "08/15/25 Univex mixer"
type textarea "x"
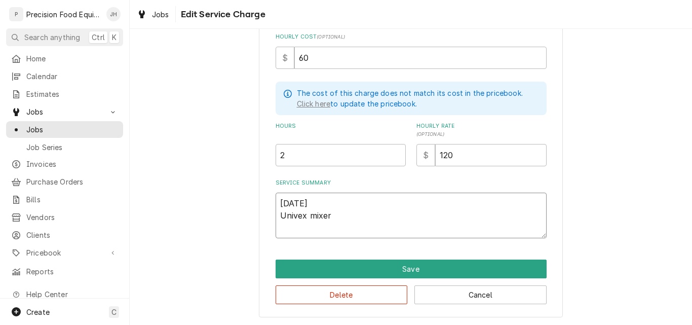
type textarea "08/15/25 Univex mixer"
type textarea "x"
type textarea "08/15/25 Univex mixer d"
type textarea "x"
type textarea "08/15/25 Univex mixer di"
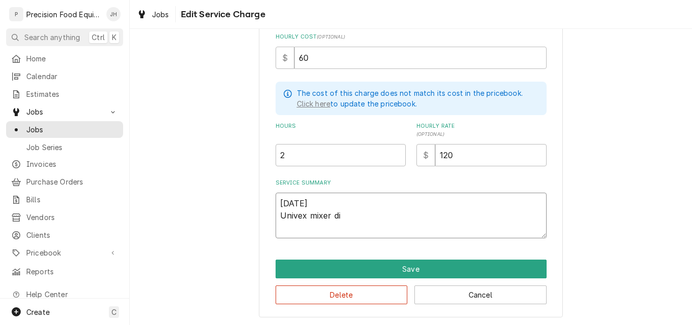
type textarea "x"
type textarea "08/15/25 Univex mixer dia"
type textarea "x"
type textarea "08/15/25 Univex mixer diag"
type textarea "x"
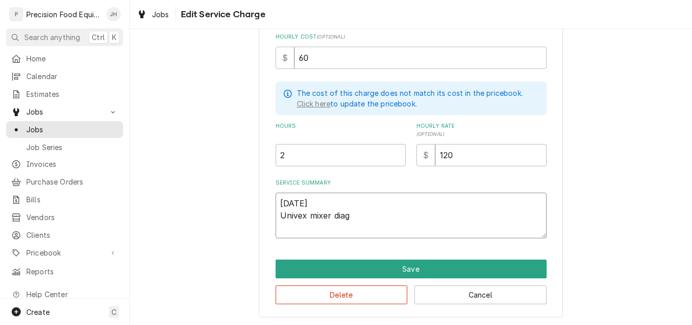
type textarea "08/15/25 Univex mixer diagn"
type textarea "x"
type textarea "08/15/25 Univex mixer diagno"
type textarea "x"
type textarea "08/15/25 Univex mixer diagnos"
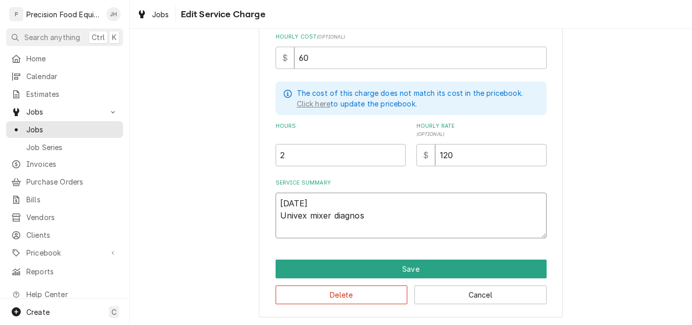
type textarea "x"
type textarea "08/15/25 Univex mixer diagnost"
type textarea "x"
type textarea "08/15/25 Univex mixer diagnosti"
type textarea "x"
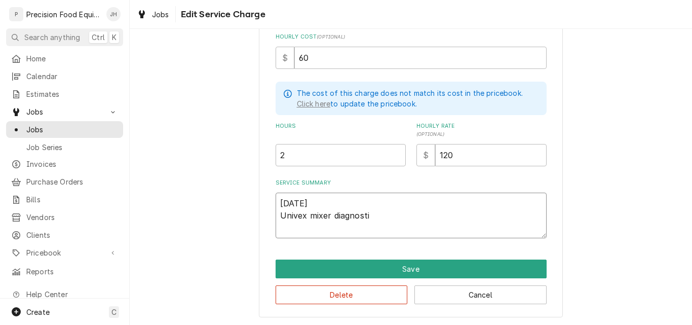
type textarea "08/15/25 Univex mixer diagnostic"
type textarea "x"
type textarea "08/15/25 Univex mixer diagnostics"
type textarea "x"
type textarea "08/15/25 Univex mixer diagnostics."
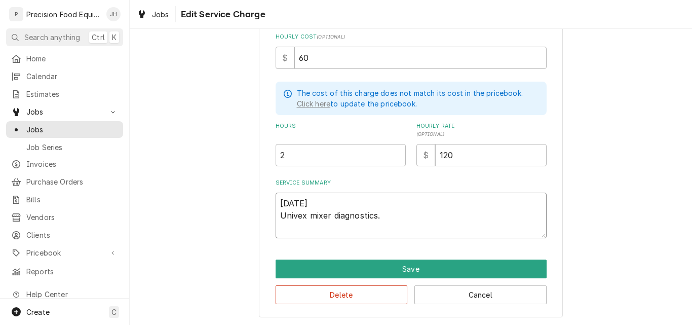
type textarea "x"
type textarea "08/15/25 Univex mixer diagnostics."
type textarea "x"
type textarea "08/15/25 Univex mixer diagnostics. G"
type textarea "x"
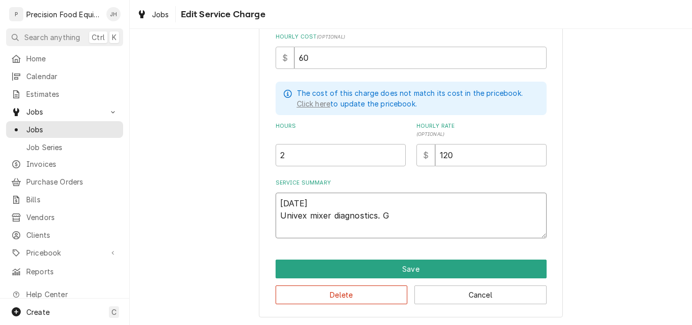
type textarea "08/15/25 Univex mixer diagnostics. Ga"
type textarea "x"
type textarea "08/15/25 Univex mixer diagnostics. Gav"
type textarea "x"
type textarea "08/15/25 Univex mixer diagnostics. Gave"
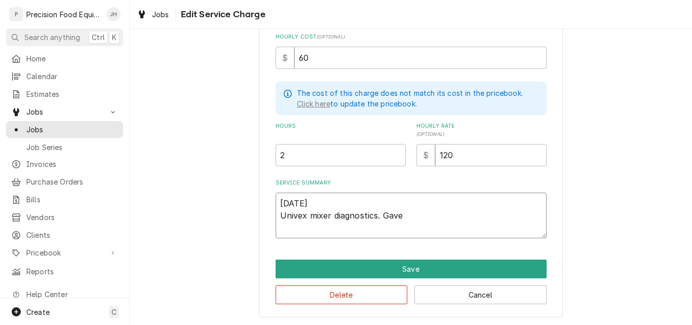
type textarea "x"
type textarea "08/15/25 Univex mixer diagnostics. Gave"
type textarea "x"
type textarea "08/15/25 Univex mixer diagnostics. Gave p"
type textarea "x"
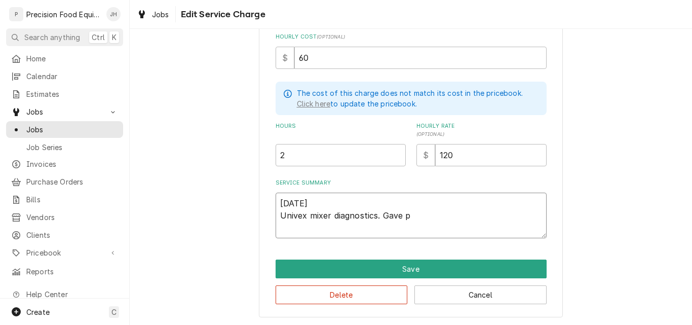
type textarea "08/15/25 Univex mixer diagnostics. Gave pr"
type textarea "x"
type textarea "08/15/25 Univex mixer diagnostics. Gave pro"
type textarea "x"
type textarea "08/15/25 Univex mixer diagnostics. Gave pr"
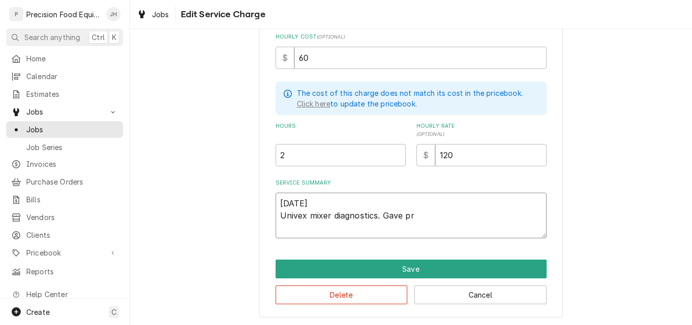
type textarea "x"
type textarea "08/15/25 Univex mixer diagnostics. Gave p"
type textarea "x"
type textarea "08/15/25 Univex mixer diagnostics. Gave"
type textarea "x"
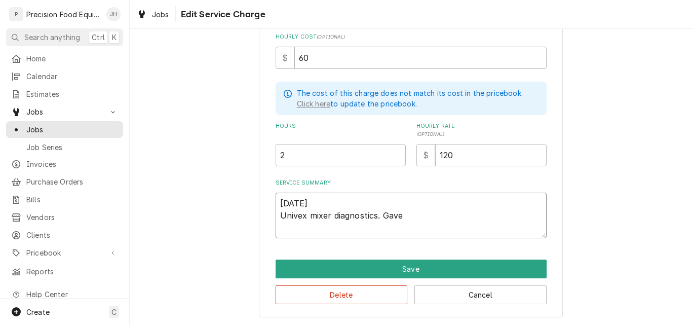
type textarea "08/15/25 Univex mixer diagnostics. Gave v"
type textarea "x"
type textarea "08/15/25 Univex mixer diagnostics. Gave ve"
type textarea "x"
type textarea "08/15/25 Univex mixer diagnostics. Gave ver"
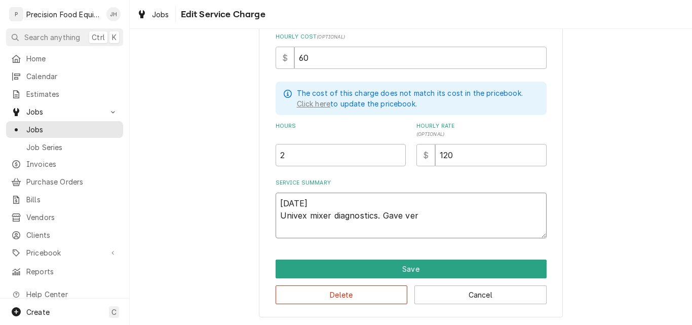
type textarea "x"
type textarea "08/15/25 Univex mixer diagnostics. Gave verb"
type textarea "x"
type textarea "08/15/25 Univex mixer diagnostics. Gave verba"
type textarea "x"
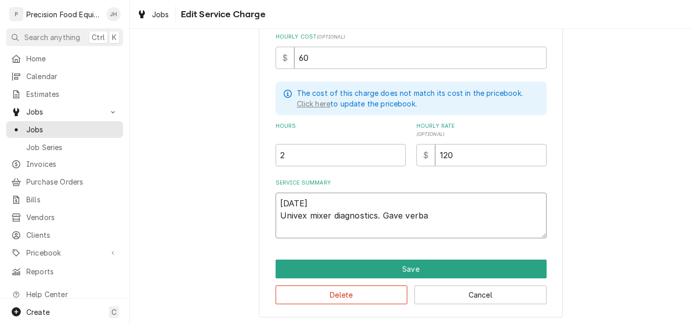
type textarea "08/15/25 Univex mixer diagnostics. Gave verbal"
type textarea "x"
type textarea "08/15/25 Univex mixer diagnostics. Gave verbal"
type textarea "x"
type textarea "08/15/25 Univex mixer diagnostics. Gave verbal e"
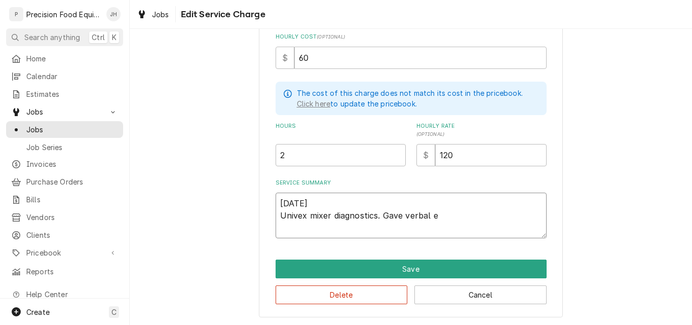
type textarea "x"
type textarea "08/15/25 Univex mixer diagnostics. Gave verbal es"
type textarea "x"
type textarea "08/15/25 Univex mixer diagnostics. Gave verbal est"
type textarea "x"
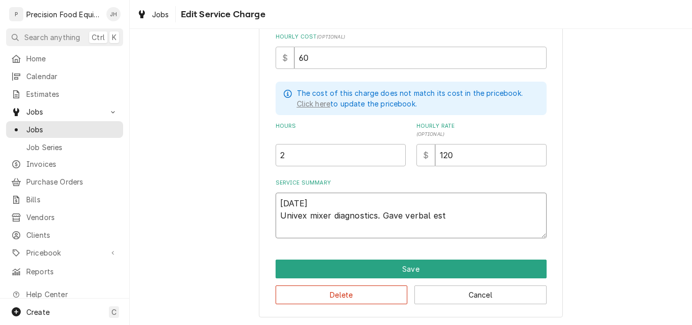
type textarea "08/15/25 Univex mixer diagnostics. Gave verbal esti"
type textarea "x"
type textarea "08/15/25 Univex mixer diagnostics. Gave verbal estim"
type textarea "x"
type textarea "08/15/25 Univex mixer diagnostics. Gave verbal estima"
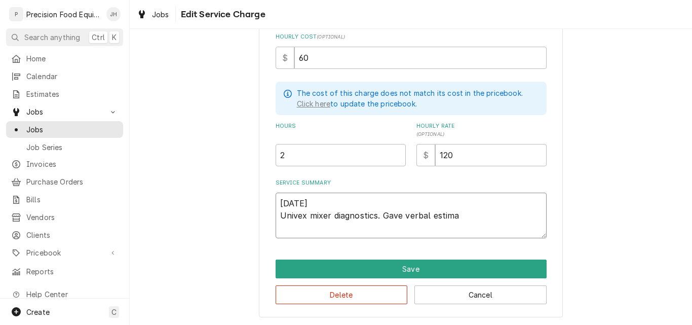
type textarea "x"
type textarea "08/15/25 Univex mixer diagnostics. Gave verbal estimat"
type textarea "x"
type textarea "08/15/25 Univex mixer diagnostics. Gave verbal estimate"
type textarea "x"
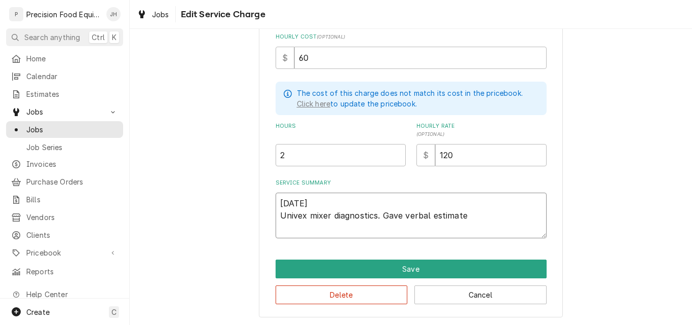
type textarea "08/15/25 Univex mixer diagnostics. Gave verbal estimate"
type textarea "x"
type textarea "08/15/25 Univex mixer diagnostics. Gave verbal estimate t"
type textarea "x"
type textarea "08/15/25 Univex mixer diagnostics. Gave verbal estimate to"
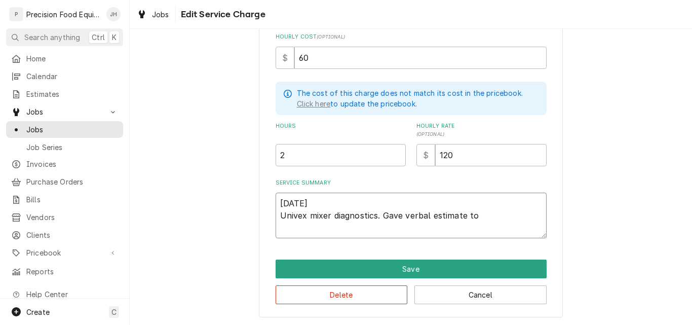
type textarea "x"
type textarea "08/15/25 Univex mixer diagnostics. Gave verbal estimate to"
type textarea "x"
type textarea "08/15/25 Univex mixer diagnostics. Gave verbal estimate to K"
type textarea "x"
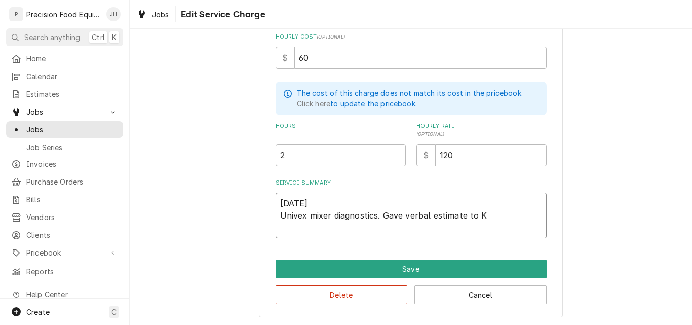
type textarea "08/15/25 Univex mixer diagnostics. Gave verbal estimate to Ke"
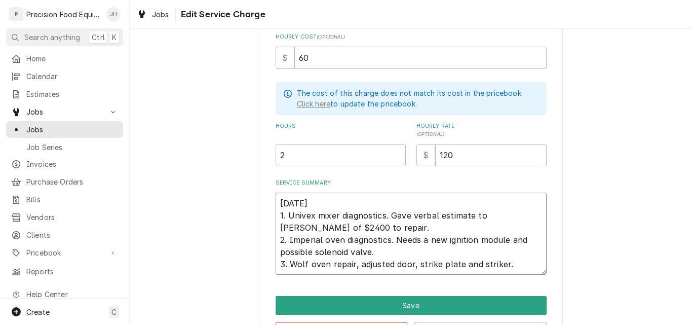
click at [524, 270] on textarea "08/15/25 1. Univex mixer diagnostics. Gave verbal estimate to Kenny of $2400 to…" at bounding box center [411, 234] width 271 height 82
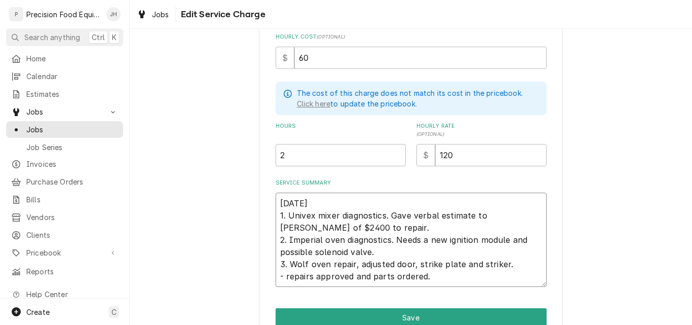
scroll to position [296, 0]
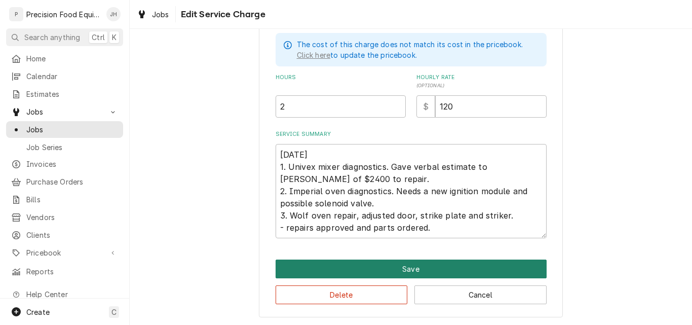
click at [408, 267] on button "Save" at bounding box center [411, 268] width 271 height 19
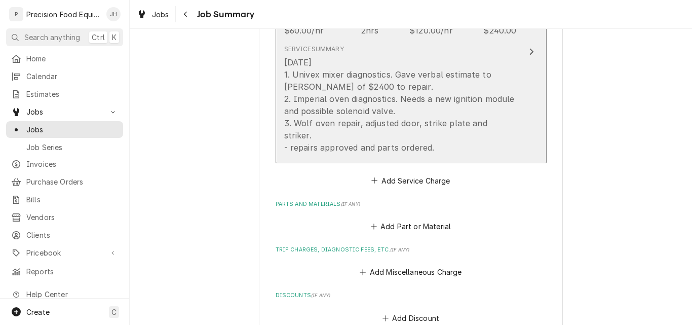
scroll to position [405, 0]
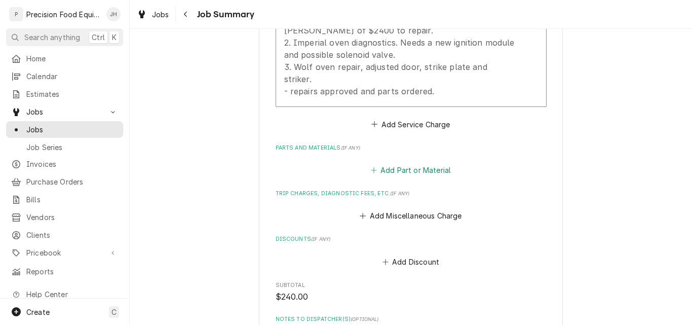
click at [418, 163] on button "Add Part or Material" at bounding box center [411, 170] width 84 height 14
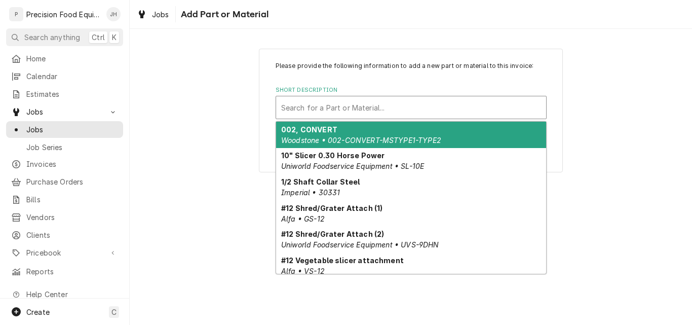
click at [297, 105] on div "Short Description" at bounding box center [411, 107] width 260 height 18
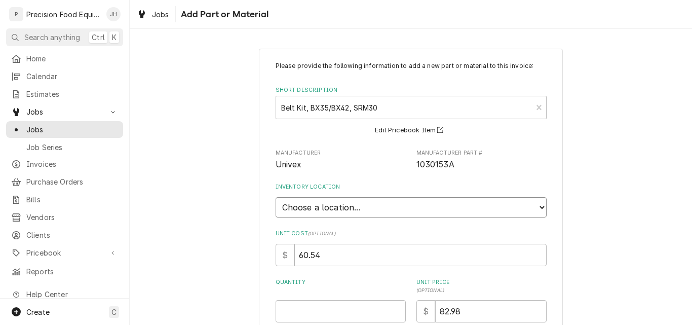
click at [323, 204] on select "Choose a location... QBD Warehouse" at bounding box center [411, 207] width 271 height 20
click at [276, 197] on select "Choose a location... QBD Warehouse" at bounding box center [411, 207] width 271 height 20
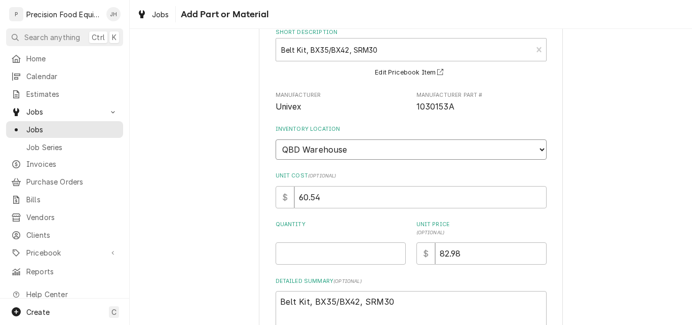
scroll to position [101, 0]
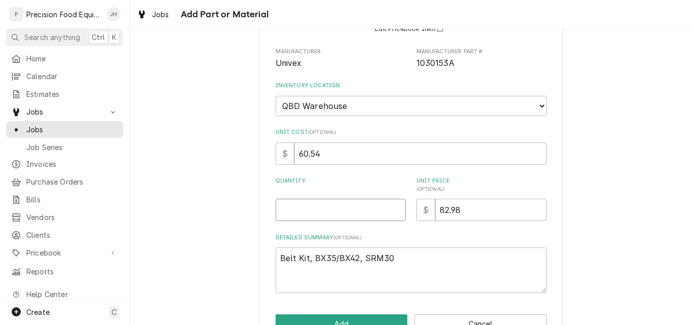
click at [298, 211] on input "Quantity" at bounding box center [341, 210] width 130 height 22
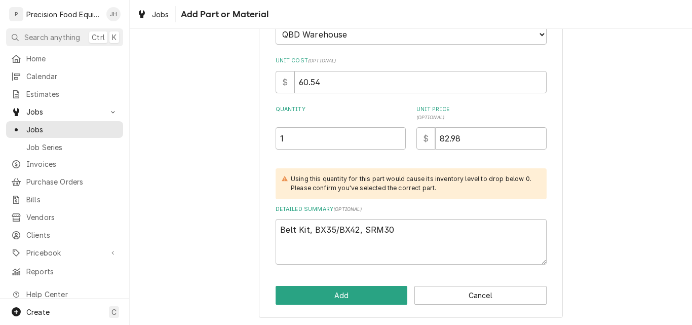
scroll to position [174, 0]
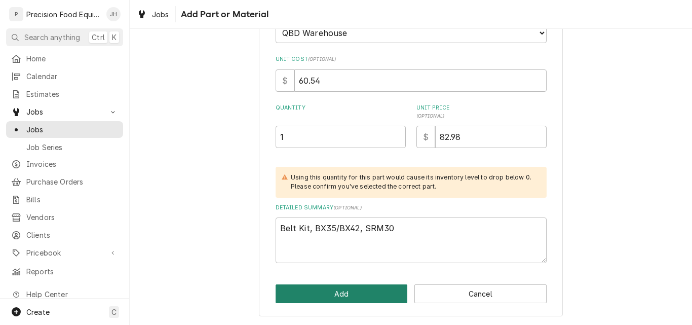
click at [351, 295] on button "Add" at bounding box center [342, 293] width 132 height 19
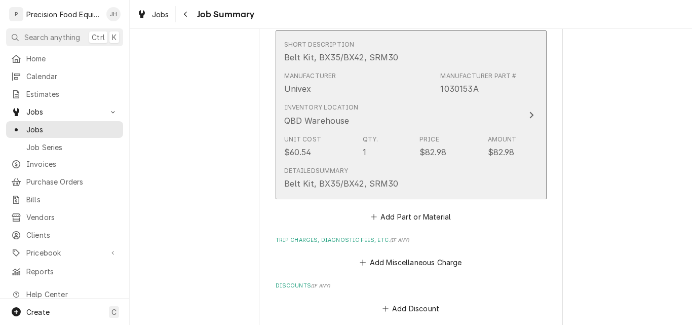
scroll to position [557, 0]
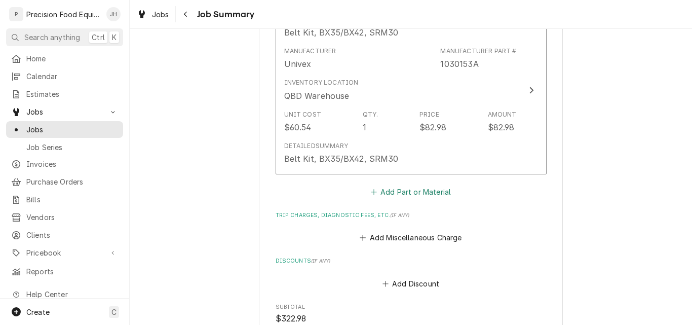
click at [405, 184] on button "Add Part or Material" at bounding box center [411, 191] width 84 height 14
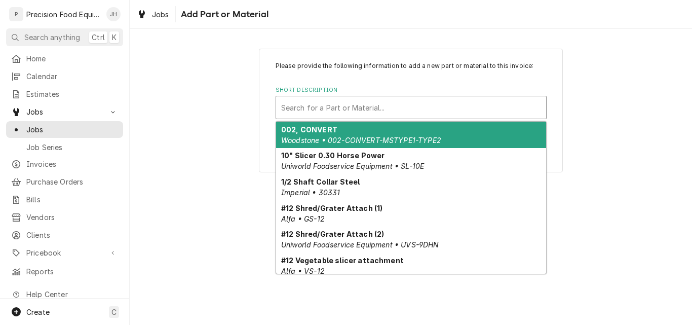
click at [346, 111] on div "Short Description" at bounding box center [411, 107] width 260 height 18
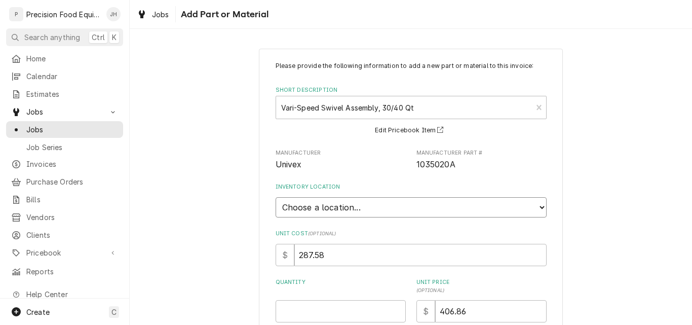
click at [374, 212] on select "Choose a location... QBD Warehouse" at bounding box center [411, 207] width 271 height 20
click at [276, 197] on select "Choose a location... QBD Warehouse" at bounding box center [411, 207] width 271 height 20
click at [300, 315] on input "Quantity" at bounding box center [341, 311] width 130 height 22
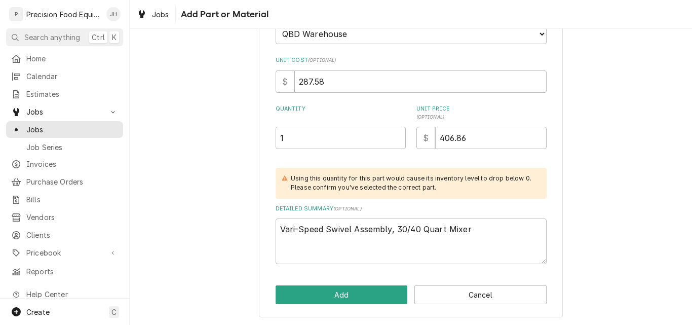
scroll to position [174, 0]
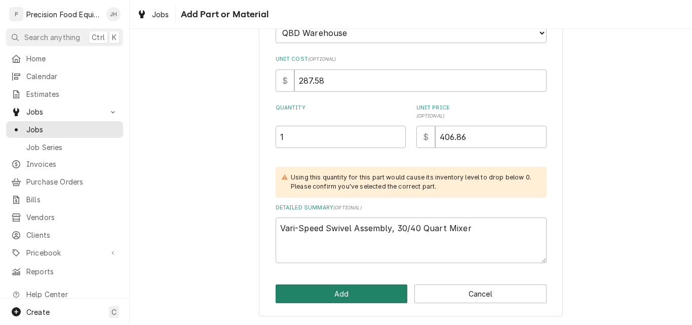
click at [305, 293] on button "Add" at bounding box center [342, 293] width 132 height 19
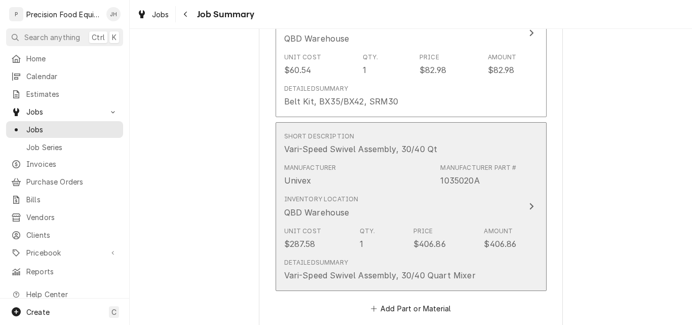
scroll to position [760, 0]
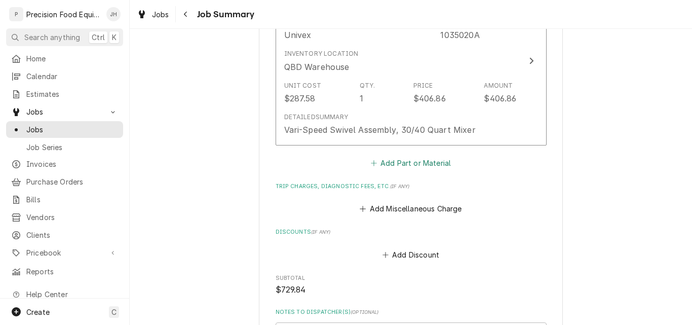
click at [399, 156] on button "Add Part or Material" at bounding box center [411, 163] width 84 height 14
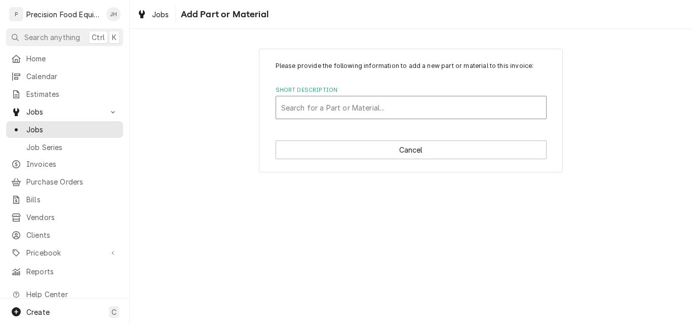
click at [323, 111] on div "Short Description" at bounding box center [411, 107] width 260 height 18
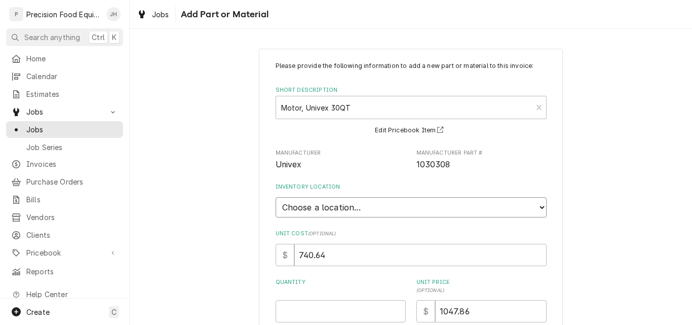
click at [327, 202] on select "Choose a location... QBD Warehouse" at bounding box center [411, 207] width 271 height 20
click at [276, 197] on select "Choose a location... QBD Warehouse" at bounding box center [411, 207] width 271 height 20
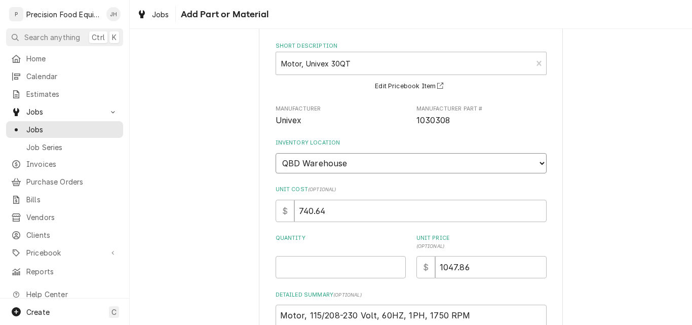
scroll to position [131, 0]
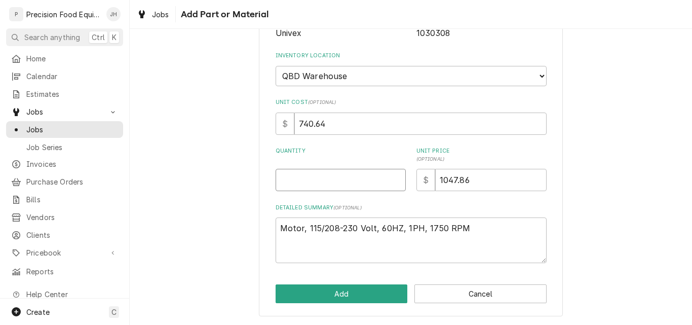
click at [313, 185] on input "Quantity" at bounding box center [341, 180] width 130 height 22
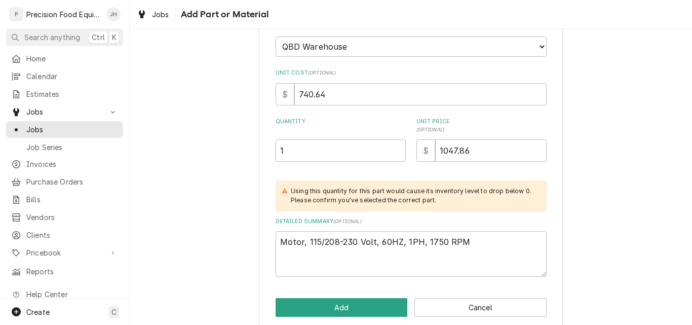
scroll to position [174, 0]
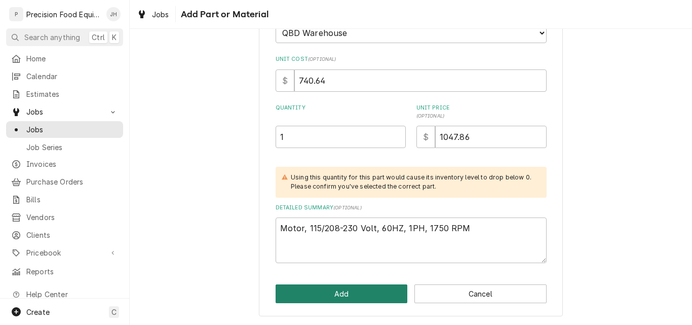
click at [339, 288] on button "Add" at bounding box center [342, 293] width 132 height 19
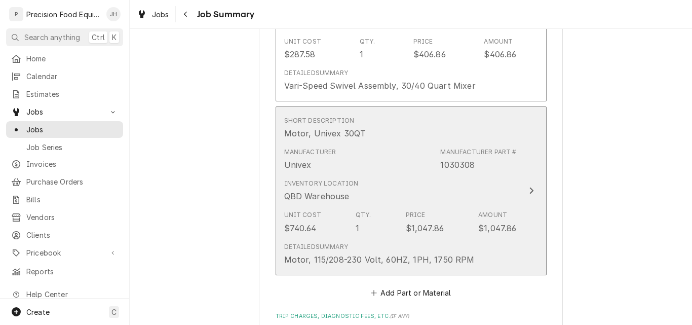
scroll to position [963, 0]
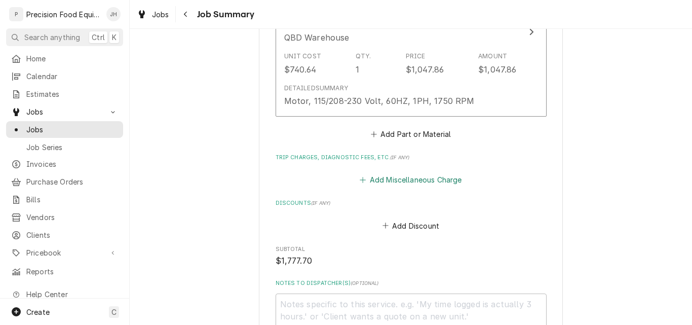
click at [393, 173] on button "Add Miscellaneous Charge" at bounding box center [410, 180] width 105 height 14
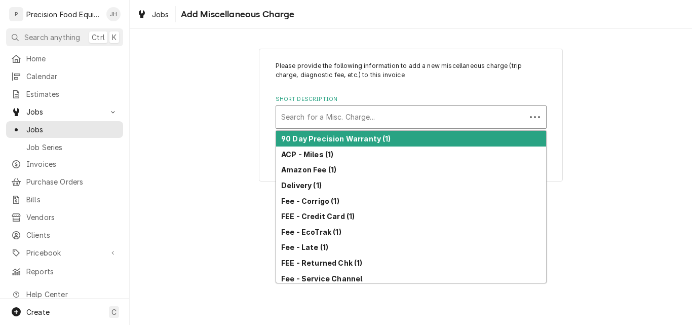
click at [319, 119] on div "Short Description" at bounding box center [401, 117] width 240 height 18
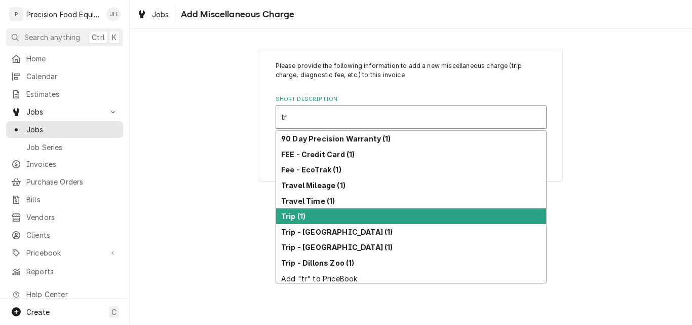
click at [316, 217] on div "Trip (1)" at bounding box center [411, 216] width 270 height 16
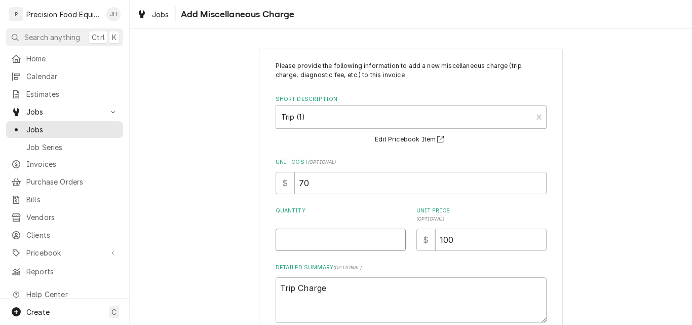
click at [304, 239] on input "Quantity" at bounding box center [341, 240] width 130 height 22
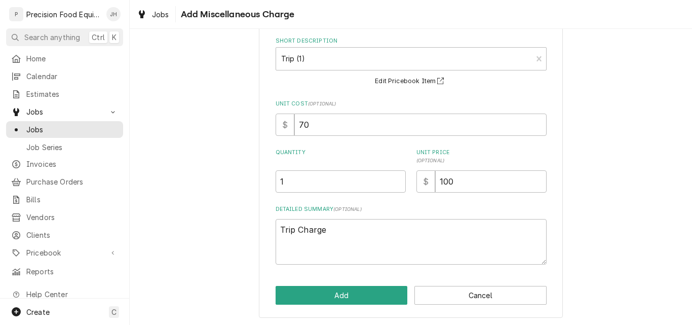
scroll to position [60, 0]
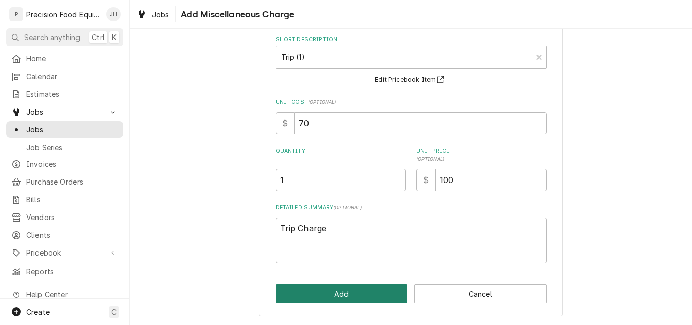
click at [327, 294] on button "Add" at bounding box center [342, 293] width 132 height 19
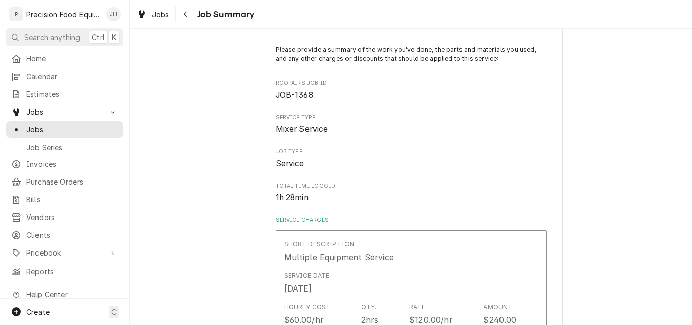
scroll to position [963, 0]
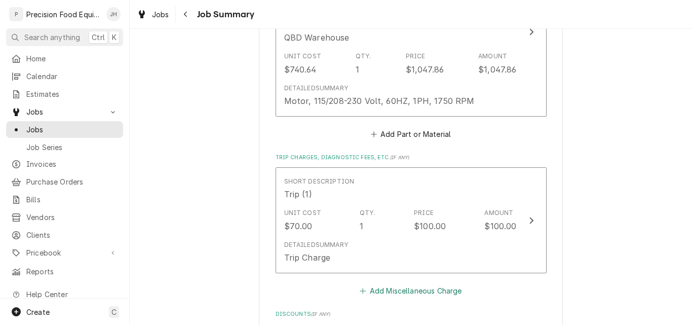
click at [388, 283] on button "Add Miscellaneous Charge" at bounding box center [410, 290] width 105 height 14
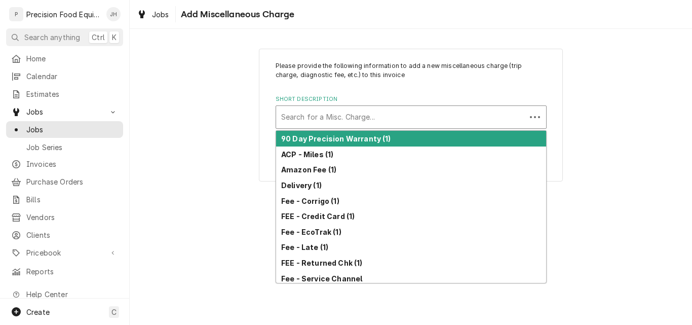
click at [306, 112] on div "Short Description" at bounding box center [401, 117] width 240 height 18
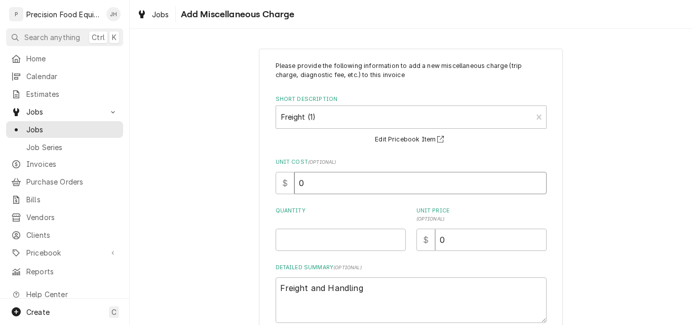
drag, startPoint x: 305, startPoint y: 184, endPoint x: 292, endPoint y: 184, distance: 13.2
click at [294, 184] on input "0" at bounding box center [420, 183] width 252 height 22
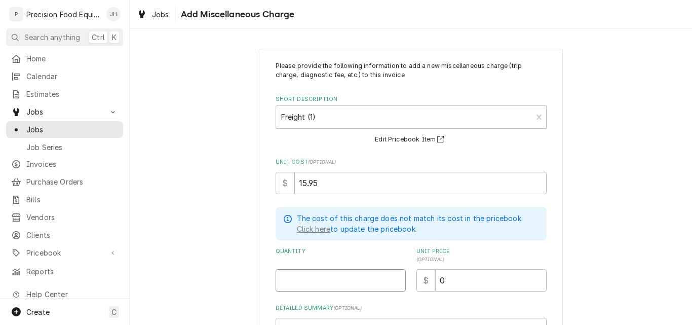
click at [296, 283] on input "Quantity" at bounding box center [341, 280] width 130 height 22
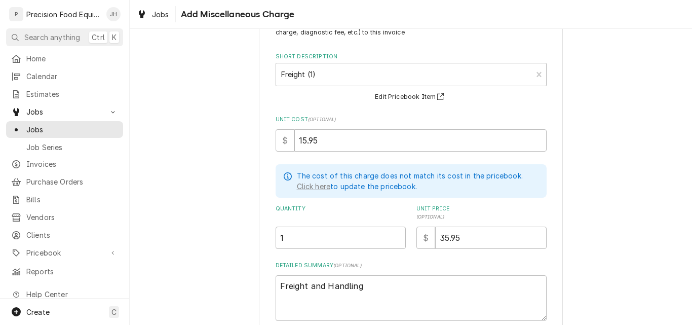
scroll to position [99, 0]
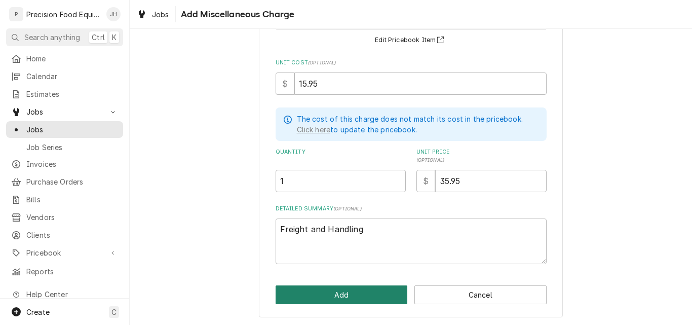
click at [347, 290] on button "Add" at bounding box center [342, 294] width 132 height 19
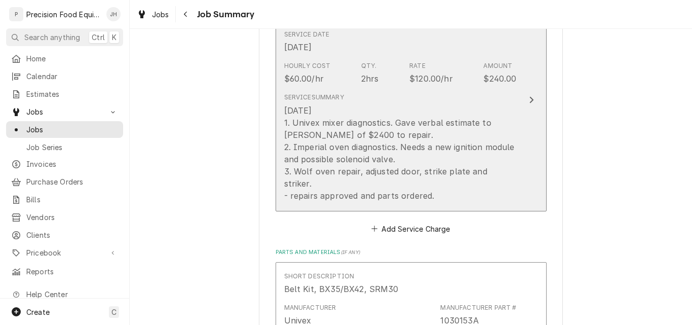
scroll to position [304, 0]
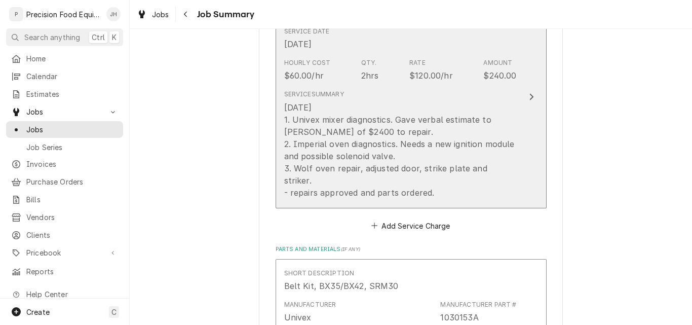
click at [420, 97] on div "Service Summary 08/15/25 1. Univex mixer diagnostics. Gave verbal estimate to K…" at bounding box center [400, 144] width 233 height 108
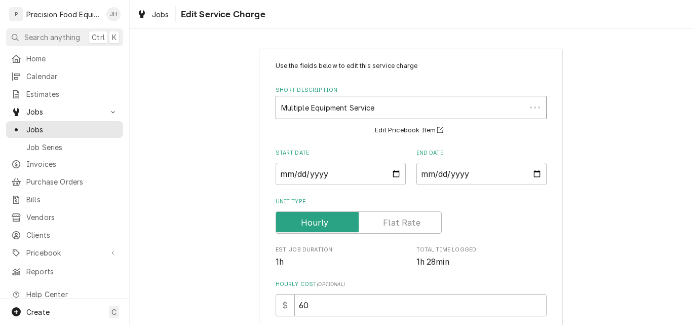
click at [301, 105] on div "Short Description" at bounding box center [401, 107] width 240 height 18
click at [236, 185] on div "Use the fields below to edit this service charge Short Description Multiple Equ…" at bounding box center [411, 331] width 562 height 582
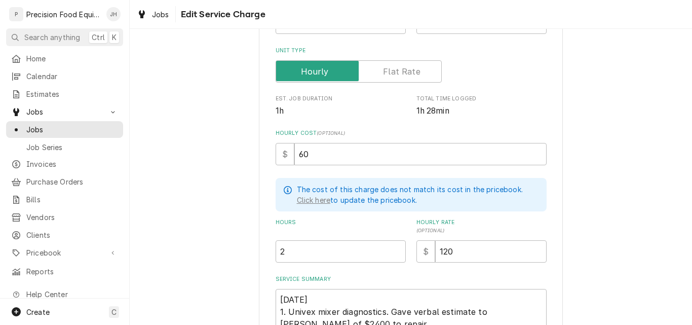
scroll to position [152, 0]
click at [290, 251] on input "2" at bounding box center [341, 250] width 130 height 22
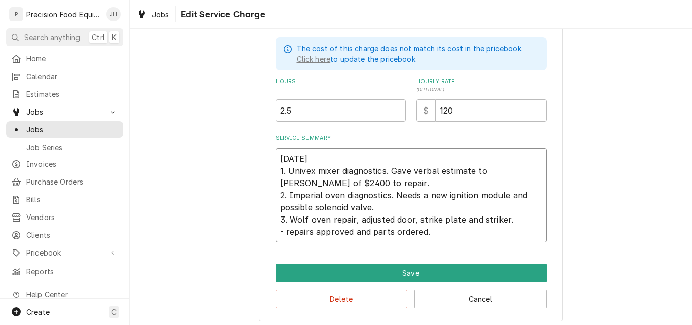
scroll to position [296, 0]
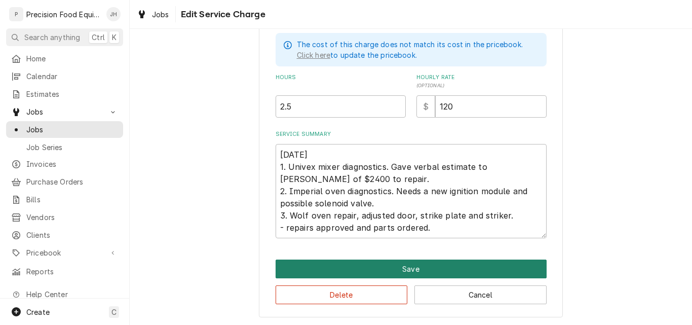
click at [484, 270] on button "Save" at bounding box center [411, 268] width 271 height 19
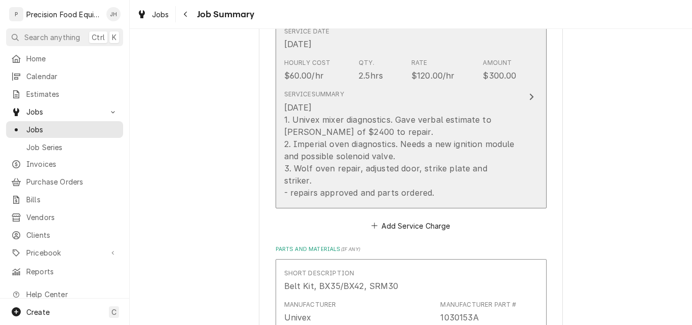
click at [318, 107] on div "08/15/25 1. Univex mixer diagnostics. Gave verbal estimate to Kenny of $2400 to…" at bounding box center [400, 149] width 233 height 97
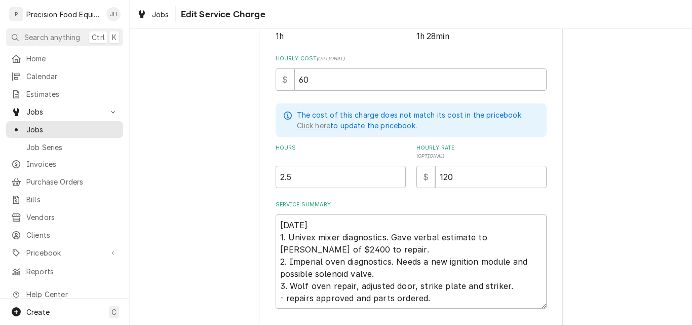
scroll to position [253, 0]
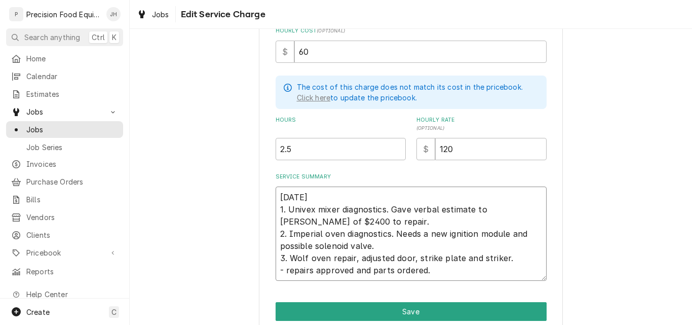
click at [324, 191] on textarea "08/15/25 1. Univex mixer diagnostics. Gave verbal estimate to Kenny of $2400 to…" at bounding box center [411, 233] width 271 height 94
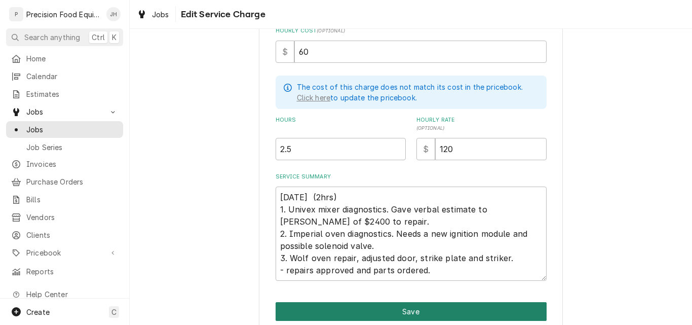
click at [440, 307] on button "Save" at bounding box center [411, 311] width 271 height 19
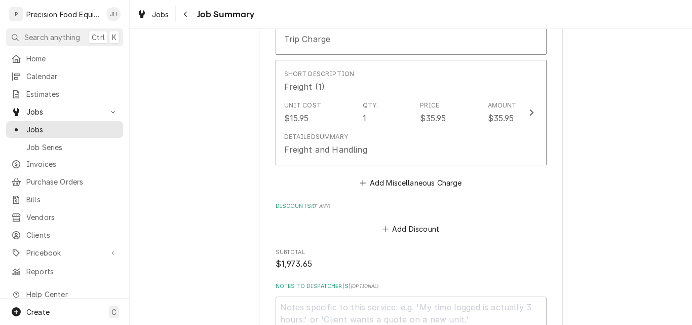
scroll to position [979, 0]
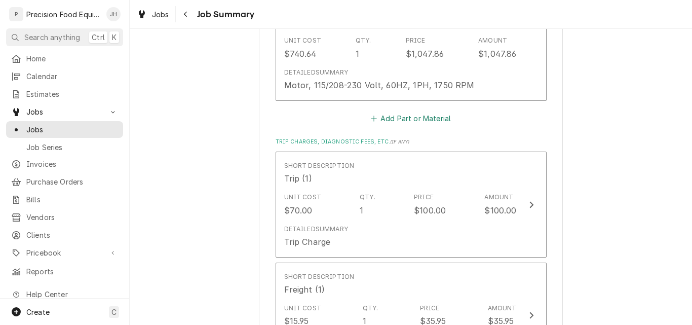
click at [432, 111] on button "Add Part or Material" at bounding box center [411, 118] width 84 height 14
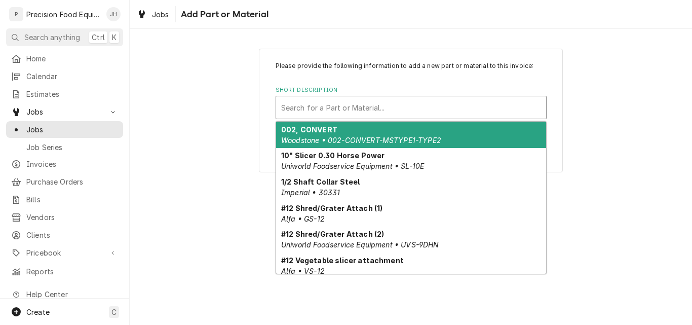
click at [336, 105] on div "Short Description" at bounding box center [411, 107] width 260 height 18
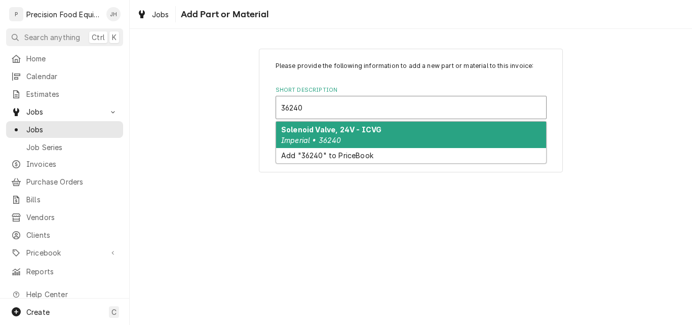
click at [339, 133] on strong "Solenoid Valve, 24V - ICVG" at bounding box center [331, 129] width 100 height 9
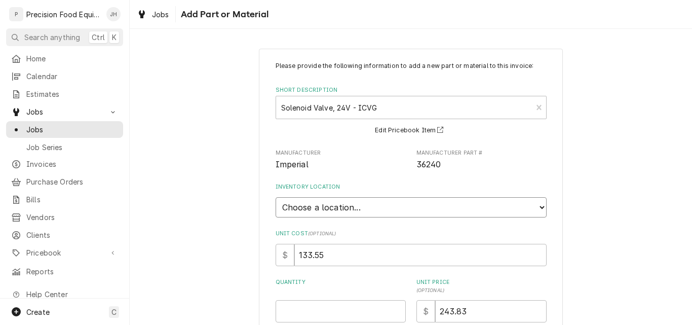
click at [341, 210] on select "Choose a location... QBD Warehouse" at bounding box center [411, 207] width 271 height 20
click at [276, 197] on select "Choose a location... QBD Warehouse" at bounding box center [411, 207] width 271 height 20
click at [301, 318] on input "Quantity" at bounding box center [341, 311] width 130 height 22
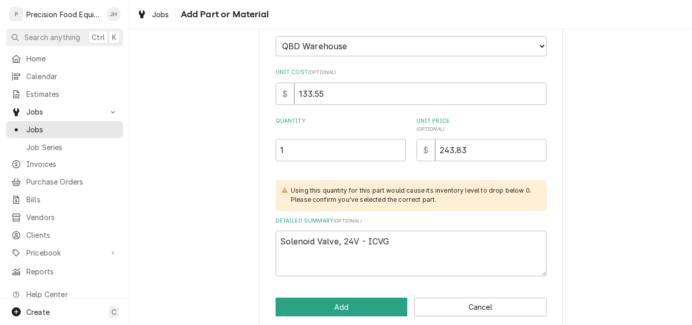
scroll to position [174, 0]
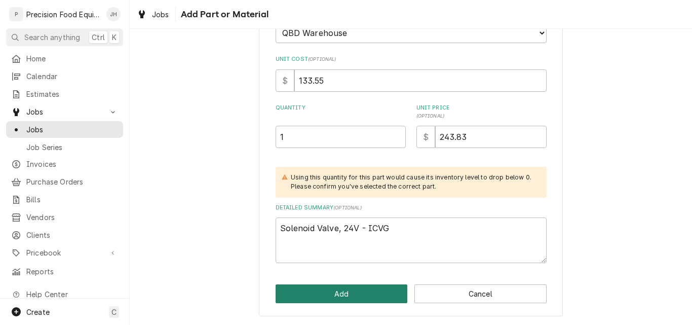
click at [348, 292] on button "Add" at bounding box center [342, 293] width 132 height 19
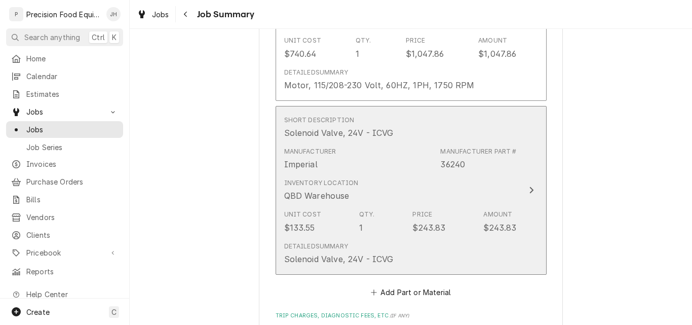
scroll to position [1080, 0]
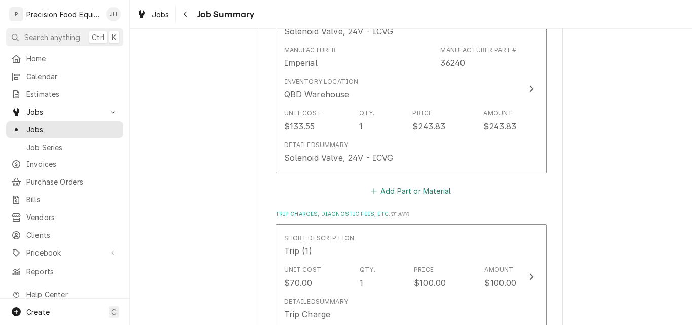
click at [418, 183] on button "Add Part or Material" at bounding box center [411, 190] width 84 height 14
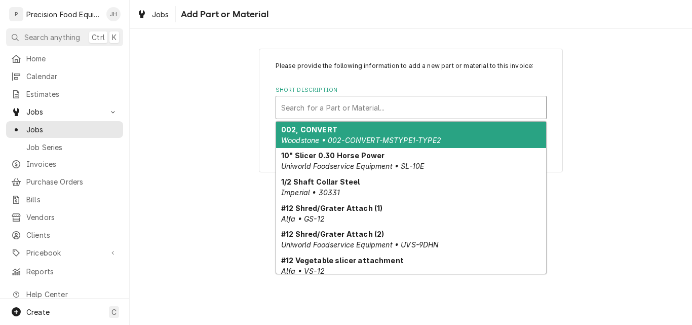
click at [314, 110] on div "Short Description" at bounding box center [411, 107] width 260 height 18
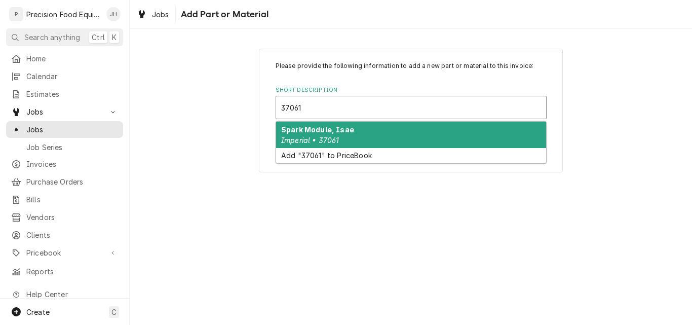
click at [330, 138] on em "Imperial • 37061" at bounding box center [310, 140] width 58 height 9
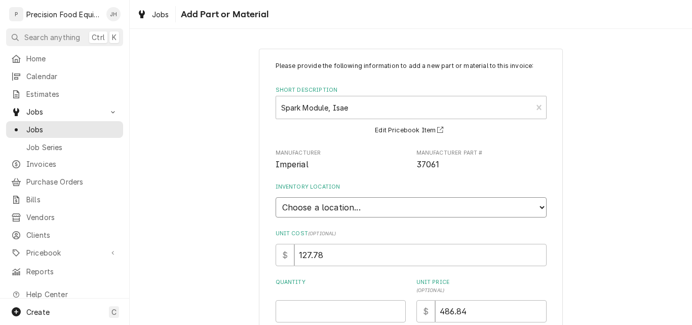
click at [358, 209] on select "Choose a location... QBD Warehouse" at bounding box center [411, 207] width 271 height 20
click at [276, 197] on select "Choose a location... QBD Warehouse" at bounding box center [411, 207] width 271 height 20
click at [321, 312] on input "Quantity" at bounding box center [341, 311] width 130 height 22
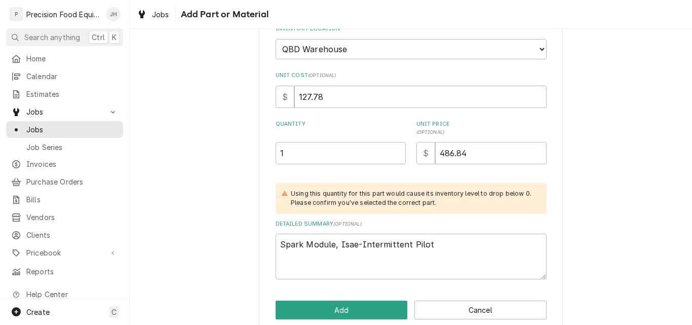
scroll to position [174, 0]
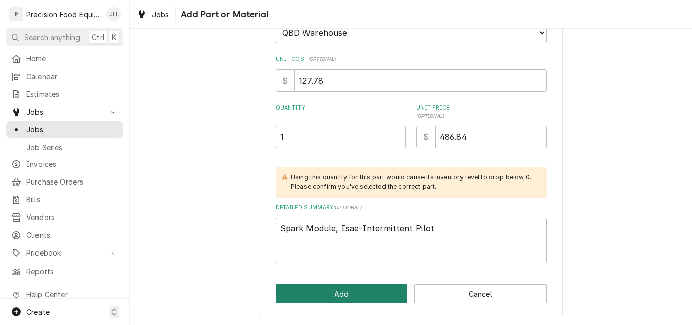
click at [353, 293] on button "Add" at bounding box center [342, 293] width 132 height 19
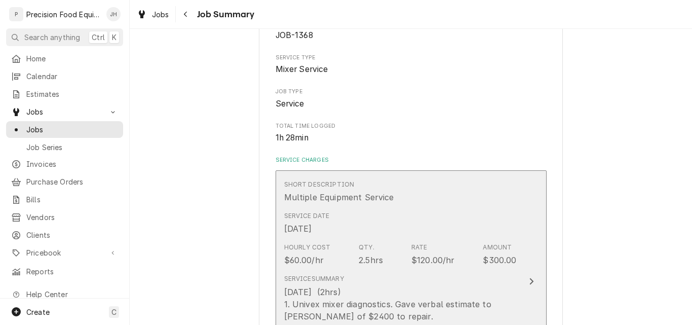
scroll to position [117, 0]
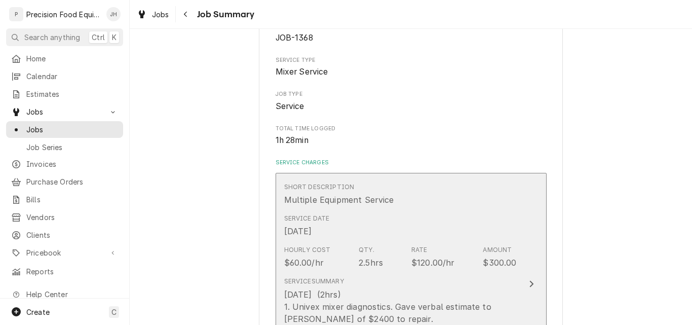
click at [406, 213] on div "Service Date Aug 15, 2025" at bounding box center [400, 225] width 233 height 31
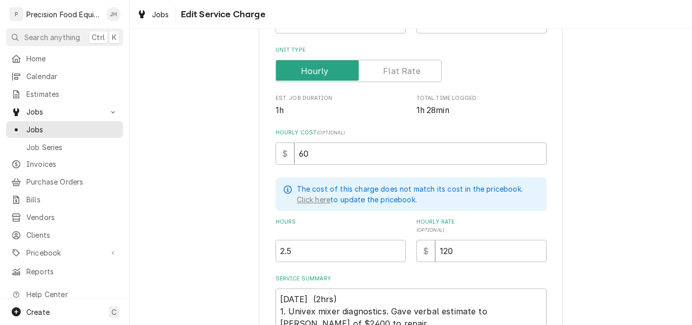
scroll to position [152, 0]
drag, startPoint x: 292, startPoint y: 250, endPoint x: 257, endPoint y: 256, distance: 35.9
click at [259, 256] on div "Use the fields below to edit this service charge Short Description Multiple Equ…" at bounding box center [411, 179] width 304 height 565
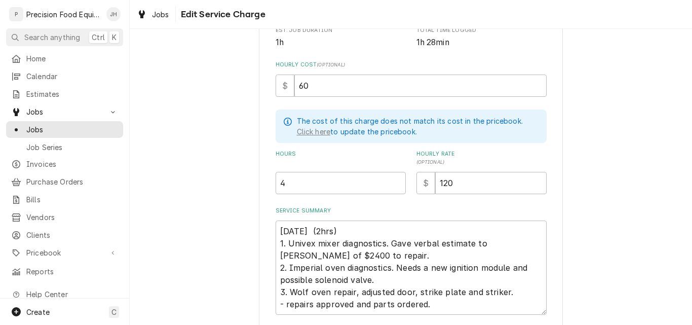
scroll to position [296, 0]
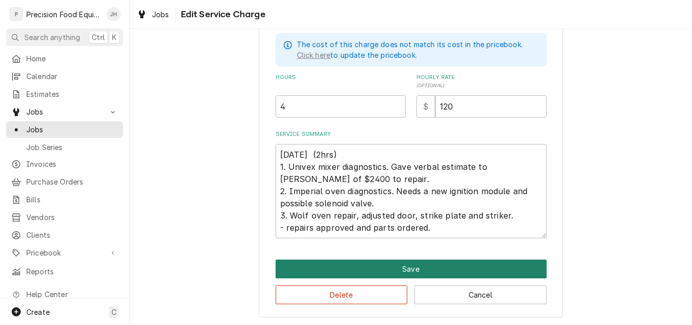
click at [406, 269] on button "Save" at bounding box center [411, 268] width 271 height 19
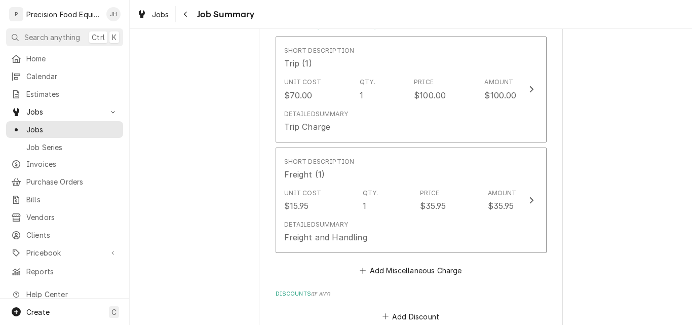
scroll to position [1637, 0]
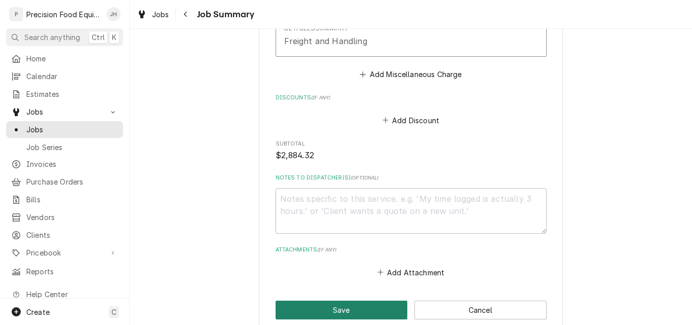
click at [338, 301] on button "Save" at bounding box center [342, 310] width 132 height 19
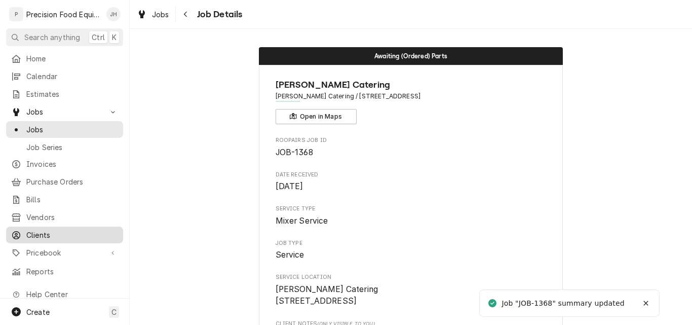
click at [44, 230] on span "Clients" at bounding box center [72, 235] width 92 height 11
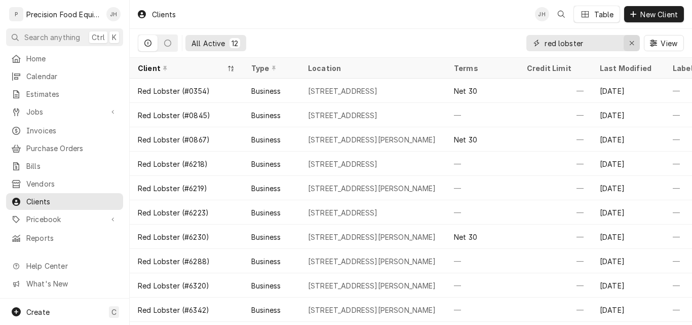
click at [633, 44] on icon "Erase input" at bounding box center [632, 43] width 6 height 7
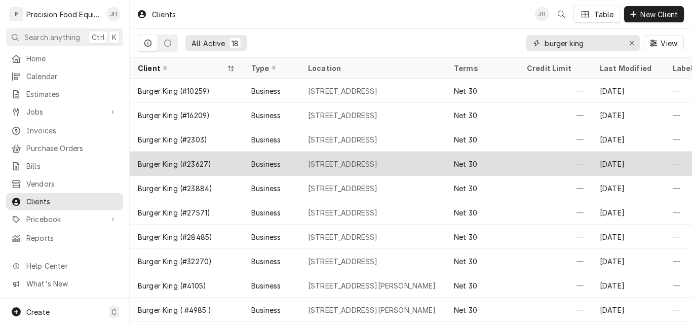
type input "burger king"
click at [221, 161] on div "Burger King (#23627)" at bounding box center [187, 164] width 114 height 24
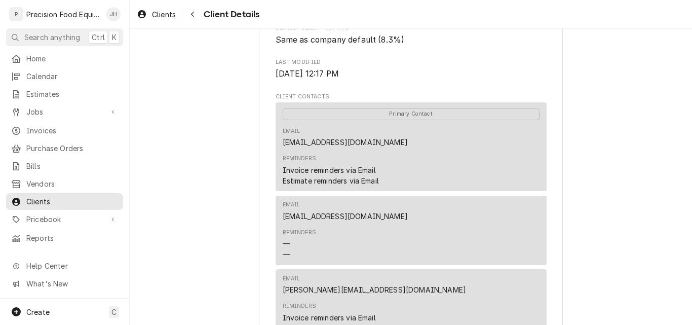
scroll to position [304, 0]
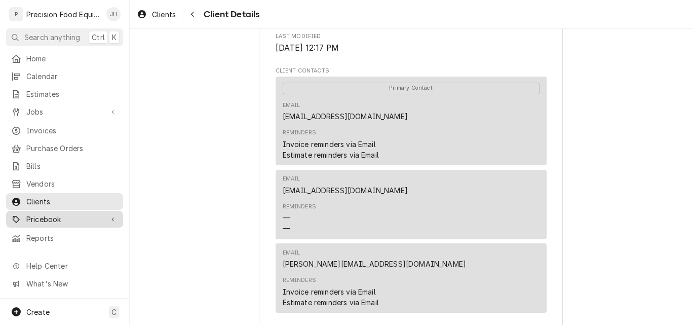
click at [55, 214] on span "Pricebook" at bounding box center [64, 219] width 77 height 11
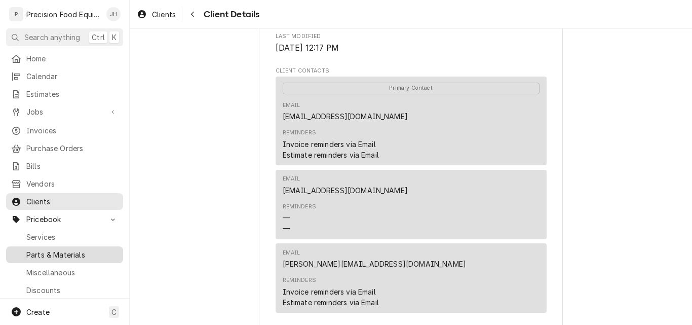
click at [52, 249] on span "Parts & Materials" at bounding box center [72, 254] width 92 height 11
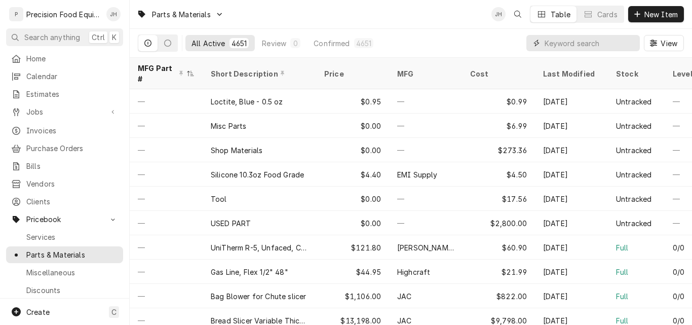
click at [556, 44] on input "Dynamic Content Wrapper" at bounding box center [590, 43] width 90 height 16
type input "8102201"
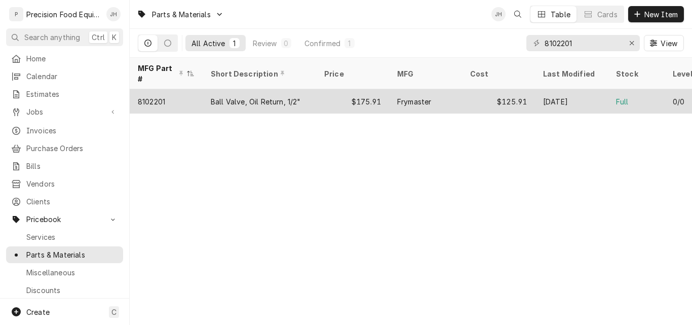
click at [480, 90] on div "$125.91" at bounding box center [498, 101] width 73 height 24
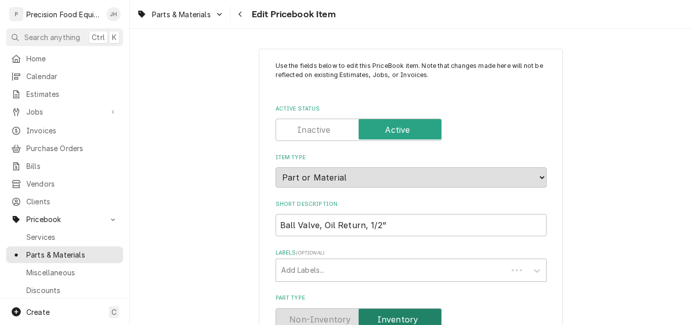
type textarea "x"
click at [40, 252] on span "Parts & Materials" at bounding box center [72, 254] width 92 height 11
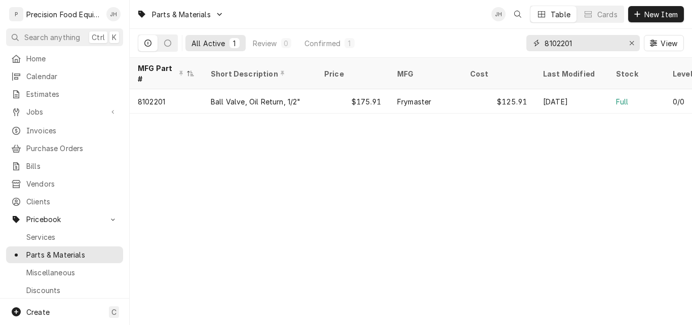
drag, startPoint x: 589, startPoint y: 43, endPoint x: 494, endPoint y: 55, distance: 95.5
click at [494, 55] on div "All Active 1 Review 0 Confirmed 1 8102201 View" at bounding box center [411, 43] width 546 height 28
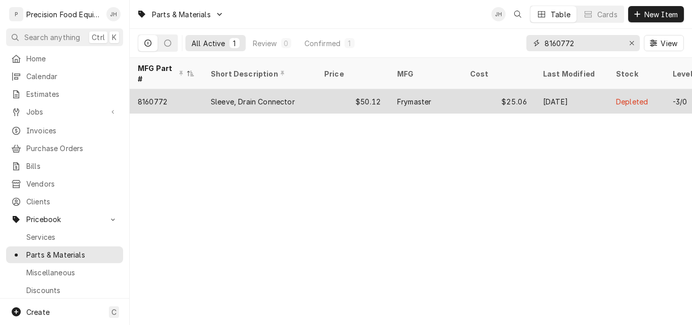
type input "8160772"
click at [352, 90] on div "$50.12" at bounding box center [352, 101] width 73 height 24
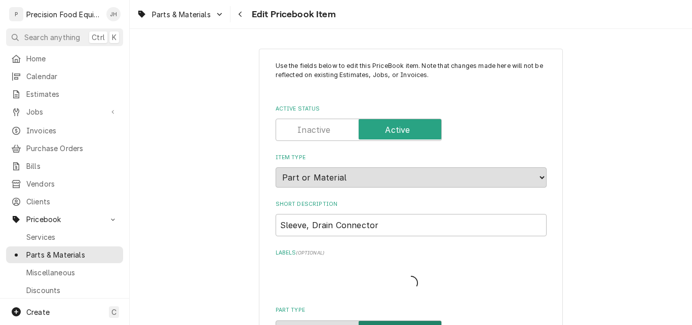
type textarea "x"
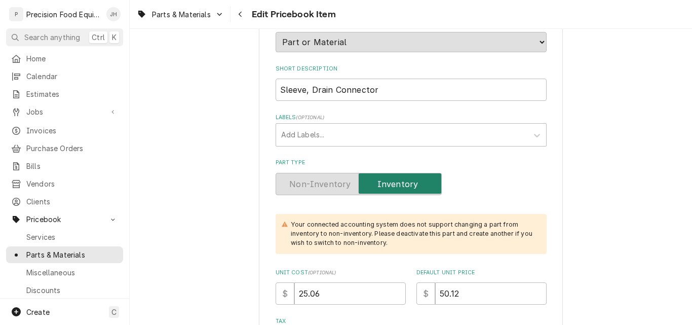
scroll to position [101, 0]
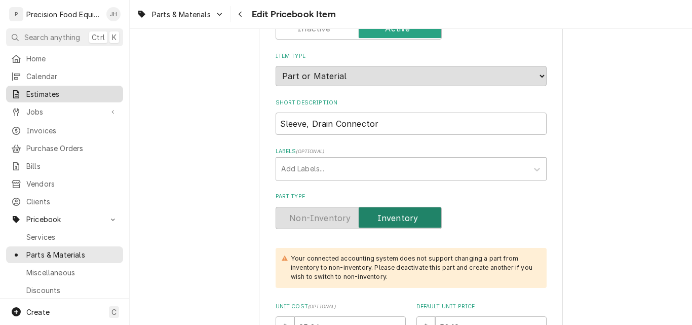
click at [40, 89] on span "Estimates" at bounding box center [72, 94] width 92 height 11
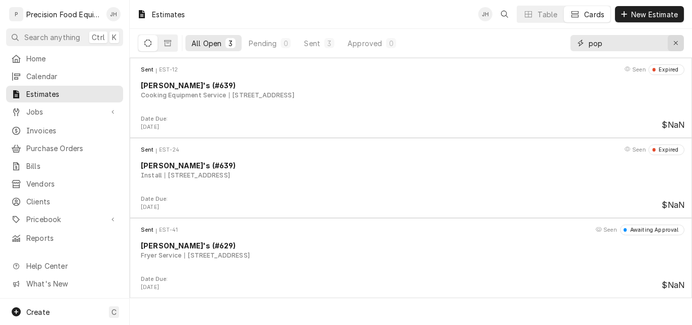
click at [677, 42] on icon "Erase input" at bounding box center [676, 43] width 6 height 7
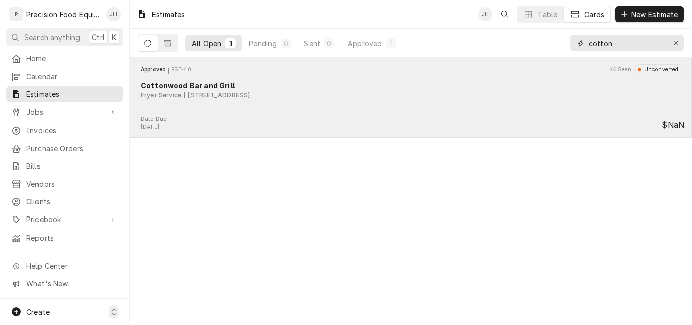
type input "cotton"
click at [444, 112] on div "Approved EST-40 Seen Unconverted Cottonwood Bar and Grill Fryer Service [STREET…" at bounding box center [411, 89] width 554 height 51
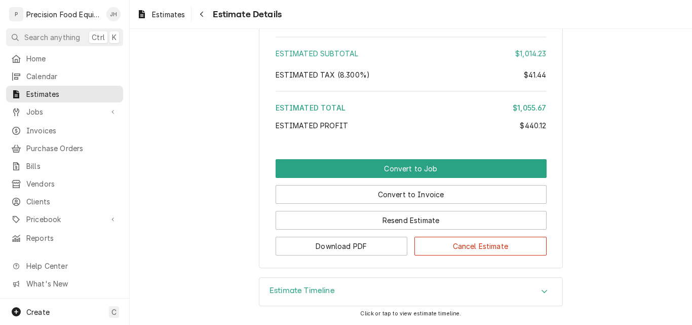
scroll to position [1478, 0]
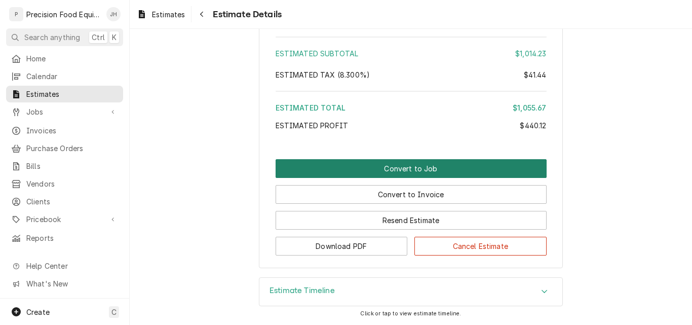
click at [412, 172] on button "Convert to Job" at bounding box center [411, 168] width 271 height 19
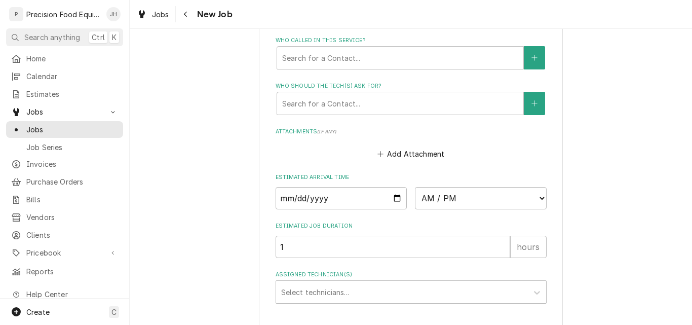
scroll to position [768, 0]
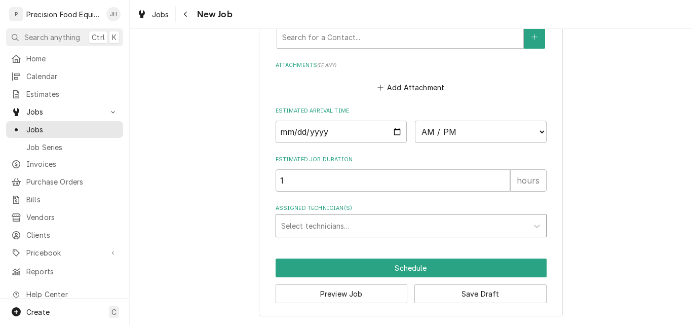
click at [337, 226] on div "Assigned Technician(s)" at bounding box center [402, 225] width 242 height 18
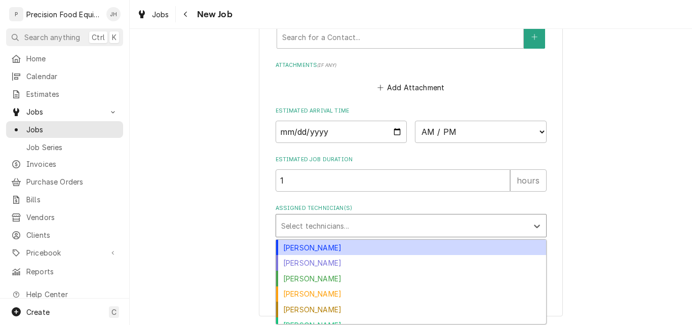
scroll to position [24, 0]
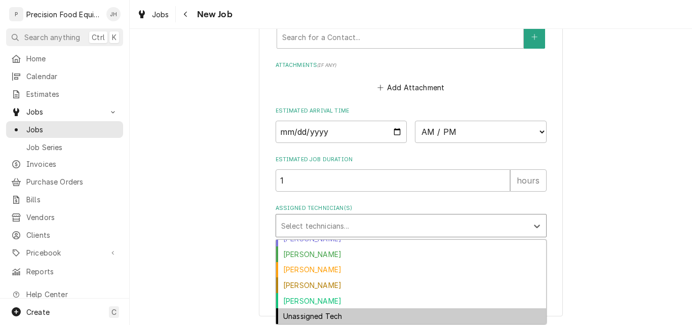
click at [355, 318] on div "Unassigned Tech" at bounding box center [411, 316] width 270 height 16
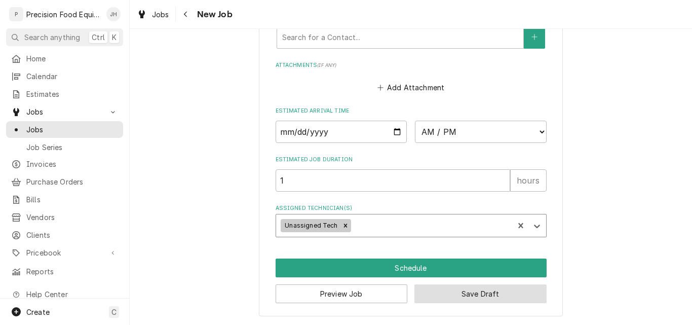
click at [462, 295] on button "Save Draft" at bounding box center [481, 293] width 132 height 19
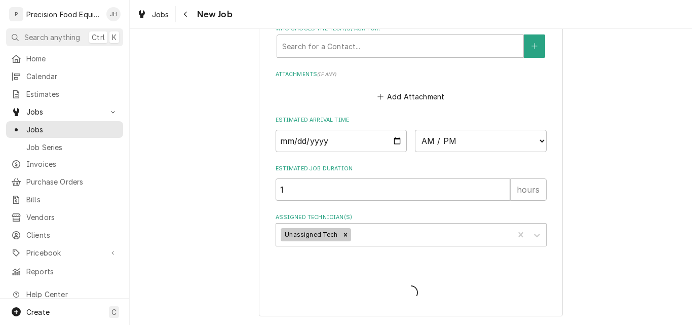
scroll to position [759, 0]
type textarea "x"
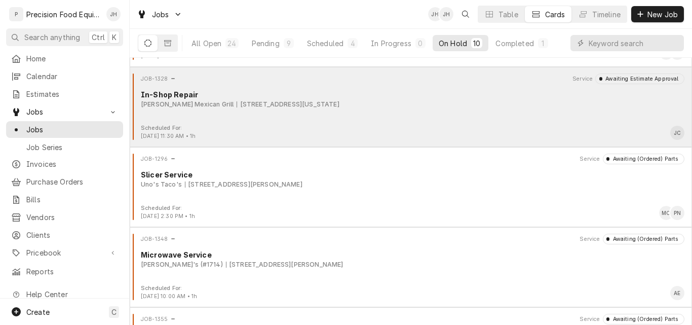
scroll to position [152, 0]
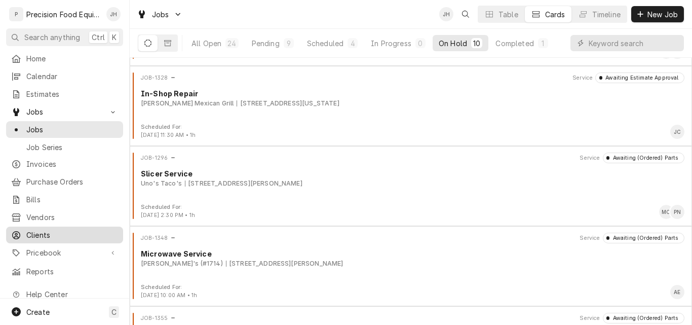
click at [47, 230] on span "Clients" at bounding box center [72, 235] width 92 height 11
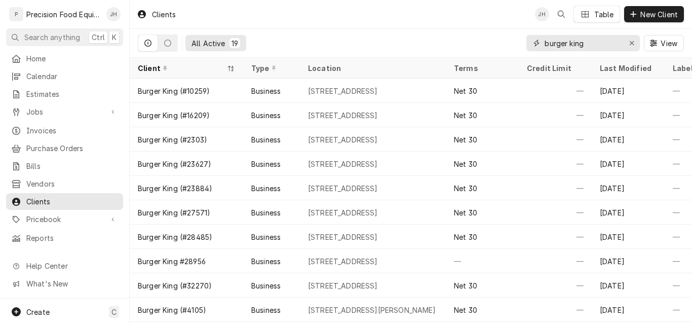
drag, startPoint x: 602, startPoint y: 47, endPoint x: 482, endPoint y: 40, distance: 120.3
click at [481, 49] on div "All Active 19 burger king View" at bounding box center [411, 43] width 546 height 28
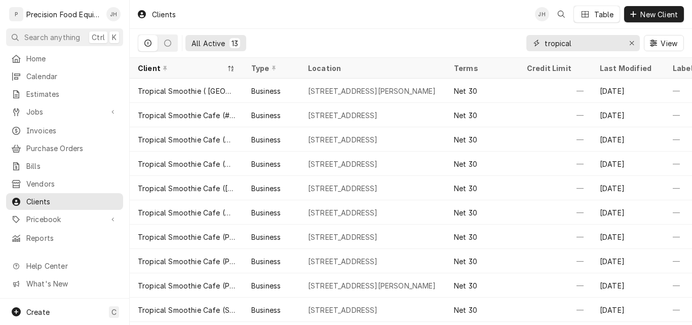
type input "tropical"
